Goal: Task Accomplishment & Management: Use online tool/utility

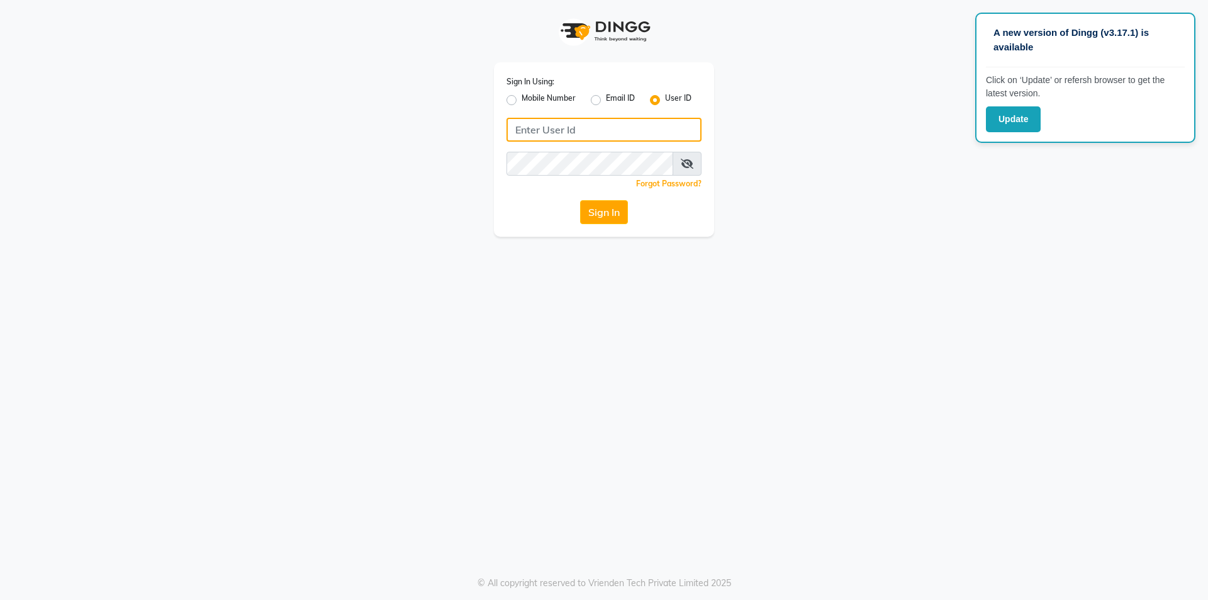
type input "7860000795"
click at [872, 284] on div "A new version of Dingg (v3.17.1) is available Click on ‘Update’ or refersh brow…" at bounding box center [604, 300] width 1208 height 600
click at [1009, 113] on button "Update" at bounding box center [1013, 119] width 55 height 26
click at [522, 96] on label "Mobile Number" at bounding box center [549, 100] width 54 height 15
click at [522, 96] on input "Mobile Number" at bounding box center [526, 97] width 8 height 8
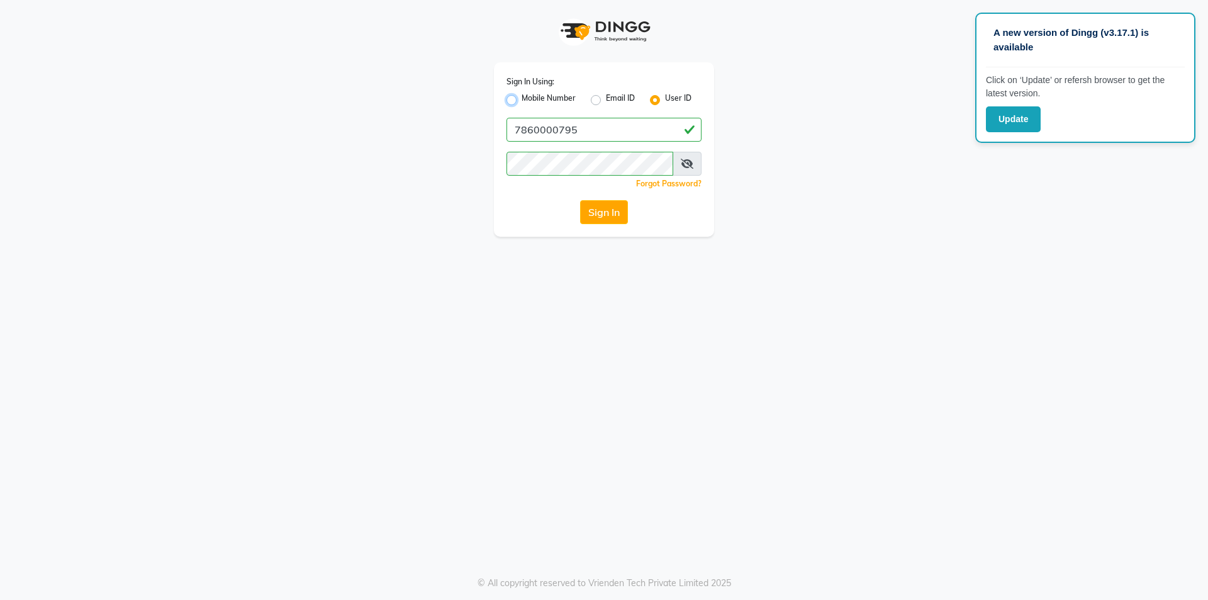
radio input "true"
radio input "false"
drag, startPoint x: 586, startPoint y: 132, endPoint x: 602, endPoint y: 149, distance: 22.7
click at [586, 132] on input "Username" at bounding box center [625, 130] width 153 height 24
type input "7860000186"
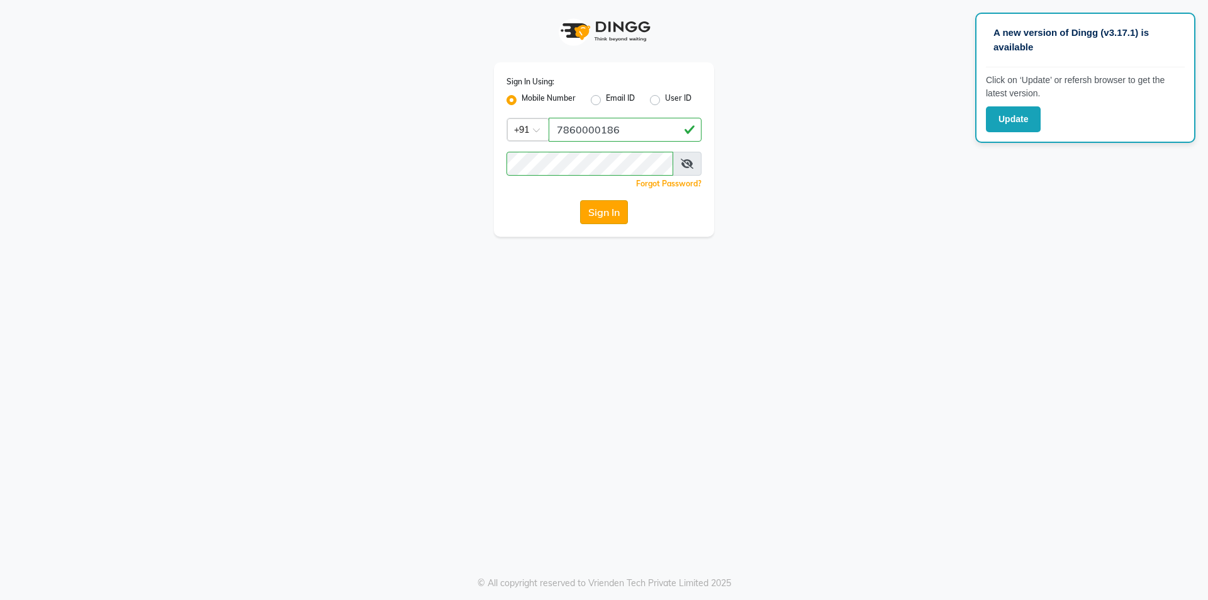
click at [610, 206] on button "Sign In" at bounding box center [604, 212] width 48 height 24
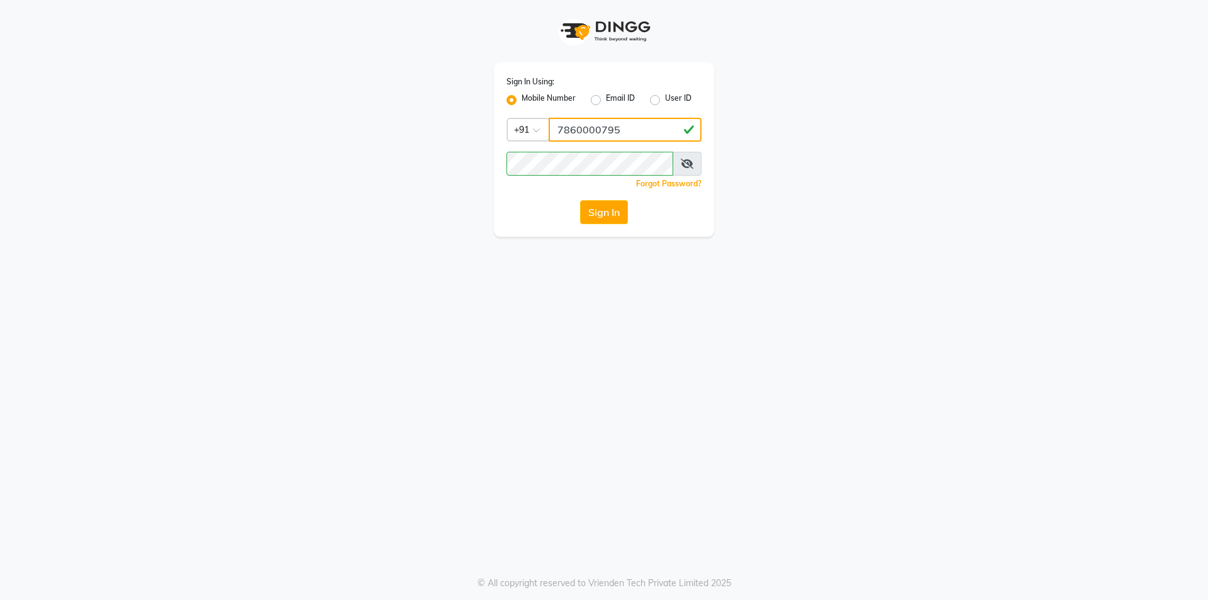
click at [590, 130] on input "7860000795" at bounding box center [625, 130] width 153 height 24
type input "7860000186"
click at [597, 223] on button "Sign In" at bounding box center [604, 212] width 48 height 24
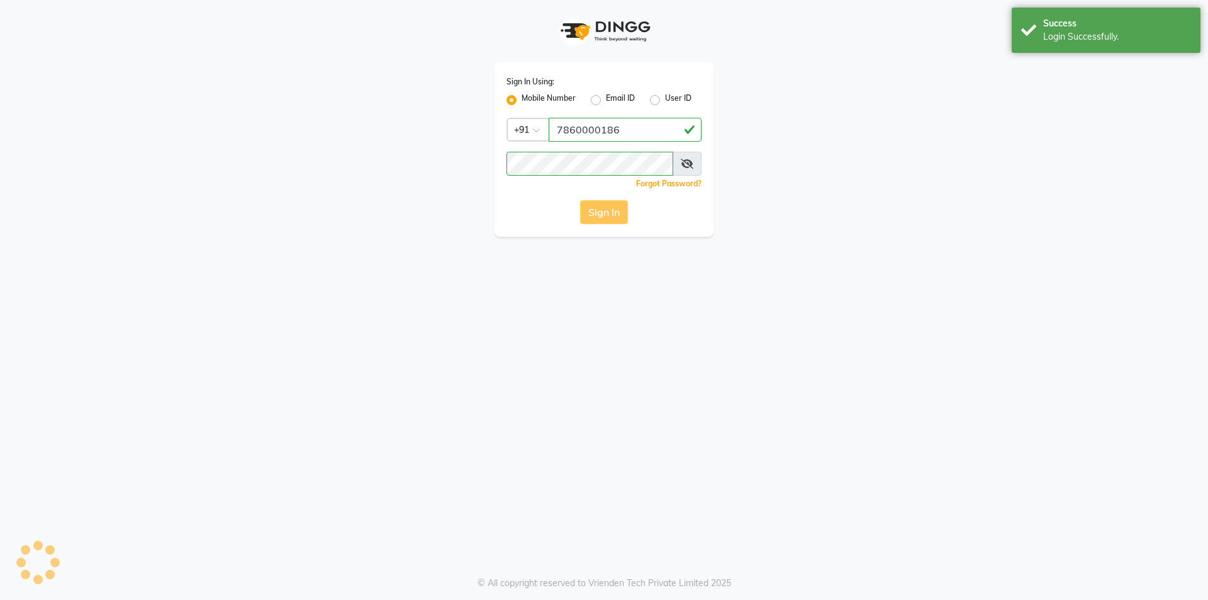
click at [597, 220] on div "Sign In" at bounding box center [604, 212] width 195 height 24
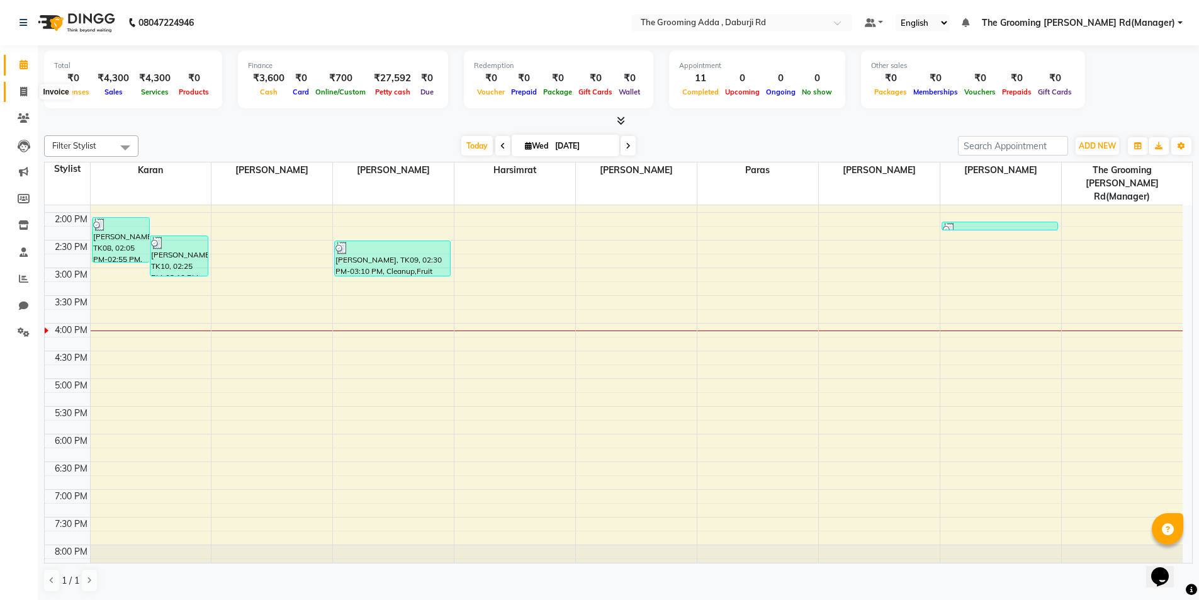
click at [16, 91] on span at bounding box center [24, 92] width 22 height 14
select select "8001"
select select "service"
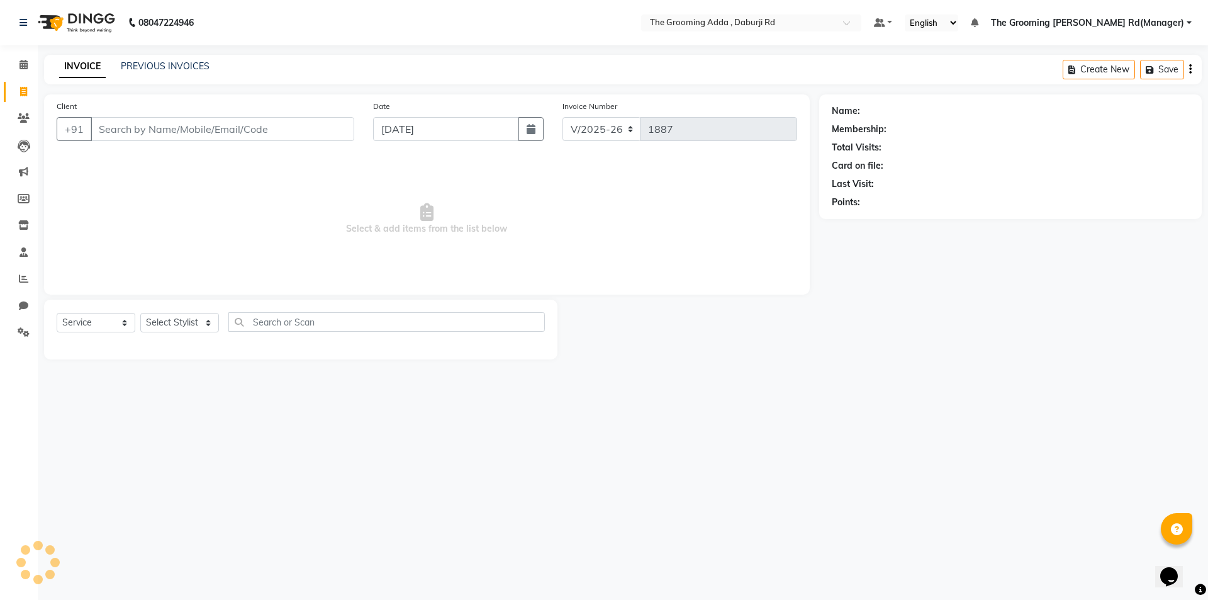
click at [127, 138] on input "Client" at bounding box center [223, 129] width 264 height 24
type input "9971554585"
select select "1: Object"
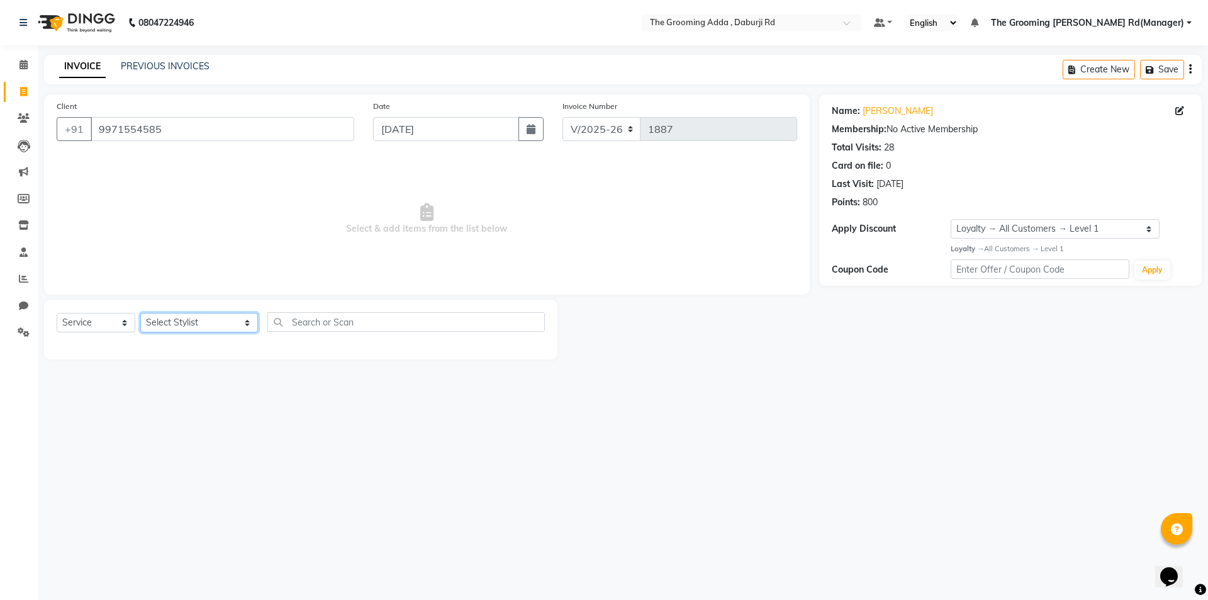
click at [223, 321] on select "Select Stylist [PERSON_NAME] [PERSON_NAME] [PERSON_NAME] [PERSON_NAME] [PERSON_…" at bounding box center [199, 323] width 118 height 20
select select "79344"
click at [140, 313] on select "Select Stylist [PERSON_NAME] [PERSON_NAME] [PERSON_NAME] [PERSON_NAME] [PERSON_…" at bounding box center [199, 323] width 118 height 20
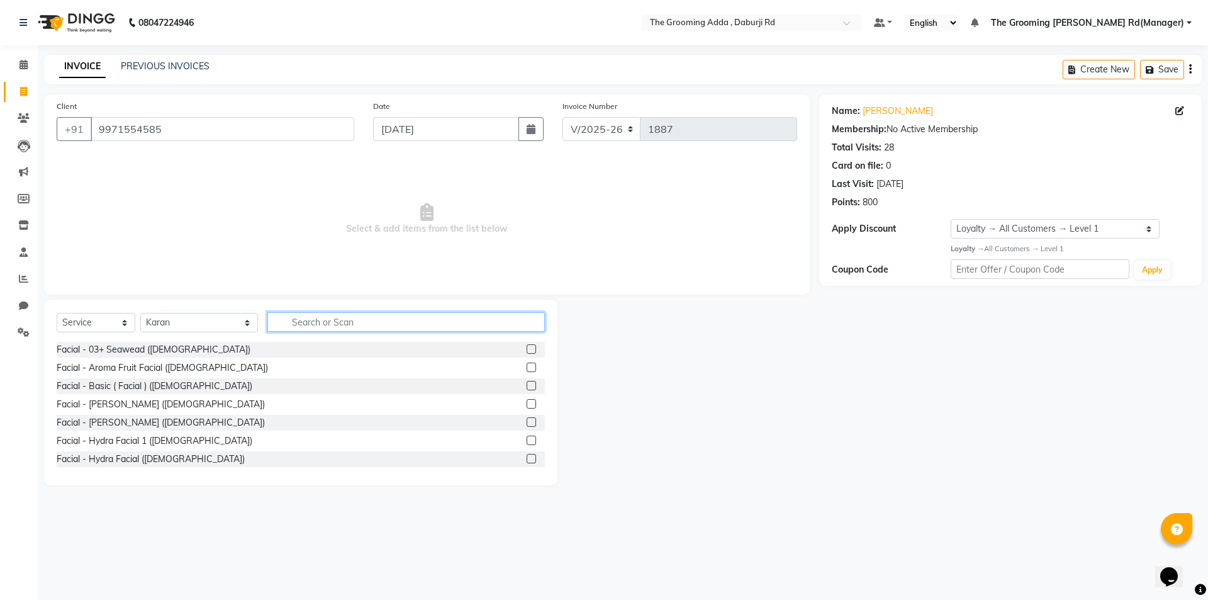
click at [337, 323] on input "text" at bounding box center [406, 322] width 278 height 20
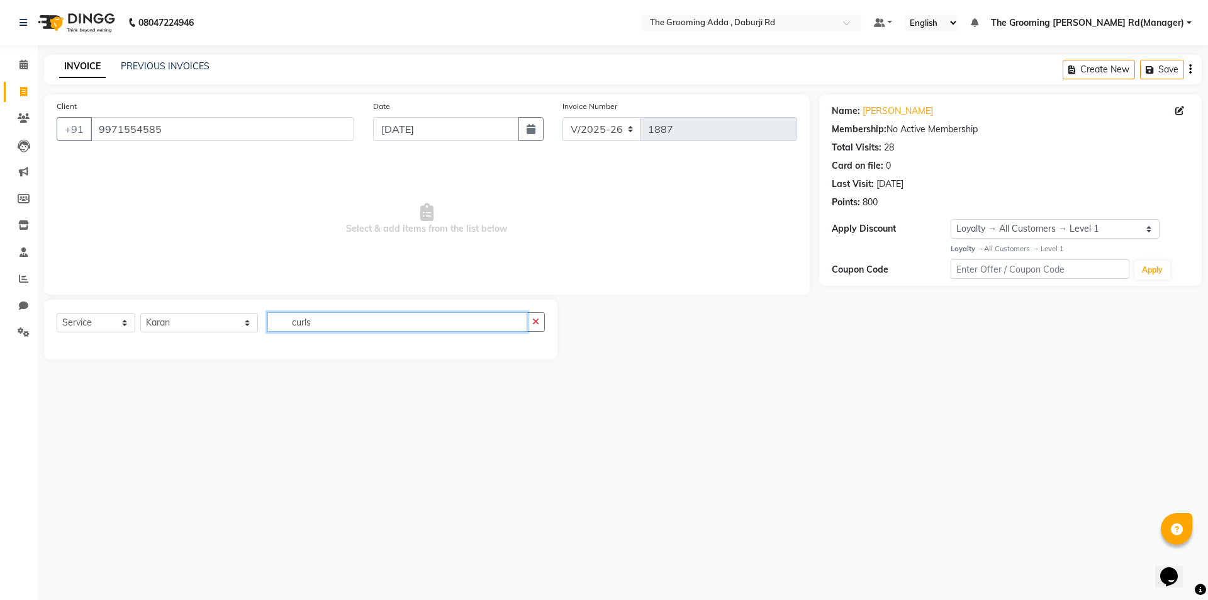
click at [420, 330] on input "curls" at bounding box center [397, 322] width 260 height 20
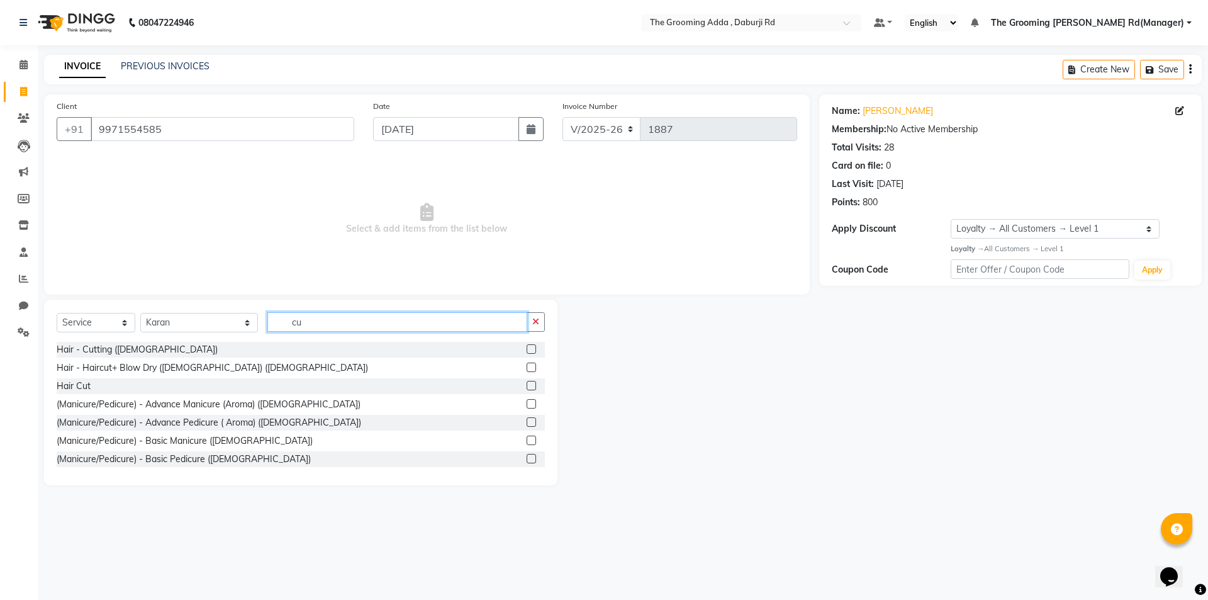
type input "c"
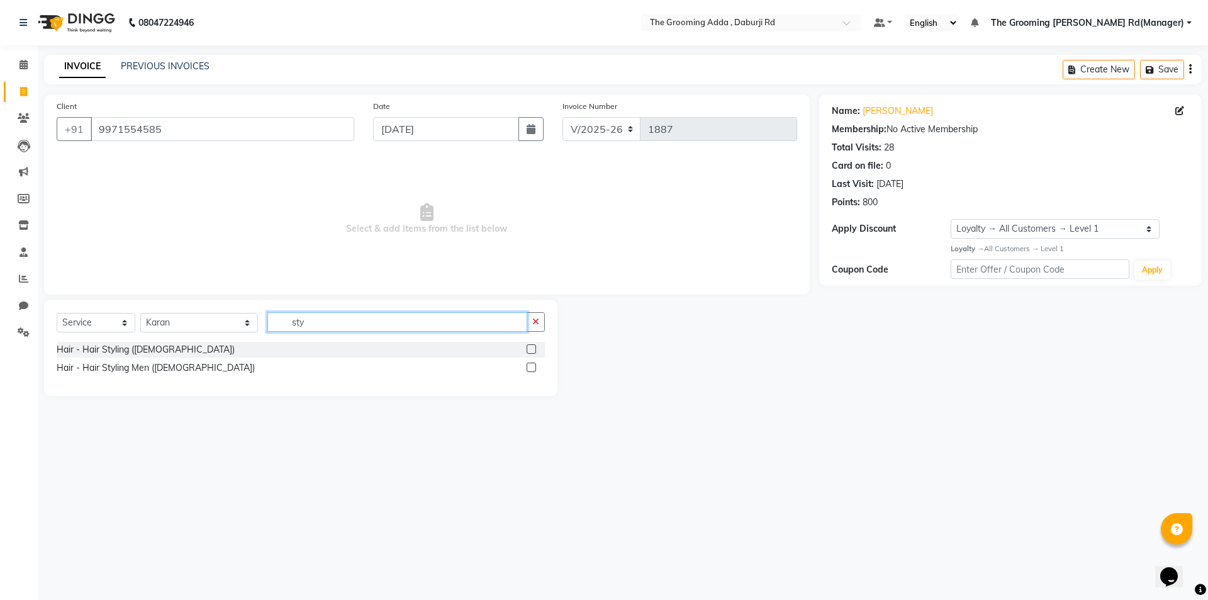
type input "sty"
click at [532, 347] on label at bounding box center [531, 348] width 9 height 9
click at [532, 347] on input "checkbox" at bounding box center [531, 350] width 8 height 8
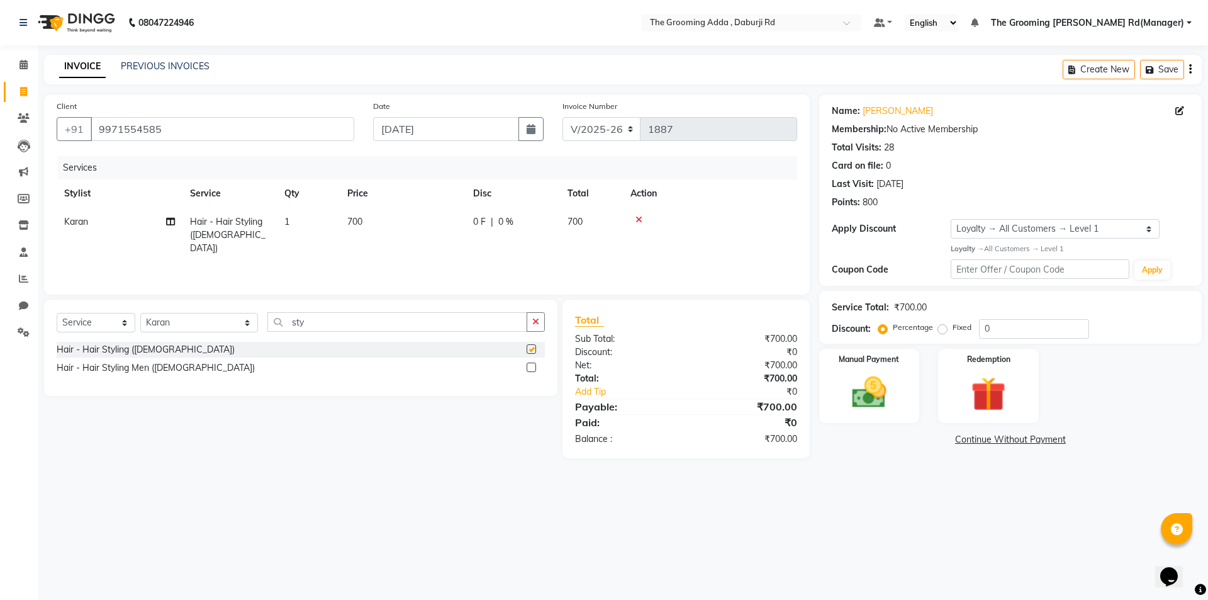
checkbox input "false"
click at [353, 222] on span "700" at bounding box center [354, 221] width 15 height 11
select select "79344"
drag, startPoint x: 419, startPoint y: 226, endPoint x: 407, endPoint y: 226, distance: 12.6
click at [407, 226] on input "700" at bounding box center [462, 225] width 111 height 20
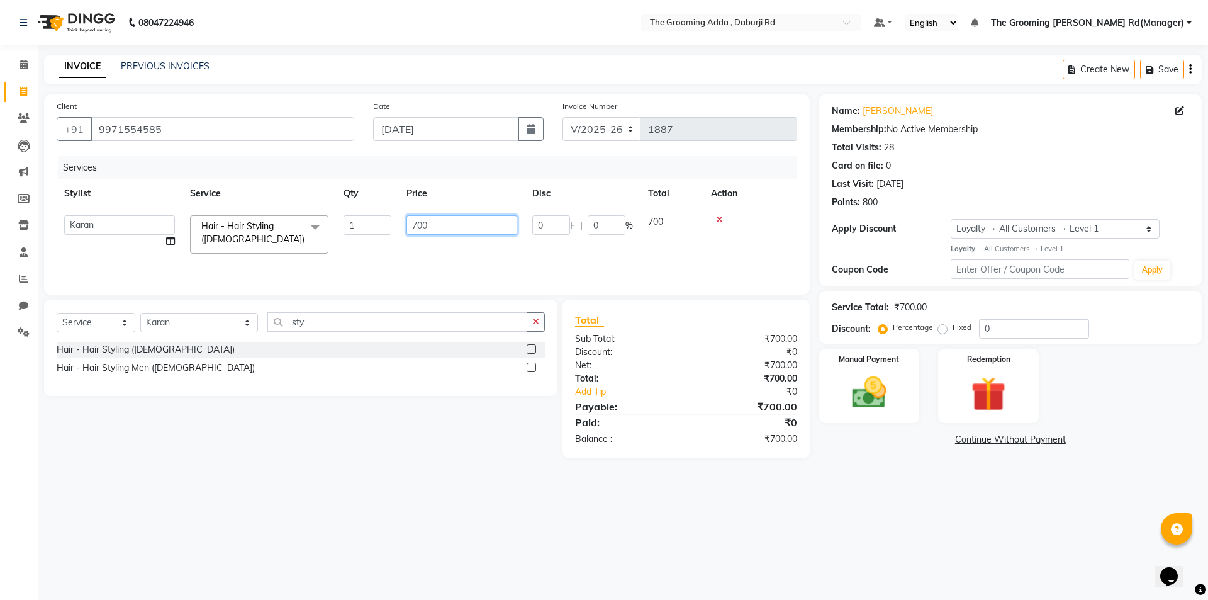
type input "500"
click at [941, 497] on div "08047224946 Select Location × The Grooming Adda , Daburji Rd Default Panel My P…" at bounding box center [604, 300] width 1208 height 600
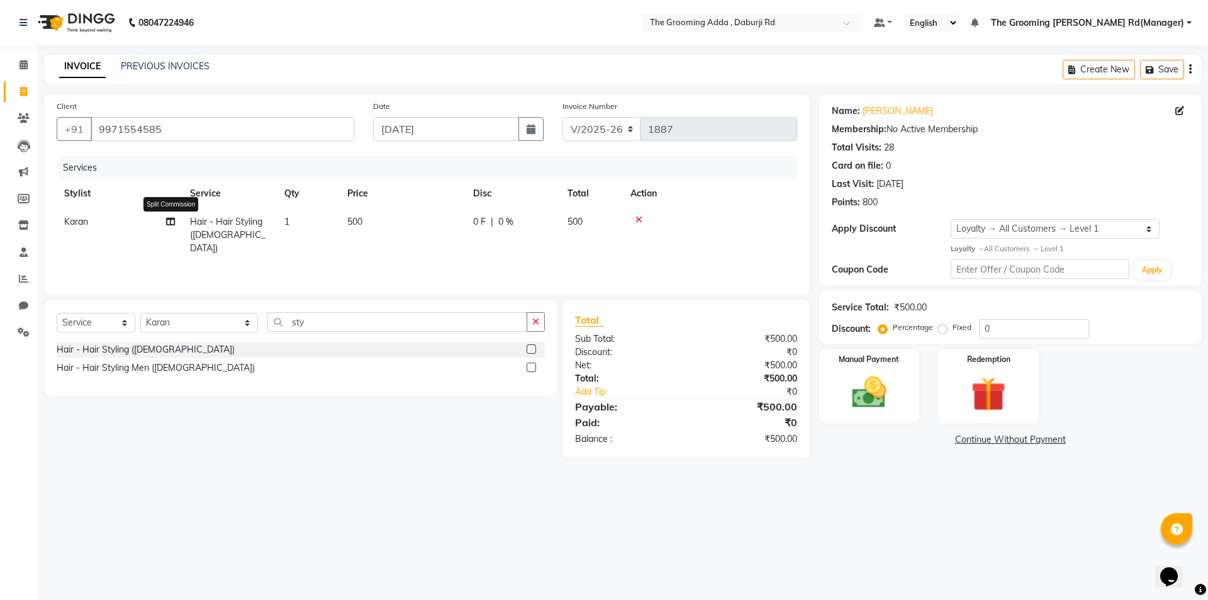
click at [171, 223] on icon at bounding box center [170, 221] width 9 height 9
select select "79344"
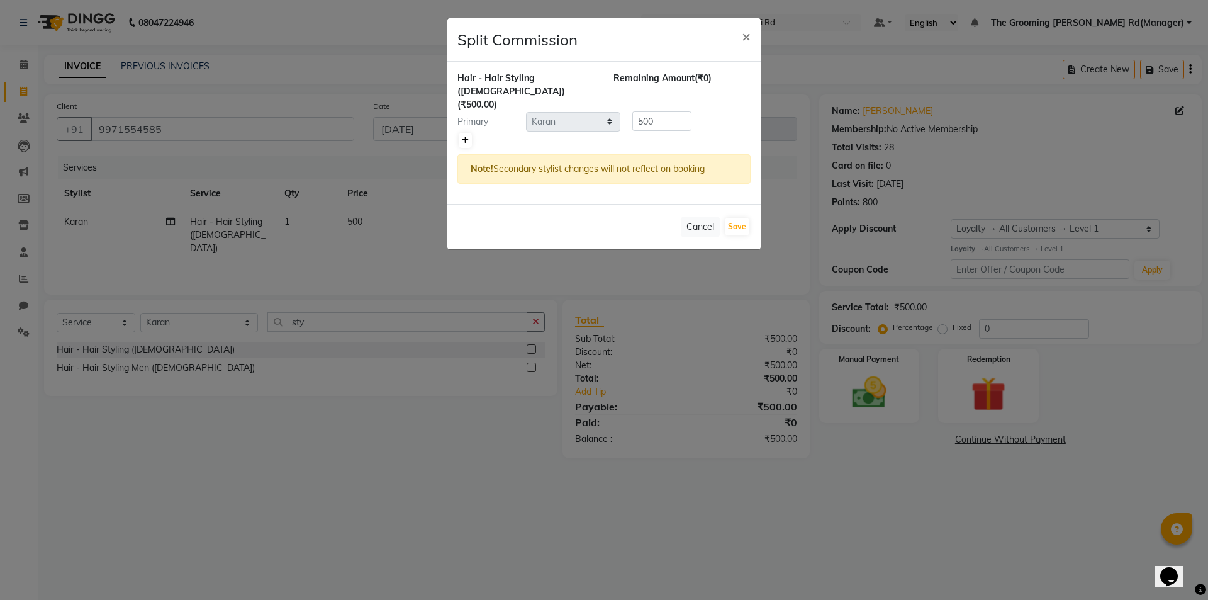
click at [460, 133] on link at bounding box center [465, 140] width 13 height 15
type input "250"
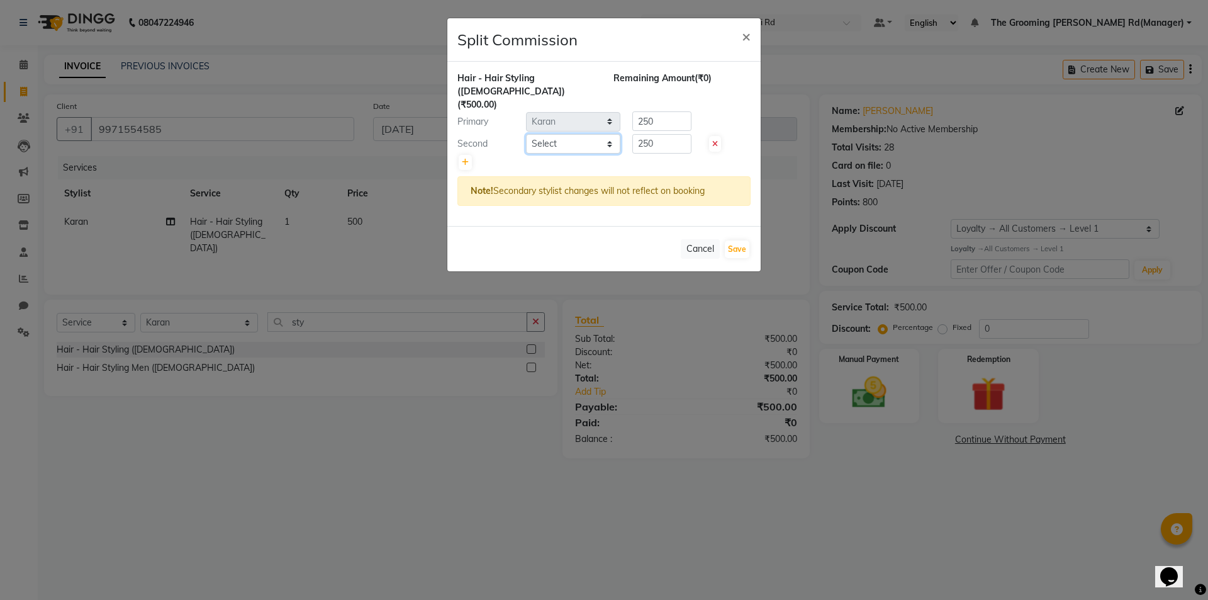
click at [562, 134] on select "Select [PERSON_NAME] [PERSON_NAME] [PERSON_NAME] [PERSON_NAME] [PERSON_NAME] [P…" at bounding box center [573, 144] width 94 height 20
select select "79351"
click at [526, 134] on select "Select [PERSON_NAME] [PERSON_NAME] [PERSON_NAME] [PERSON_NAME] [PERSON_NAME] [P…" at bounding box center [573, 144] width 94 height 20
drag, startPoint x: 663, startPoint y: 108, endPoint x: 629, endPoint y: 112, distance: 34.2
click at [629, 112] on div "250" at bounding box center [660, 121] width 78 height 20
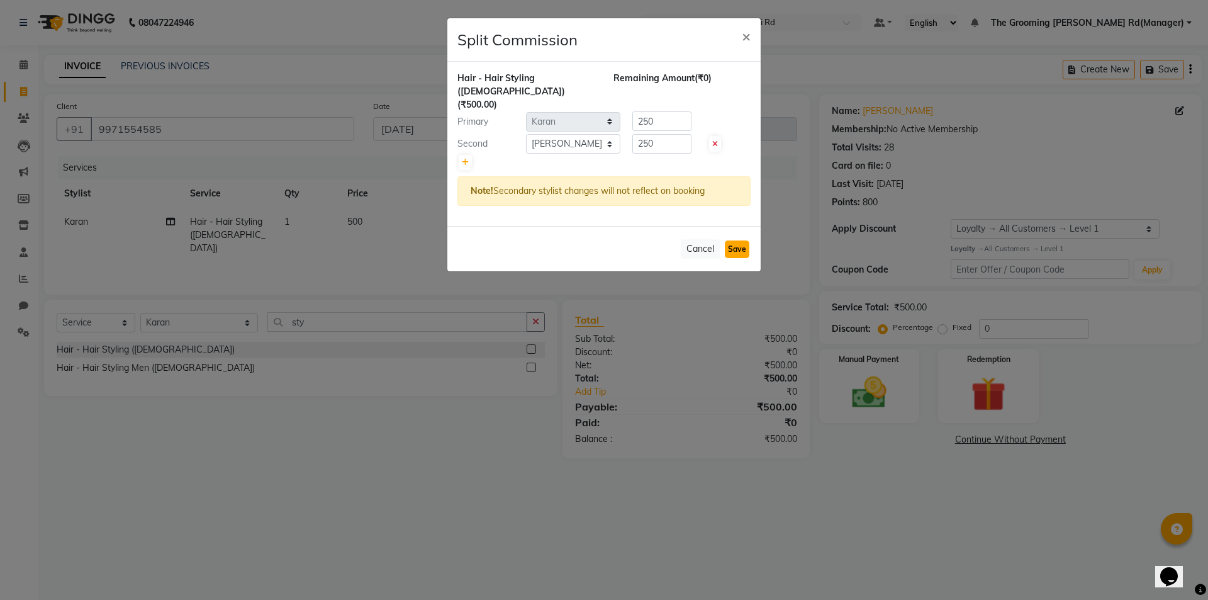
click at [731, 240] on button "Save" at bounding box center [737, 249] width 25 height 18
select select "Select"
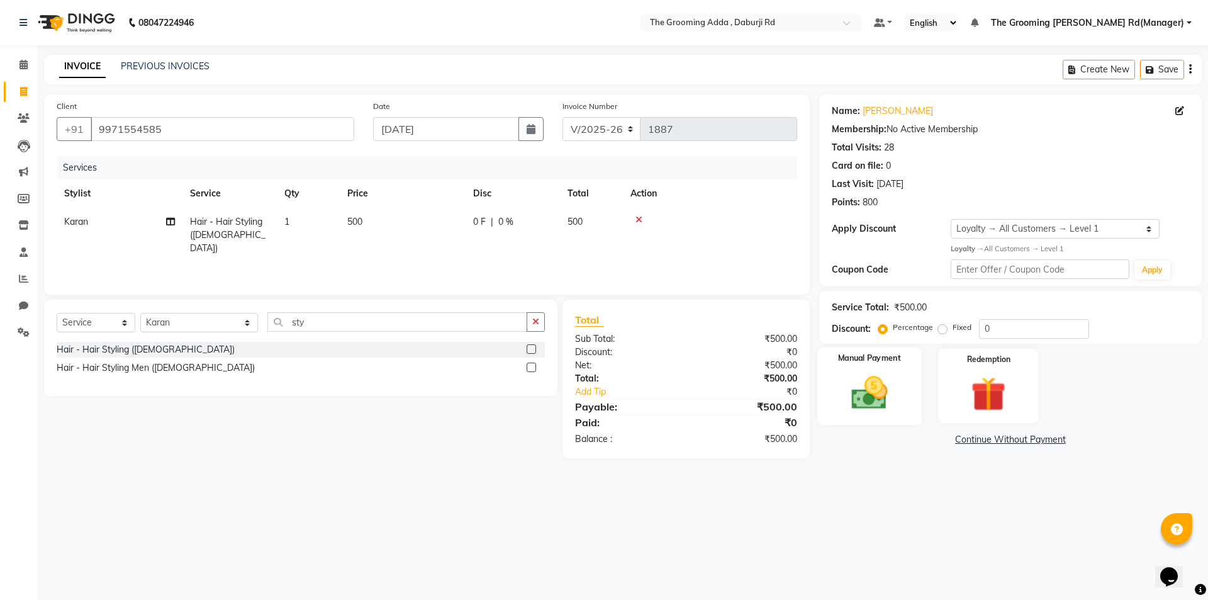
click at [874, 383] on img at bounding box center [869, 393] width 59 height 42
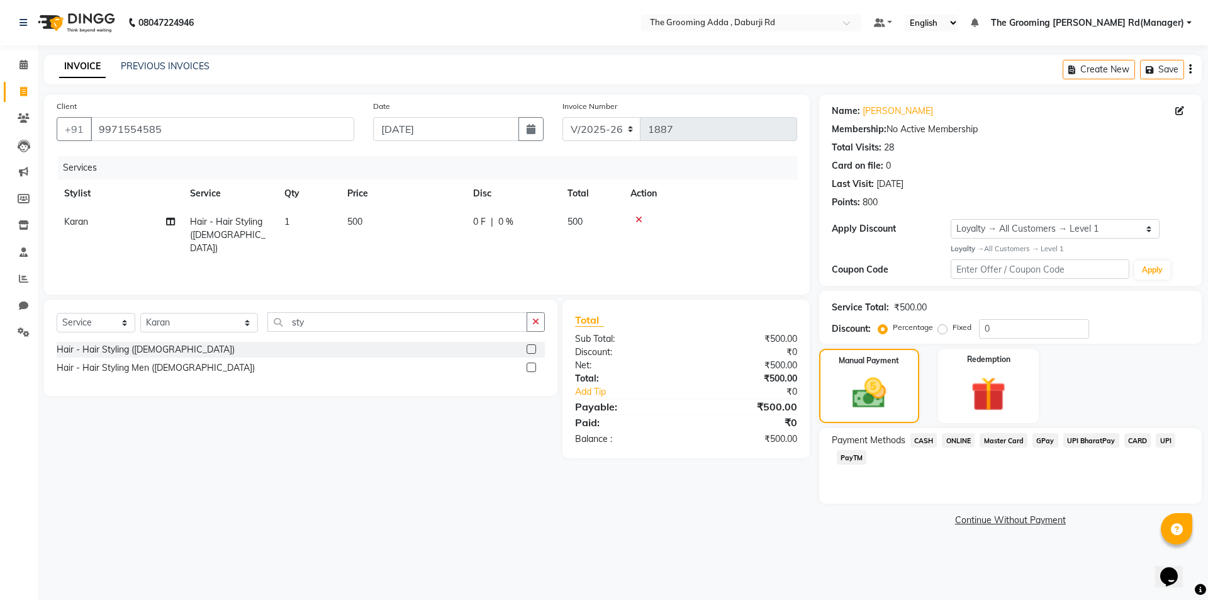
click at [951, 439] on span "ONLINE" at bounding box center [958, 440] width 33 height 14
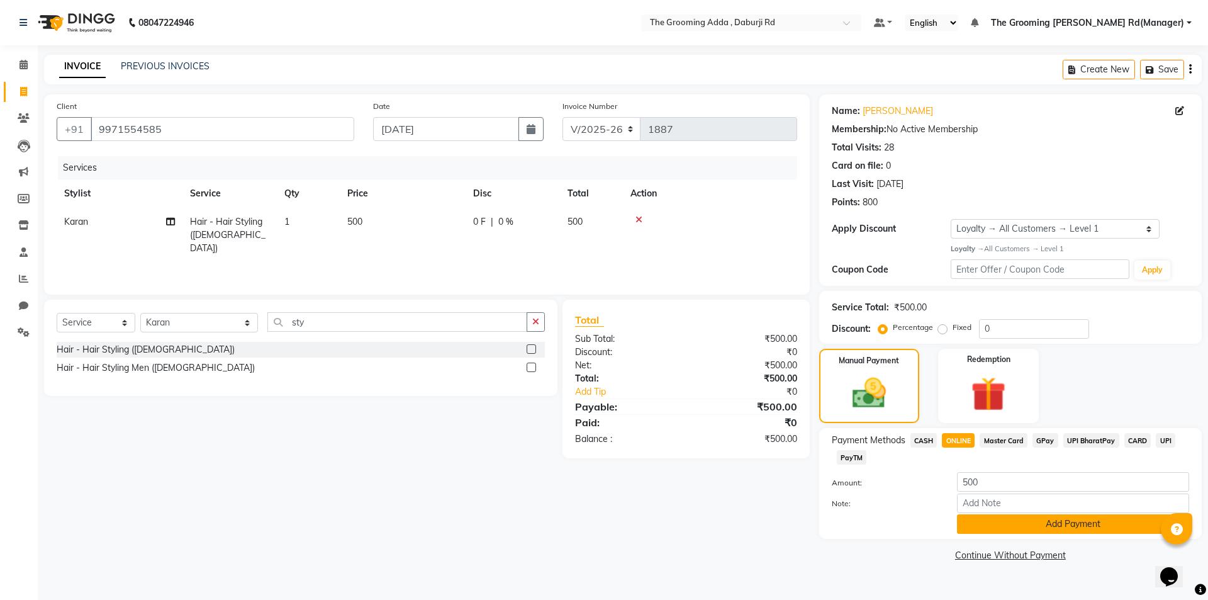
click at [1008, 520] on button "Add Payment" at bounding box center [1073, 524] width 232 height 20
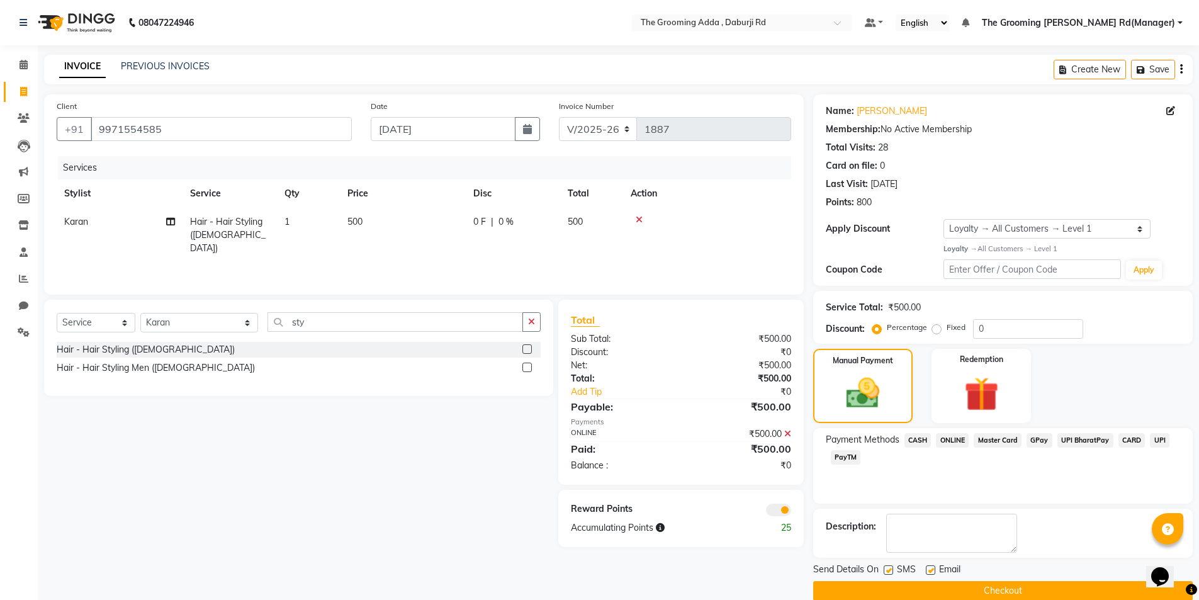
click at [926, 568] on label at bounding box center [930, 569] width 9 height 9
click at [926, 568] on input "checkbox" at bounding box center [930, 570] width 8 height 8
checkbox input "false"
click at [884, 570] on label at bounding box center [888, 569] width 9 height 9
click at [884, 570] on input "checkbox" at bounding box center [888, 570] width 8 height 8
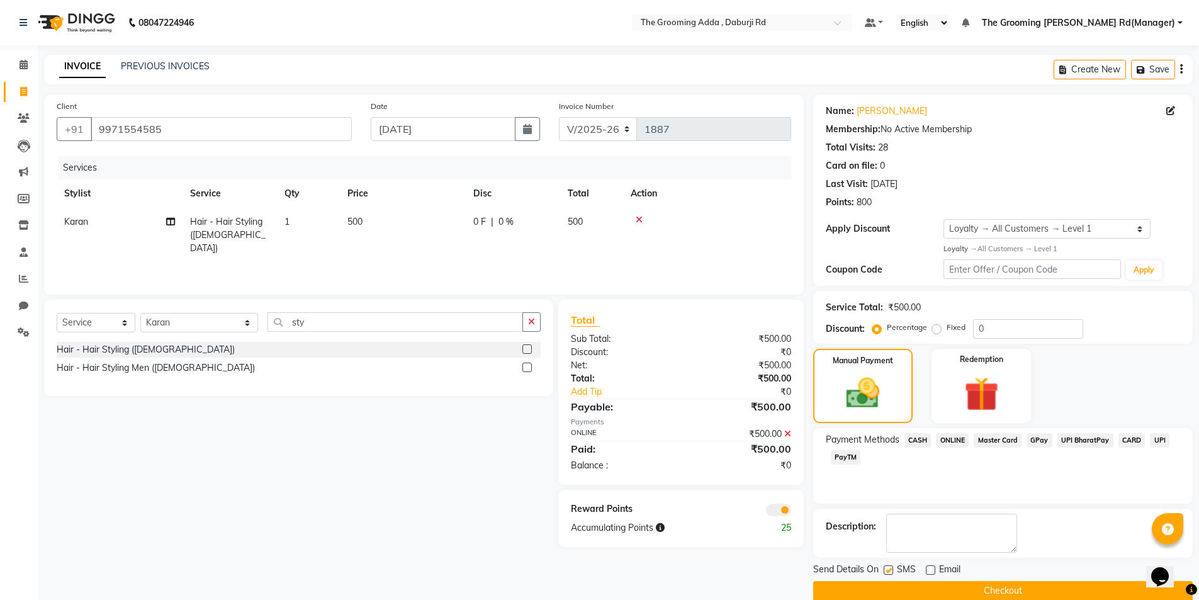
checkbox input "false"
click at [885, 583] on button "Checkout" at bounding box center [1002, 591] width 379 height 20
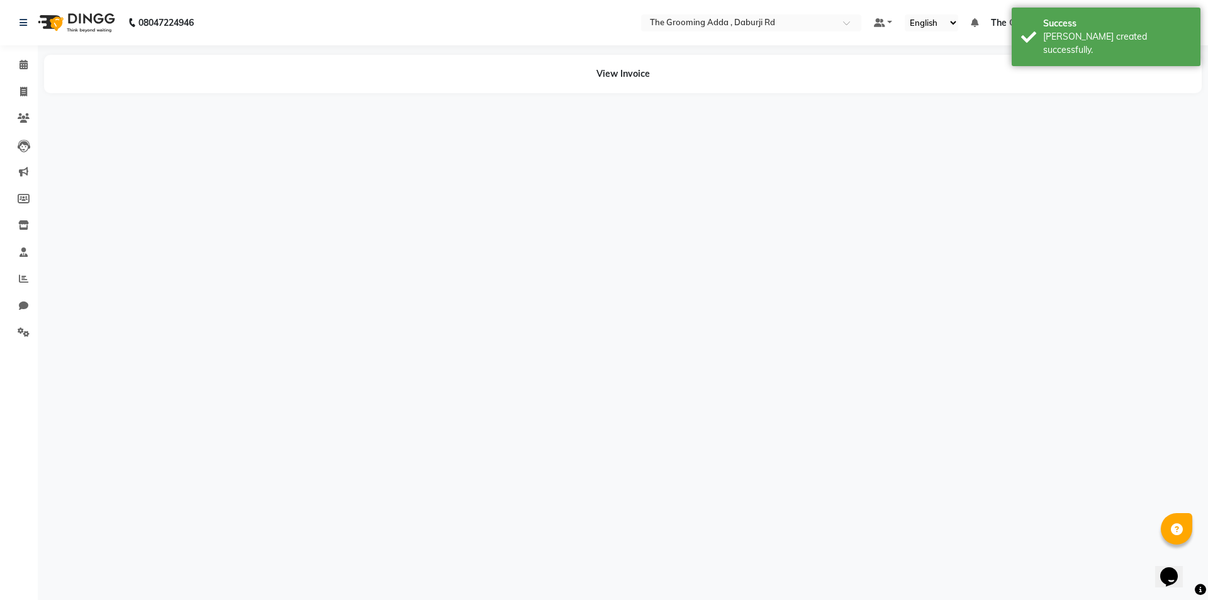
select select "79344"
select select "79351"
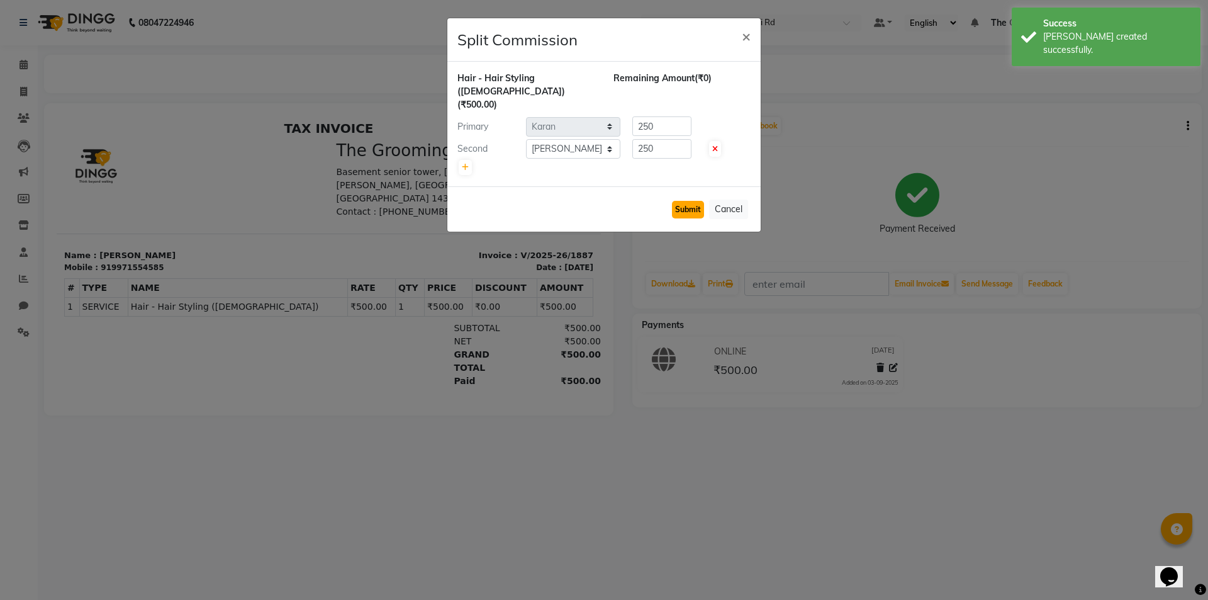
click at [686, 201] on button "Submit" at bounding box center [688, 210] width 32 height 18
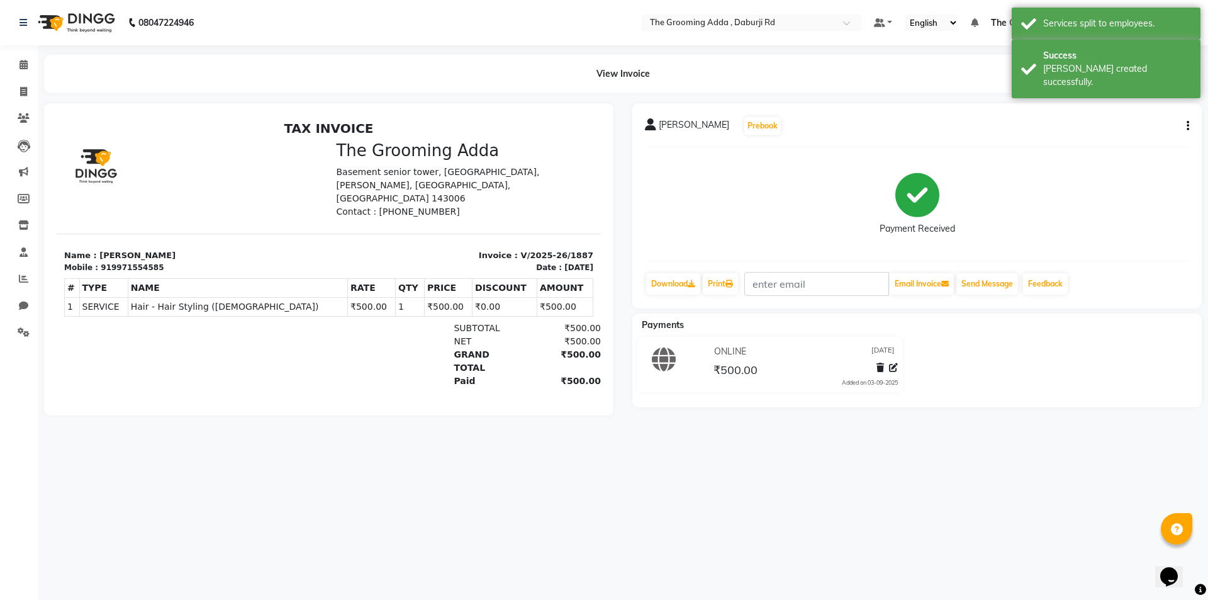
select select "service"
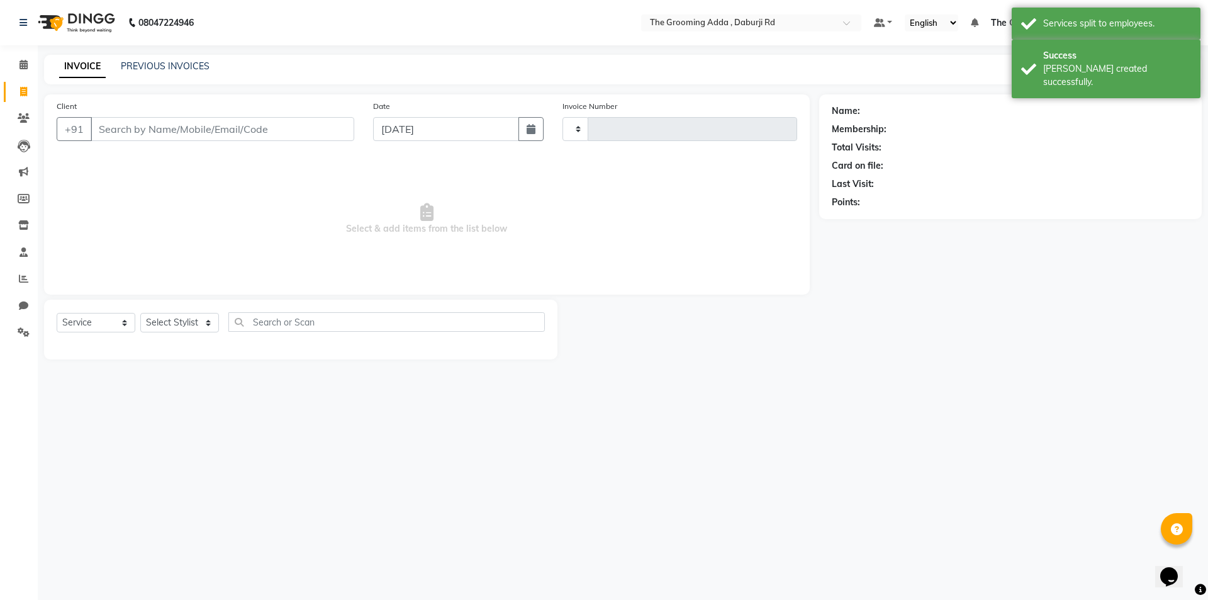
type input "1888"
select select "8001"
click at [145, 126] on input "Client" at bounding box center [223, 129] width 264 height 24
paste input "8283808994"
type input "8283808994"
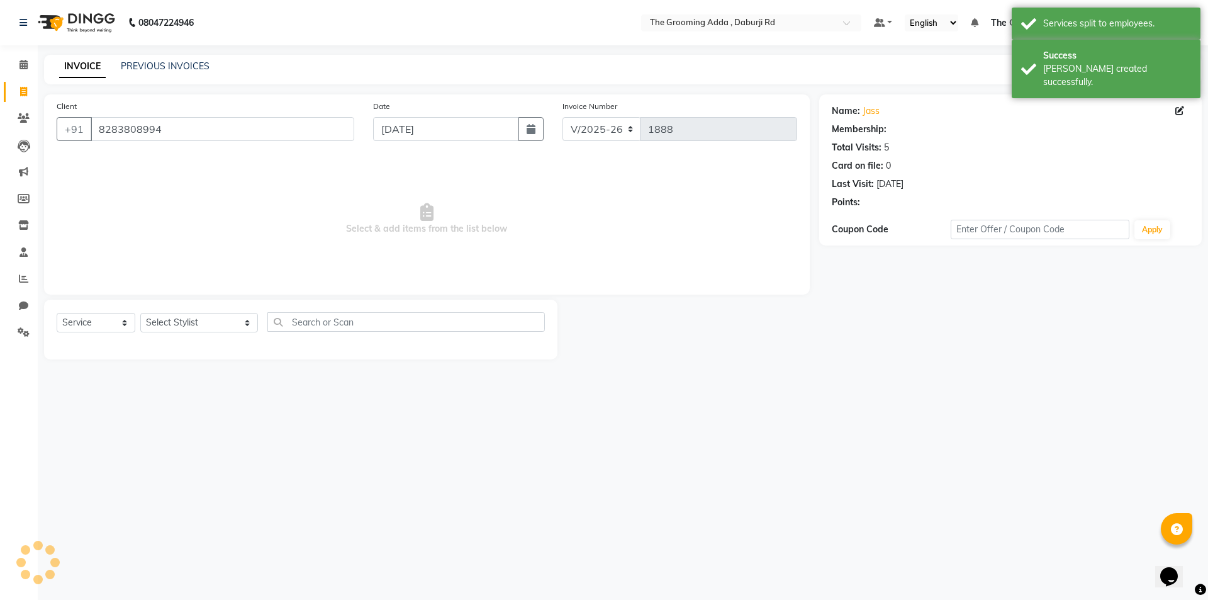
select select "1: Object"
drag, startPoint x: 166, startPoint y: 329, endPoint x: 168, endPoint y: 278, distance: 50.4
click at [166, 329] on select "Select Stylist [PERSON_NAME] [PERSON_NAME] [PERSON_NAME] [PERSON_NAME] [PERSON_…" at bounding box center [199, 323] width 118 height 20
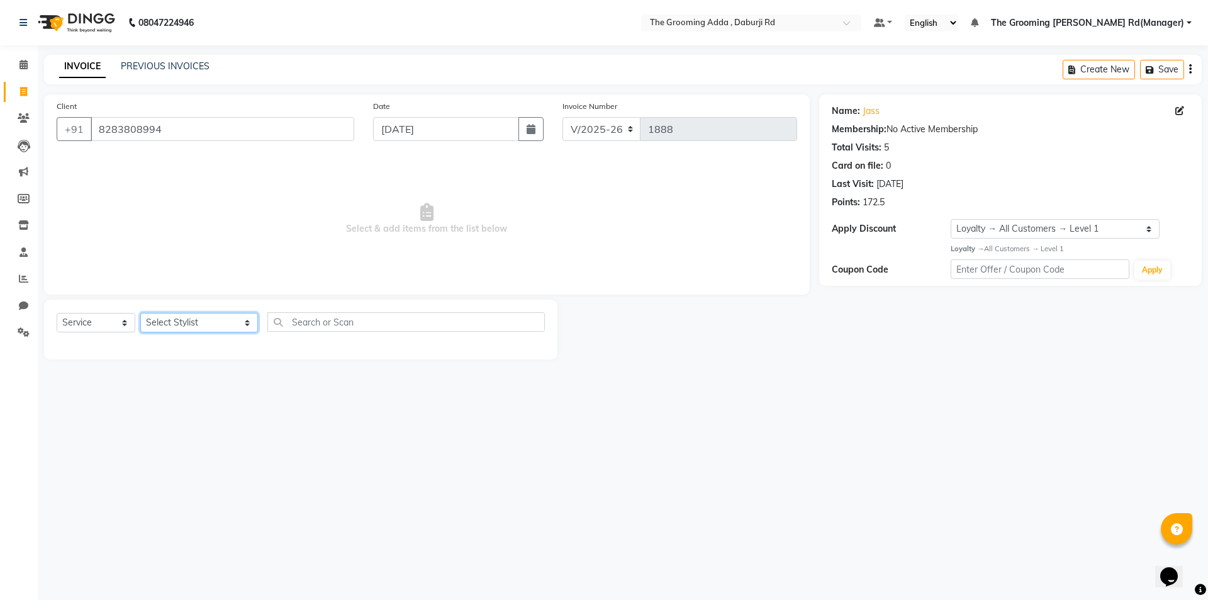
click at [169, 326] on select "Select Stylist [PERSON_NAME] [PERSON_NAME] [PERSON_NAME] [PERSON_NAME] [PERSON_…" at bounding box center [199, 323] width 118 height 20
select select "79355"
click at [140, 313] on select "Select Stylist [PERSON_NAME] [PERSON_NAME] [PERSON_NAME] [PERSON_NAME] [PERSON_…" at bounding box center [199, 323] width 118 height 20
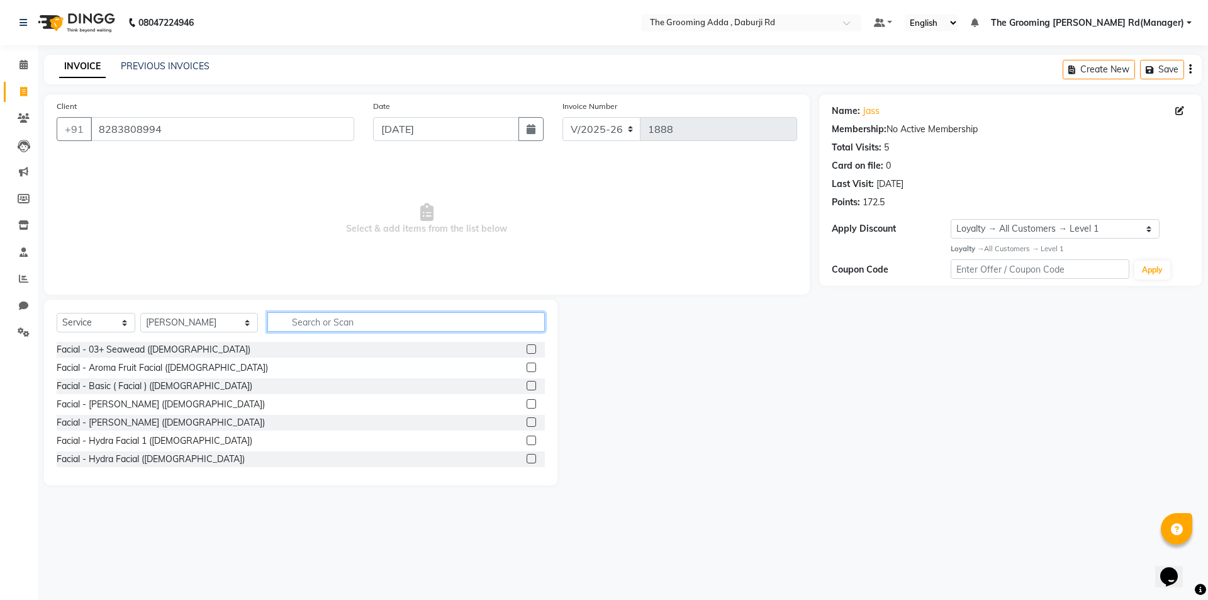
click at [312, 320] on input "text" at bounding box center [406, 322] width 278 height 20
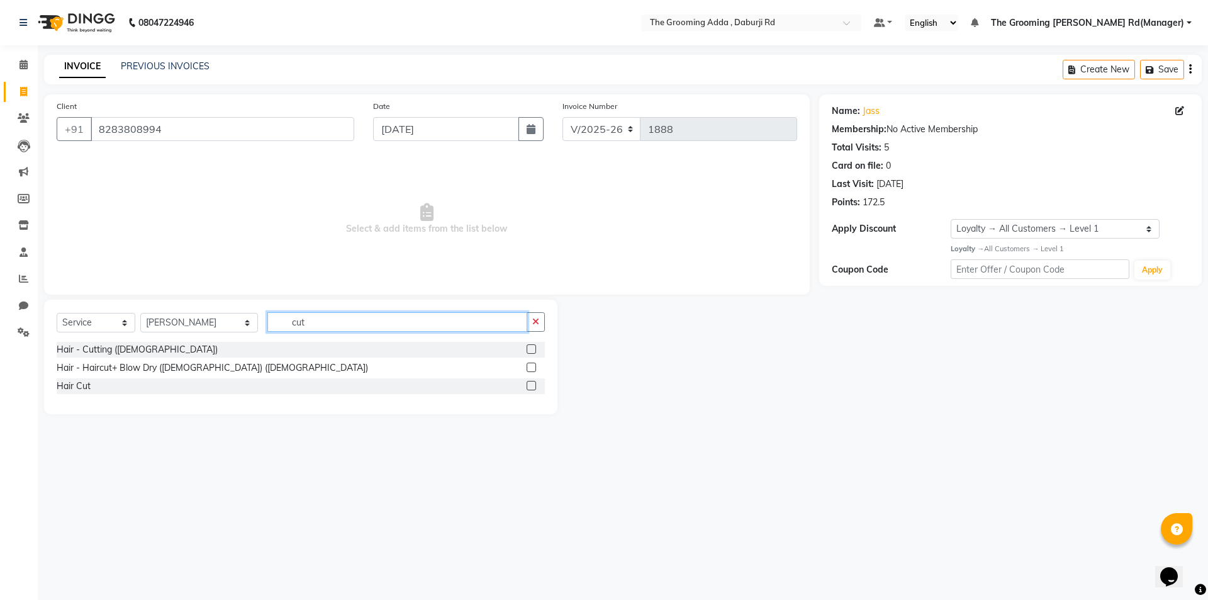
type input "cut"
click at [532, 347] on label at bounding box center [531, 348] width 9 height 9
click at [532, 347] on input "checkbox" at bounding box center [531, 350] width 8 height 8
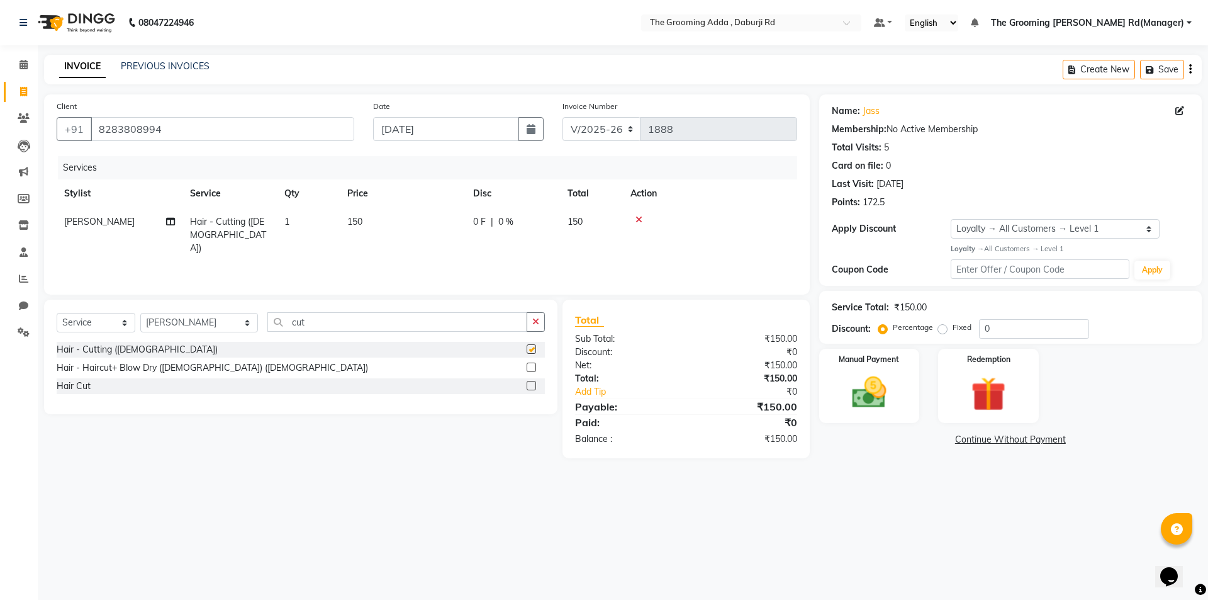
checkbox input "false"
click at [294, 305] on div "Select Service Product Membership Package Voucher Prepaid Gift Card Select Styl…" at bounding box center [301, 357] width 514 height 115
drag, startPoint x: 313, startPoint y: 321, endPoint x: 261, endPoint y: 323, distance: 52.9
click at [261, 323] on div "Select Service Product Membership Package Voucher Prepaid Gift Card Select Styl…" at bounding box center [301, 327] width 488 height 30
type input "bea"
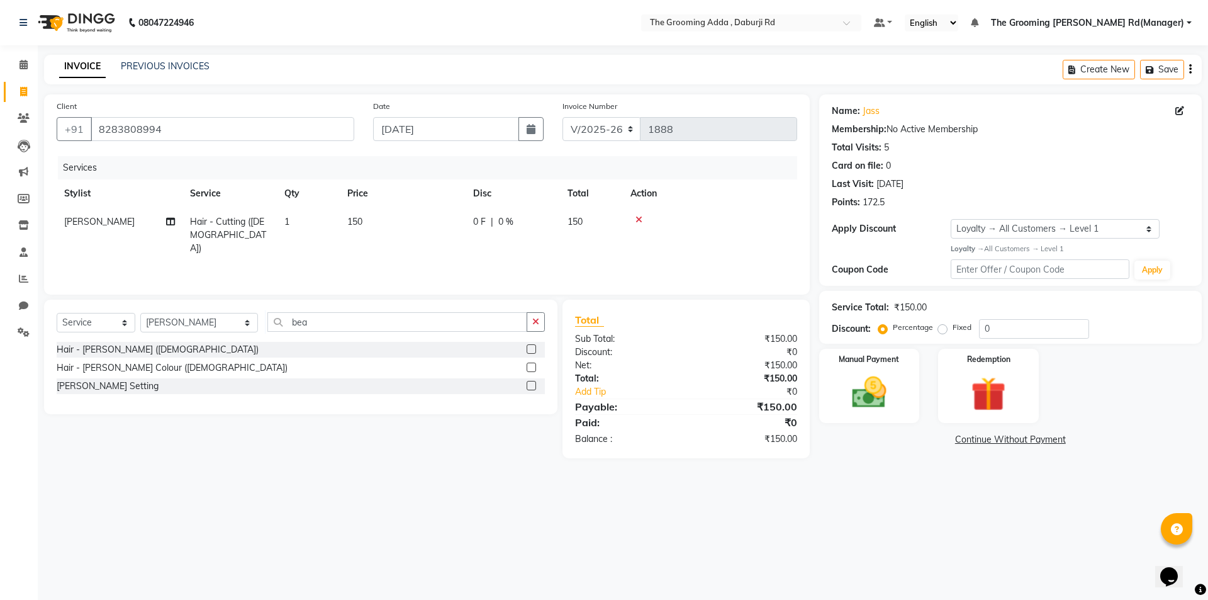
click at [529, 347] on label at bounding box center [531, 348] width 9 height 9
click at [529, 347] on input "checkbox" at bounding box center [531, 350] width 8 height 8
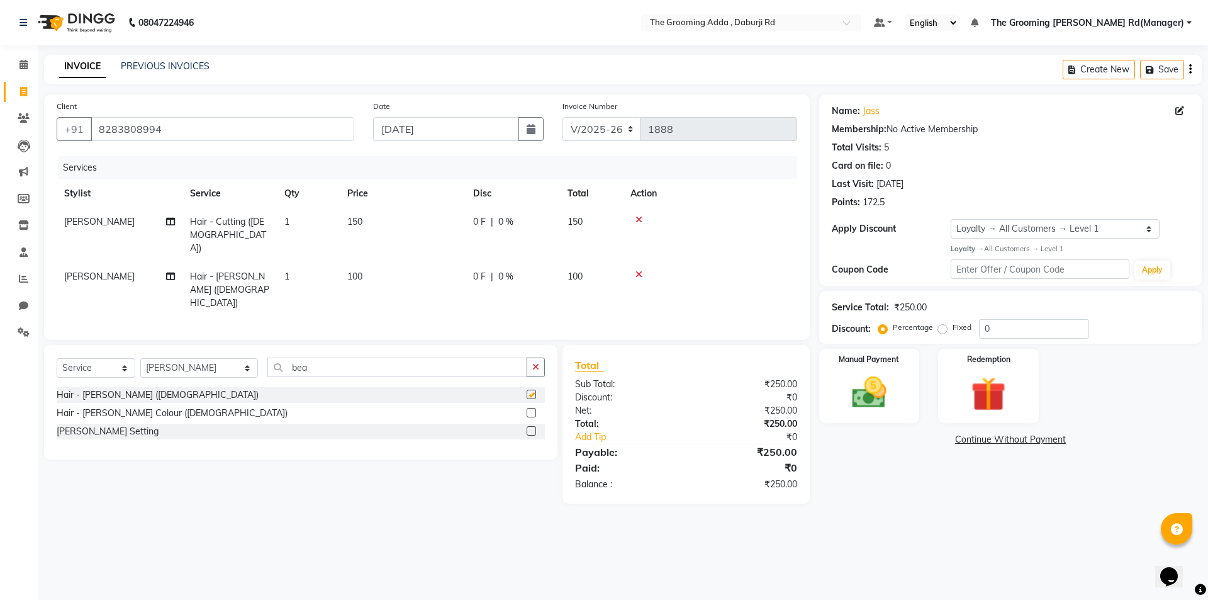
checkbox input "false"
drag, startPoint x: 341, startPoint y: 334, endPoint x: 177, endPoint y: 334, distance: 163.6
click at [177, 357] on div "Select Service Product Membership Package Voucher Prepaid Gift Card Select Styl…" at bounding box center [301, 372] width 488 height 30
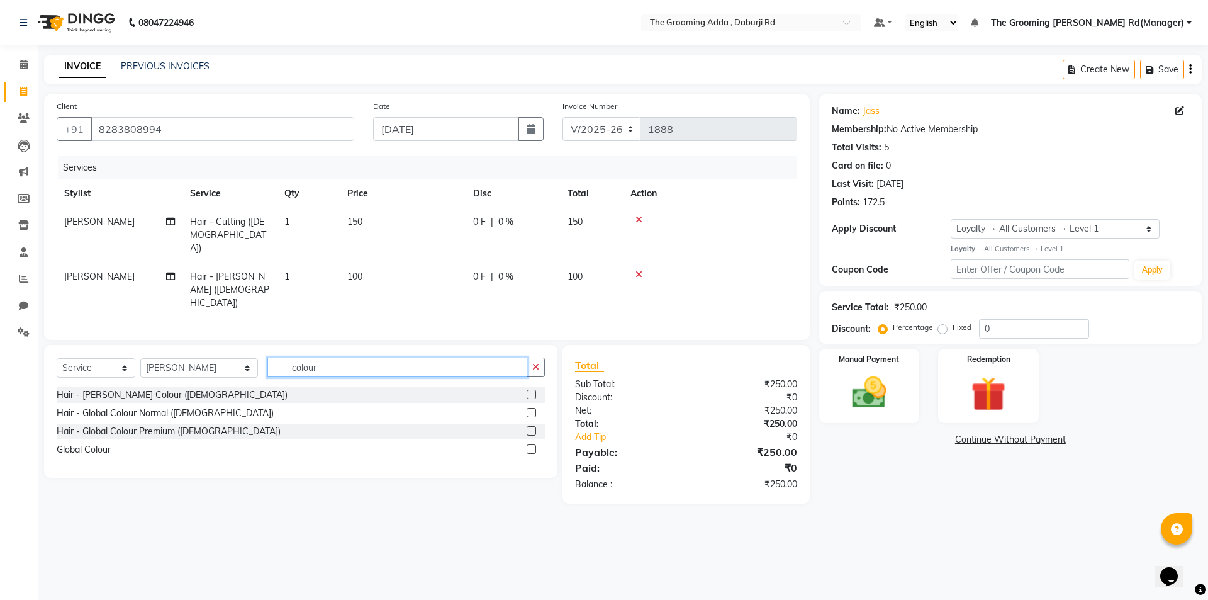
type input "colour"
click at [529, 408] on label at bounding box center [531, 412] width 9 height 9
click at [529, 409] on input "checkbox" at bounding box center [531, 413] width 8 height 8
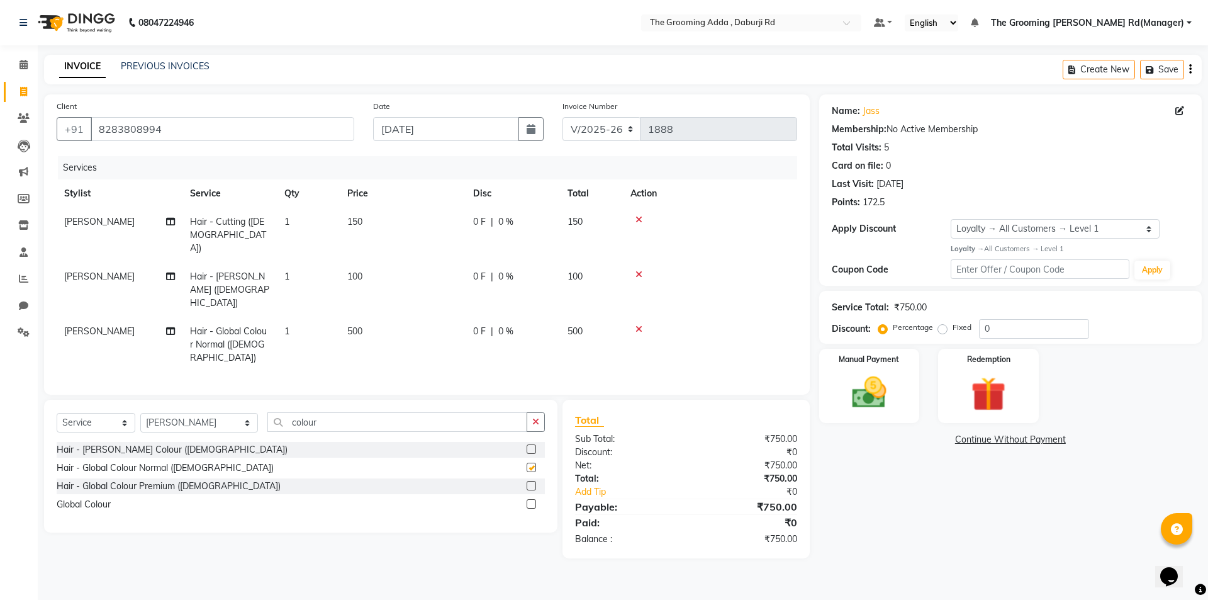
checkbox input "false"
click at [334, 412] on input "colour" at bounding box center [397, 422] width 260 height 20
click at [352, 400] on div "Select Service Product Membership Package Voucher Prepaid Gift Card Select Styl…" at bounding box center [301, 466] width 514 height 133
drag, startPoint x: 325, startPoint y: 383, endPoint x: 199, endPoint y: 383, distance: 126.5
click at [199, 412] on div "Select Service Product Membership Package Voucher Prepaid Gift Card Select Styl…" at bounding box center [301, 427] width 488 height 30
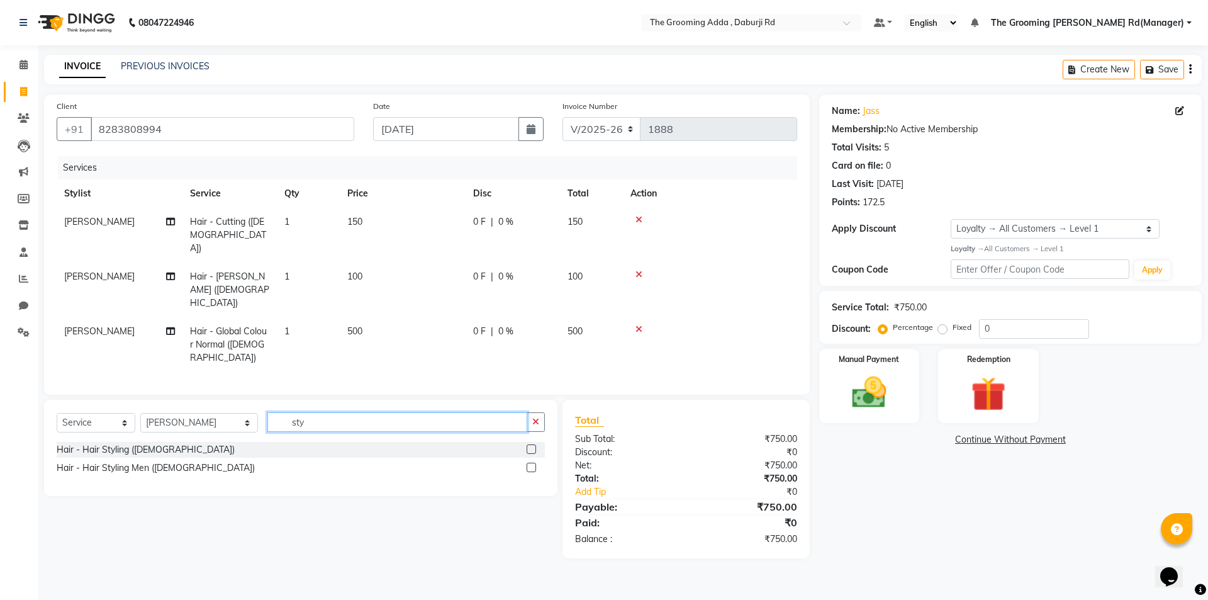
type input "sty"
click at [531, 463] on label at bounding box center [531, 467] width 9 height 9
click at [531, 464] on input "checkbox" at bounding box center [531, 468] width 8 height 8
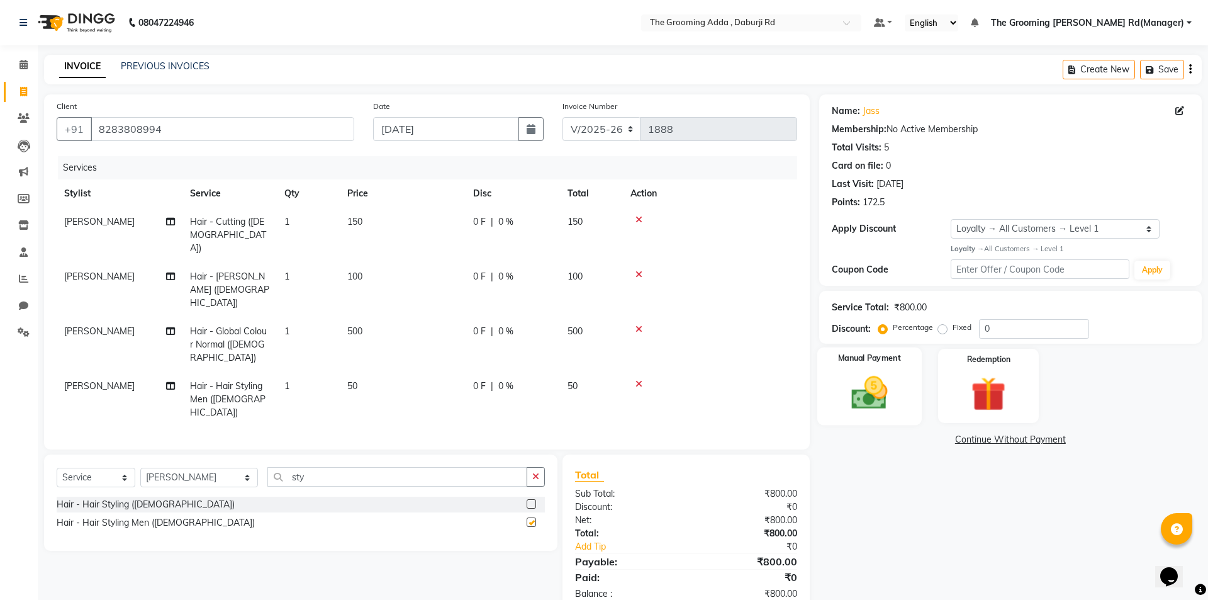
checkbox input "false"
click at [888, 382] on img at bounding box center [869, 393] width 59 height 42
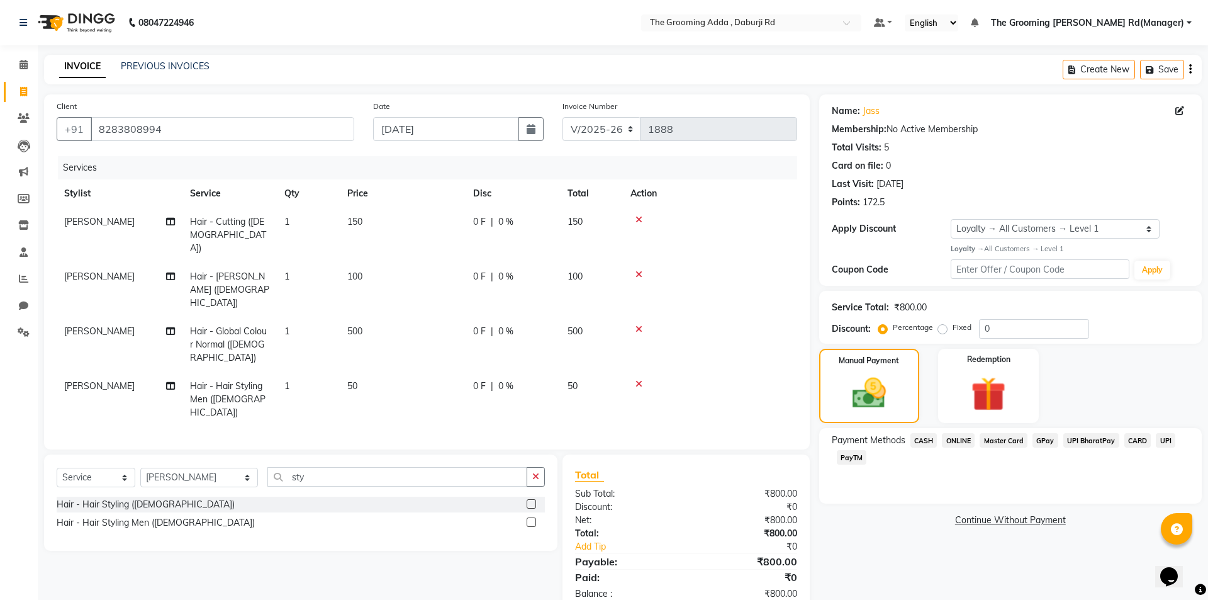
click at [925, 444] on span "CASH" at bounding box center [924, 440] width 27 height 14
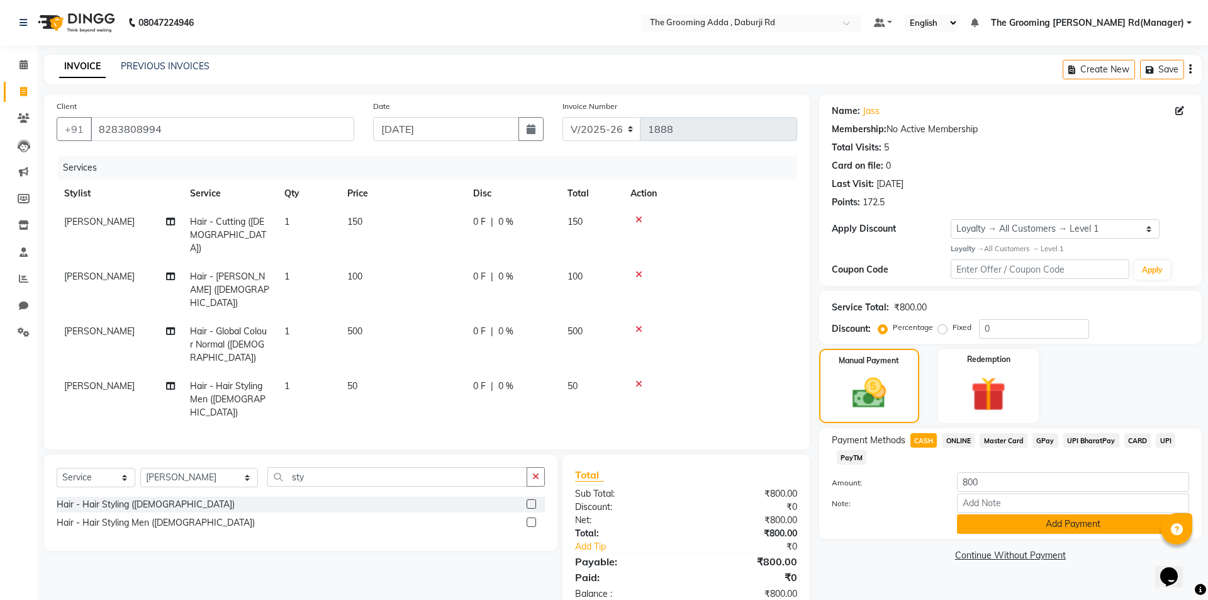
click at [979, 524] on button "Add Payment" at bounding box center [1073, 524] width 232 height 20
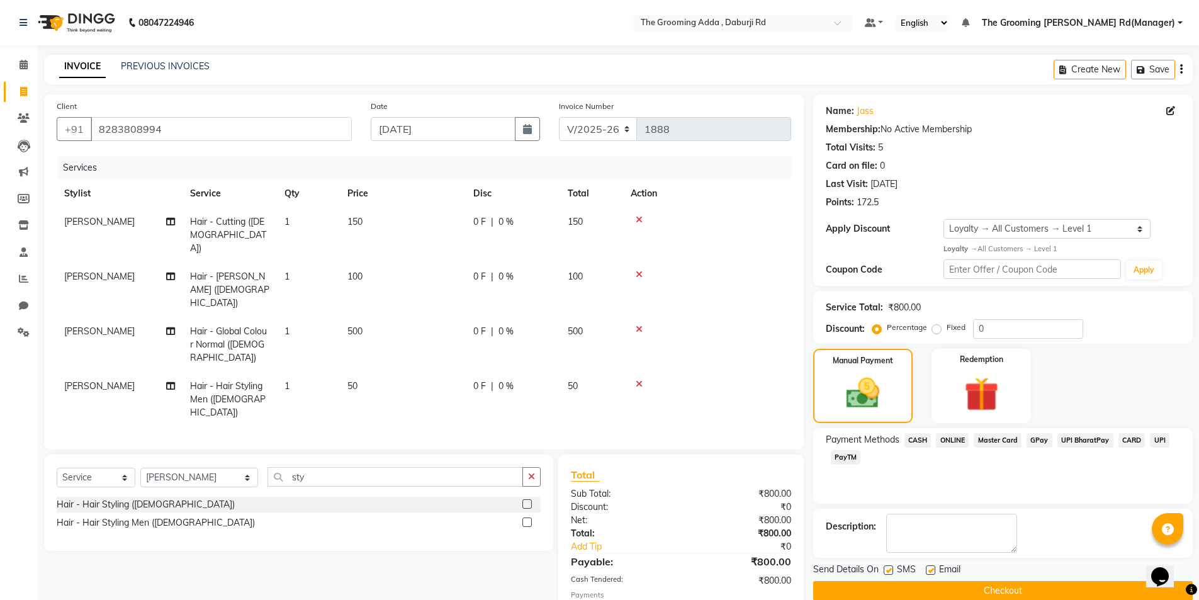
click at [933, 564] on div "Email" at bounding box center [948, 571] width 45 height 16
click at [931, 570] on label at bounding box center [930, 569] width 9 height 9
click at [931, 570] on input "checkbox" at bounding box center [930, 570] width 8 height 8
checkbox input "false"
click at [902, 585] on button "Checkout" at bounding box center [1002, 591] width 379 height 20
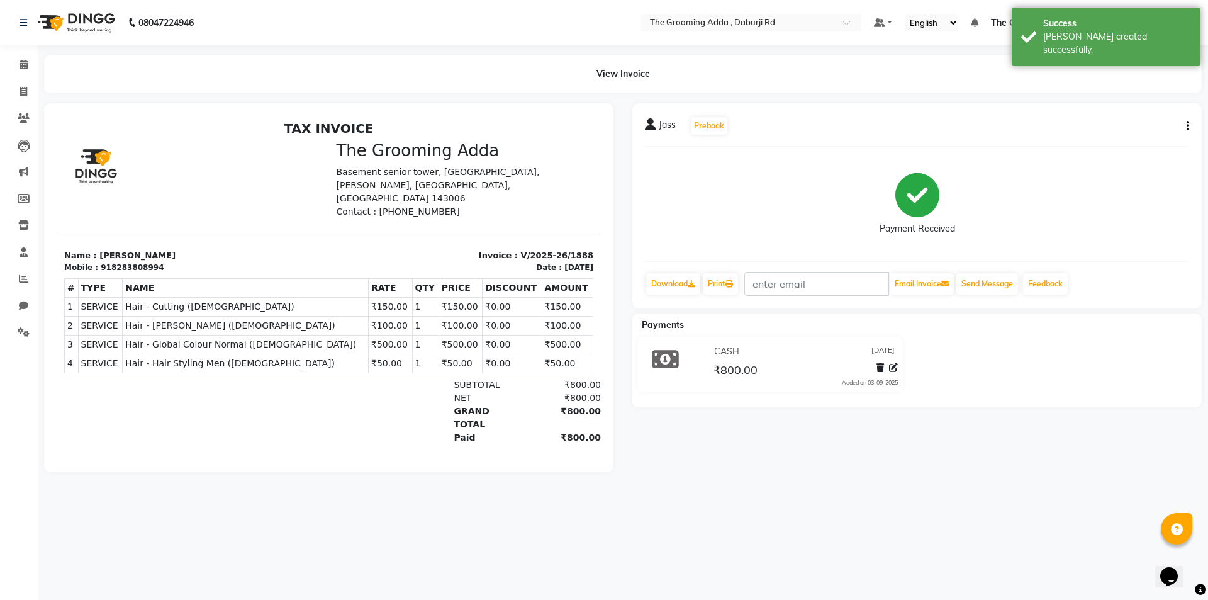
select select "service"
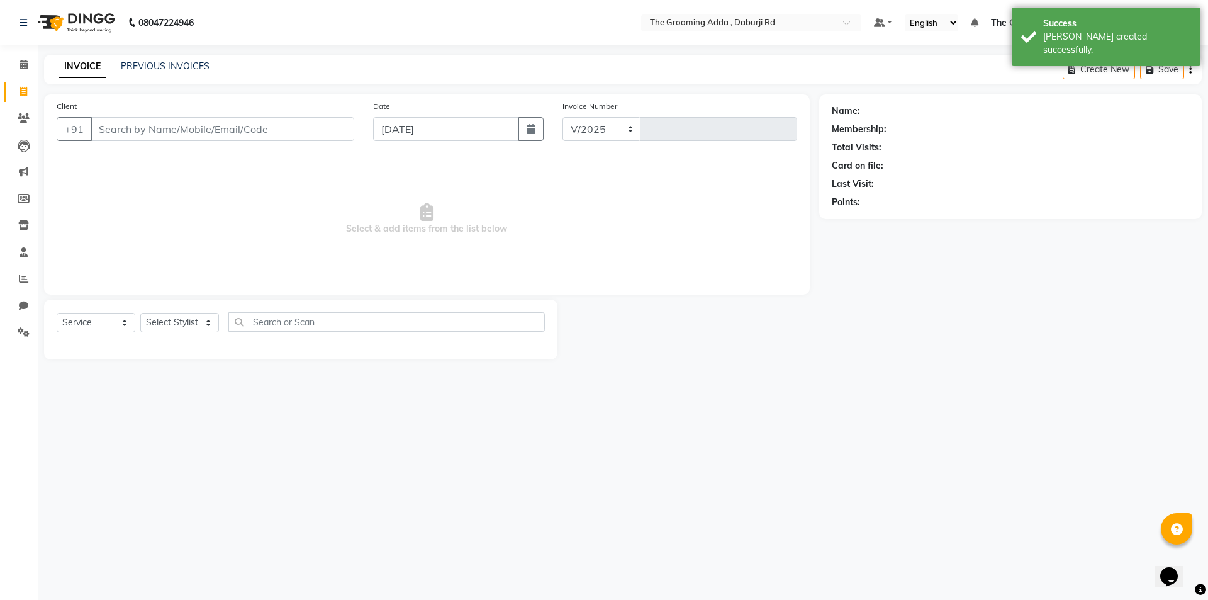
select select "8001"
type input "1889"
click at [137, 133] on input "Client" at bounding box center [223, 129] width 264 height 24
paste input "9163487917"
type input "9163487917"
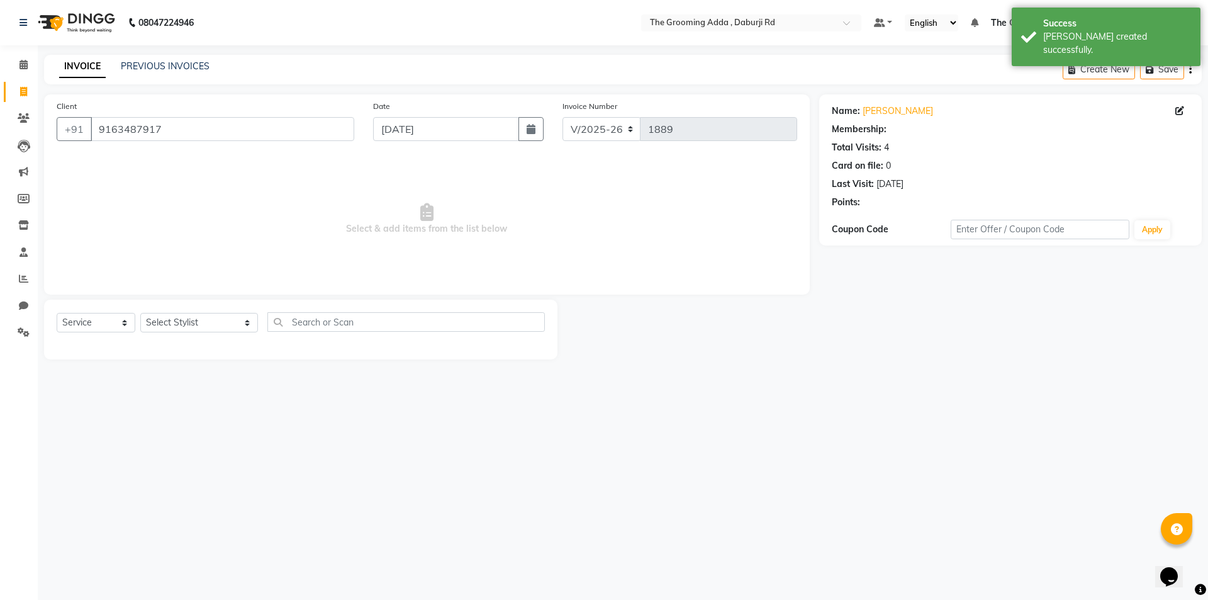
select select "1: Object"
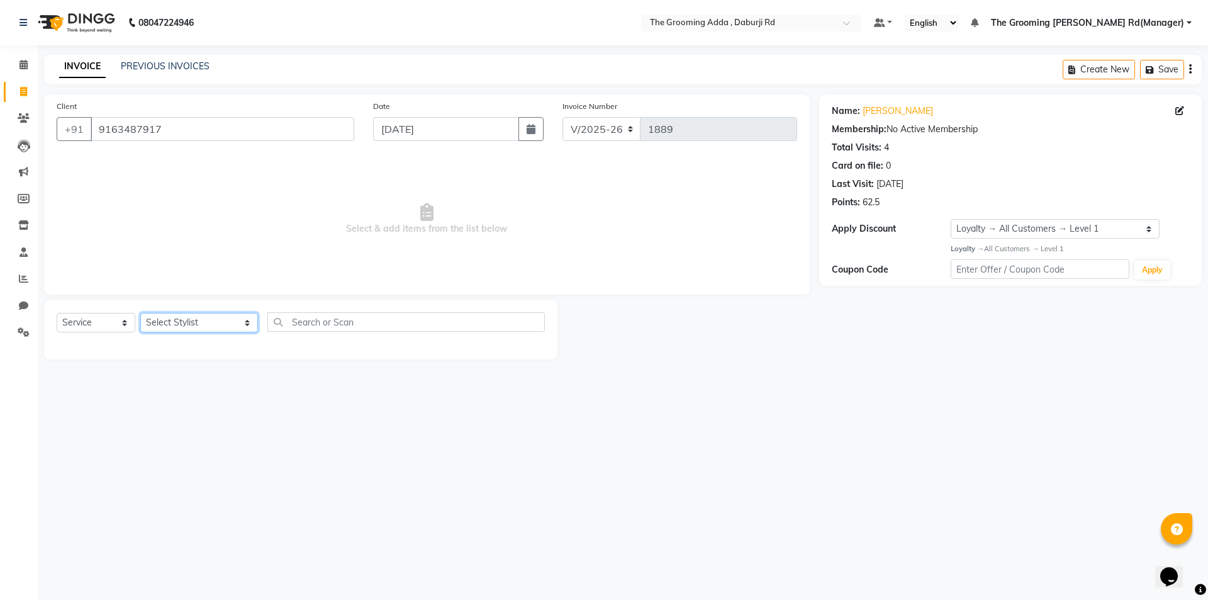
click at [210, 319] on select "Select Stylist [PERSON_NAME] [PERSON_NAME] [PERSON_NAME] [PERSON_NAME] [PERSON_…" at bounding box center [199, 323] width 118 height 20
select select "79349"
click at [140, 313] on select "Select Stylist [PERSON_NAME] [PERSON_NAME] [PERSON_NAME] [PERSON_NAME] [PERSON_…" at bounding box center [199, 323] width 118 height 20
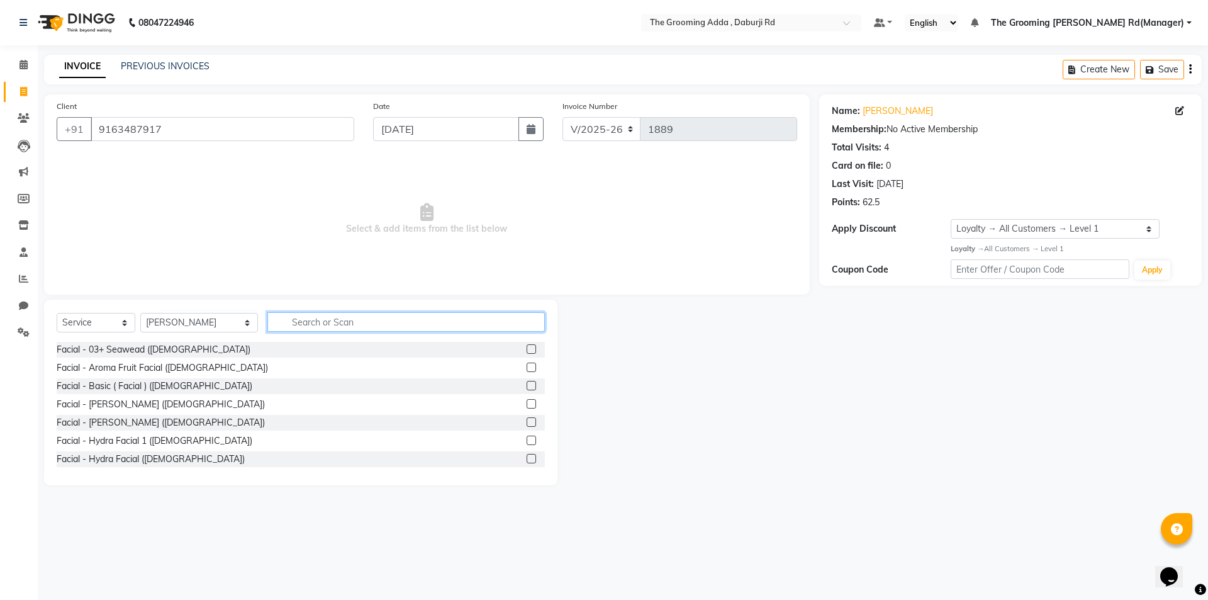
click at [298, 326] on input "text" at bounding box center [406, 322] width 278 height 20
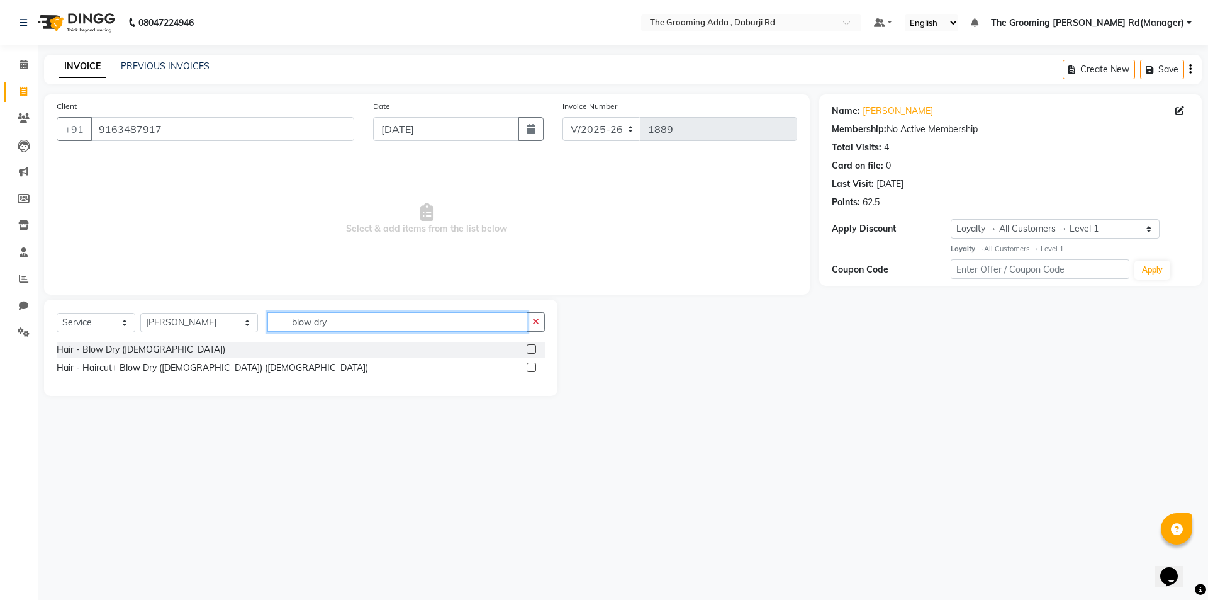
type input "blow dry"
click at [532, 350] on label at bounding box center [531, 348] width 9 height 9
click at [532, 350] on input "checkbox" at bounding box center [531, 350] width 8 height 8
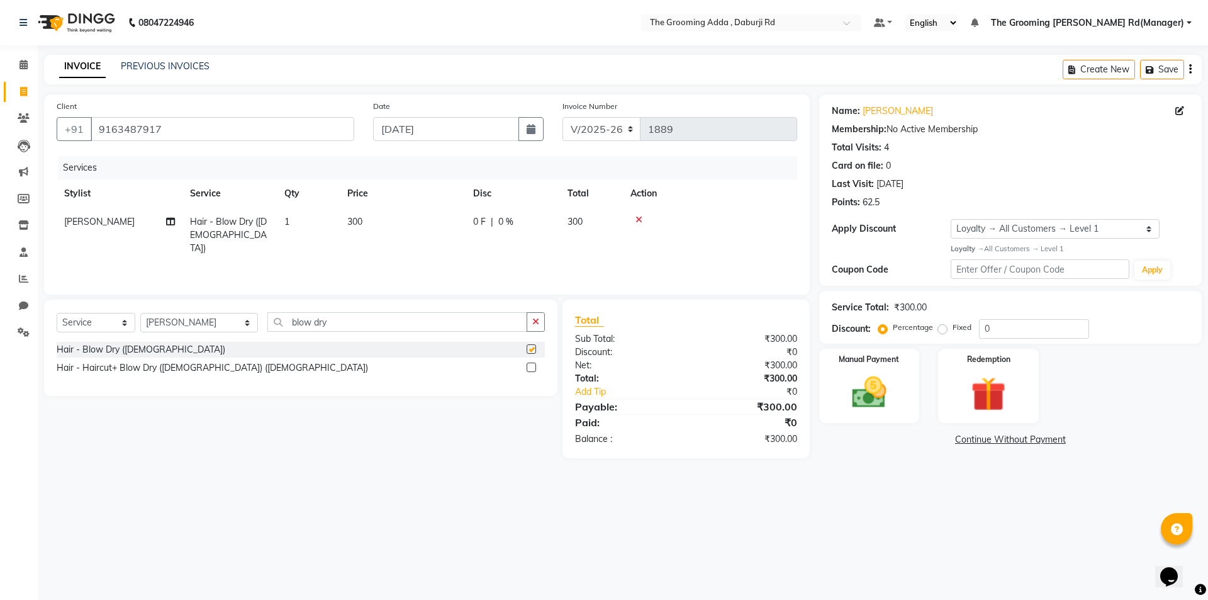
checkbox input "false"
drag, startPoint x: 341, startPoint y: 325, endPoint x: 256, endPoint y: 327, distance: 85.6
click at [256, 327] on div "Select Service Product Membership Package Voucher Prepaid Gift Card Select Styl…" at bounding box center [301, 327] width 488 height 30
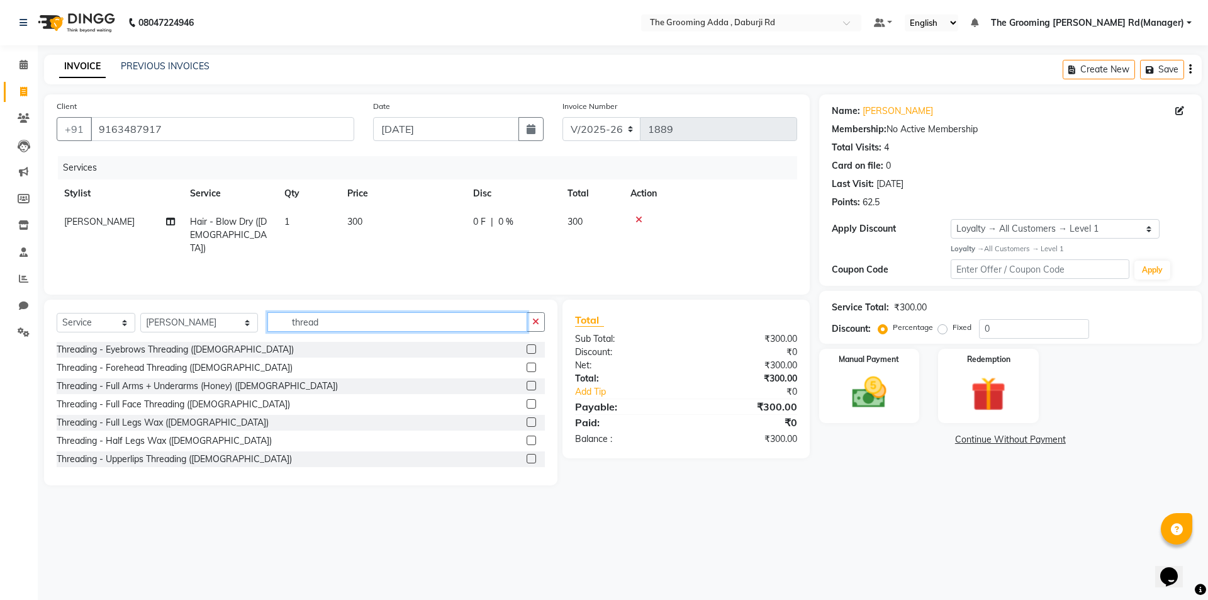
type input "thread"
click at [527, 403] on label at bounding box center [531, 403] width 9 height 9
click at [527, 403] on input "checkbox" at bounding box center [531, 404] width 8 height 8
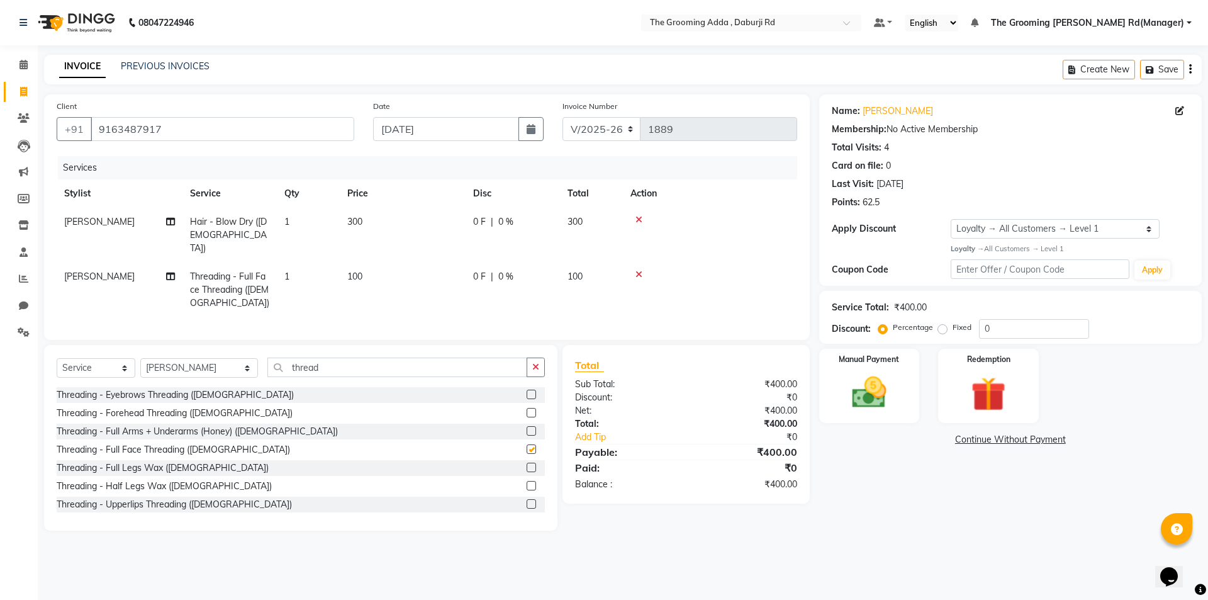
checkbox input "false"
click at [840, 405] on div "Manual Payment" at bounding box center [869, 385] width 104 height 77
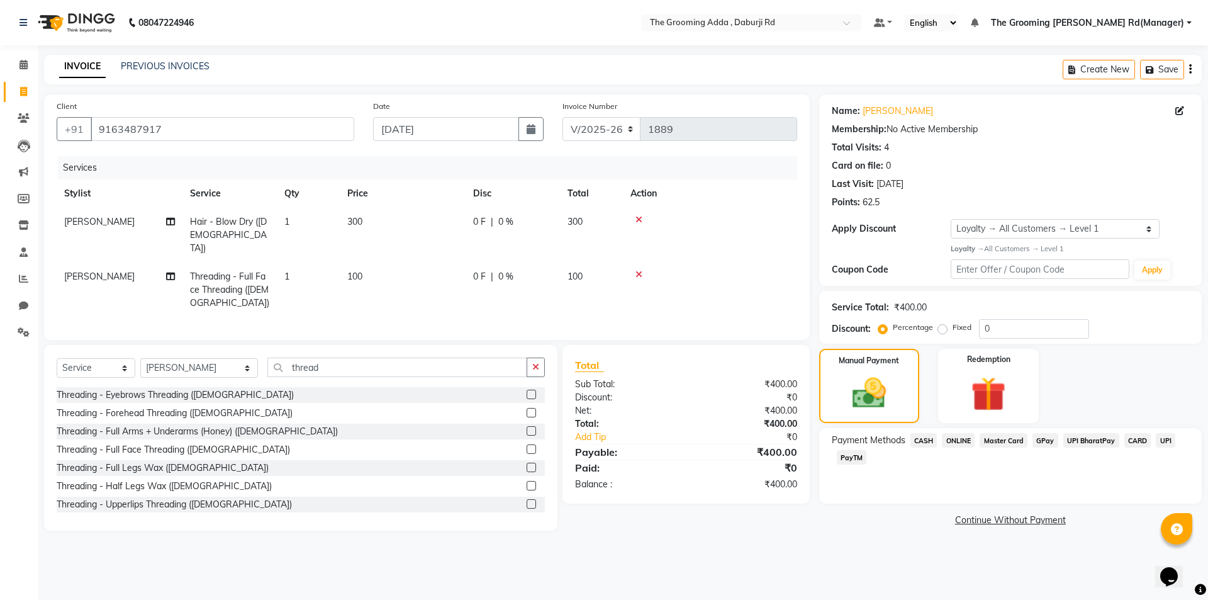
click at [952, 442] on span "ONLINE" at bounding box center [958, 440] width 33 height 14
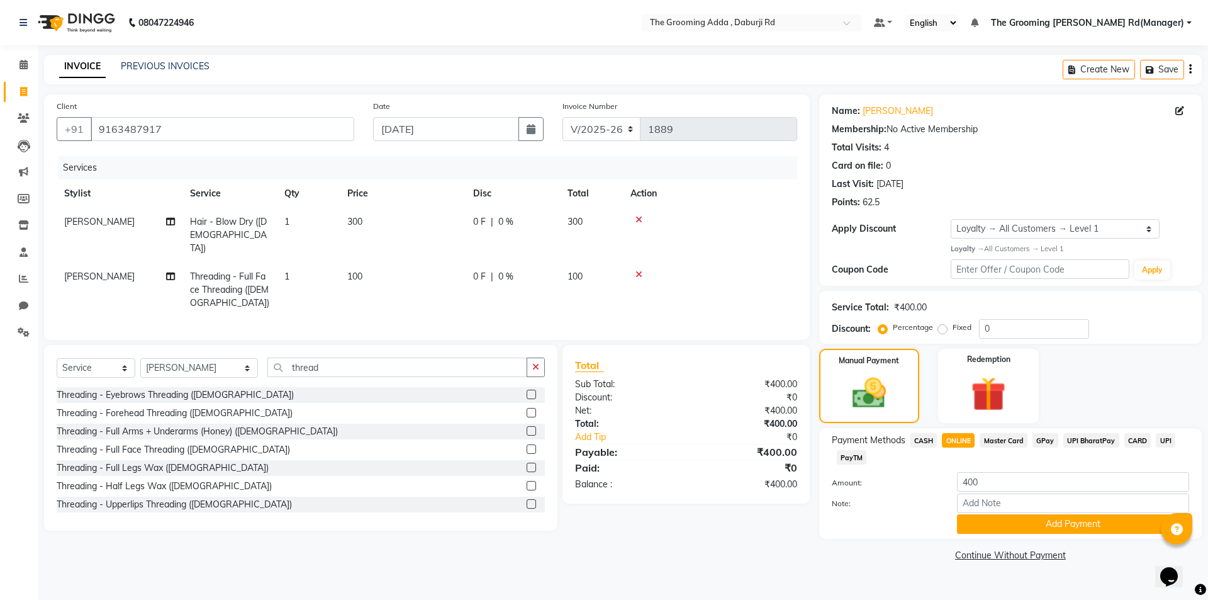
click at [927, 441] on span "CASH" at bounding box center [924, 440] width 27 height 14
click at [969, 528] on button "Add Payment" at bounding box center [1073, 524] width 232 height 20
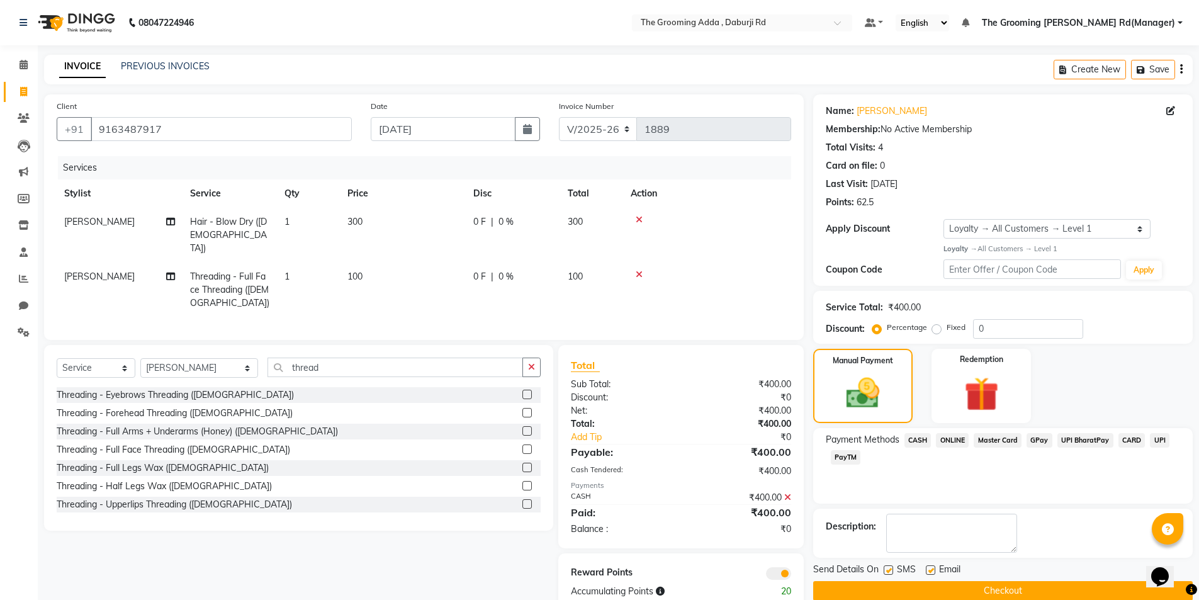
click at [930, 567] on label at bounding box center [930, 569] width 9 height 9
click at [930, 567] on input "checkbox" at bounding box center [930, 570] width 8 height 8
checkbox input "false"
click at [885, 571] on label at bounding box center [888, 569] width 9 height 9
click at [885, 571] on input "checkbox" at bounding box center [888, 570] width 8 height 8
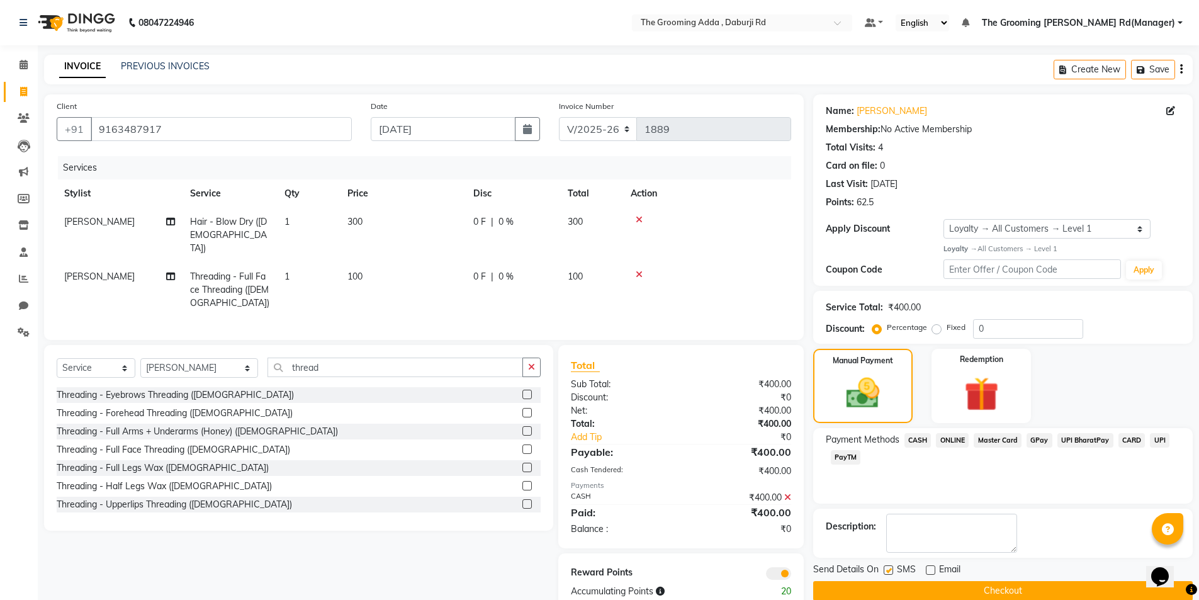
checkbox input "false"
click at [887, 590] on button "Checkout" at bounding box center [1002, 591] width 379 height 20
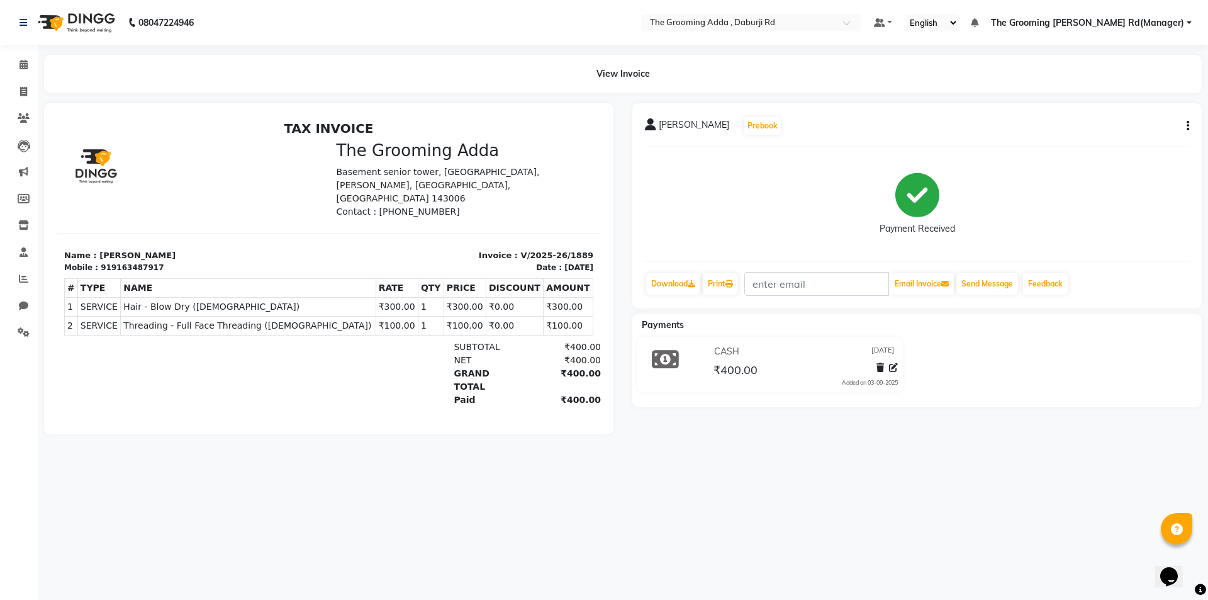
select select "service"
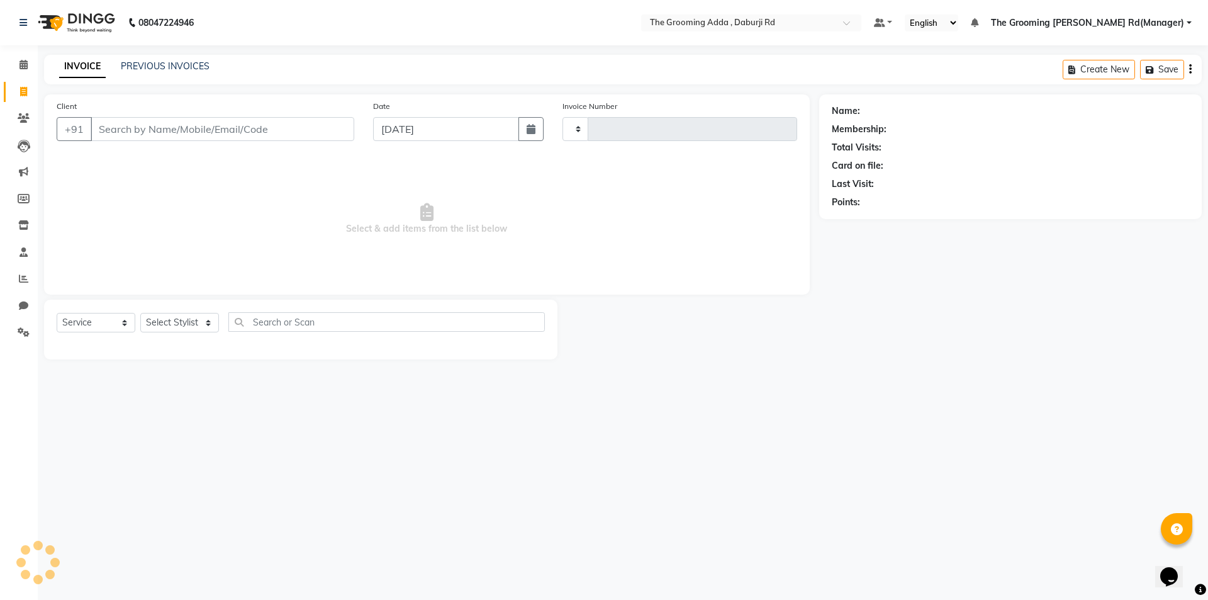
type input "1890"
select select "8001"
click at [101, 130] on input "Client" at bounding box center [223, 129] width 264 height 24
paste input "9888239797"
type input "9888239797"
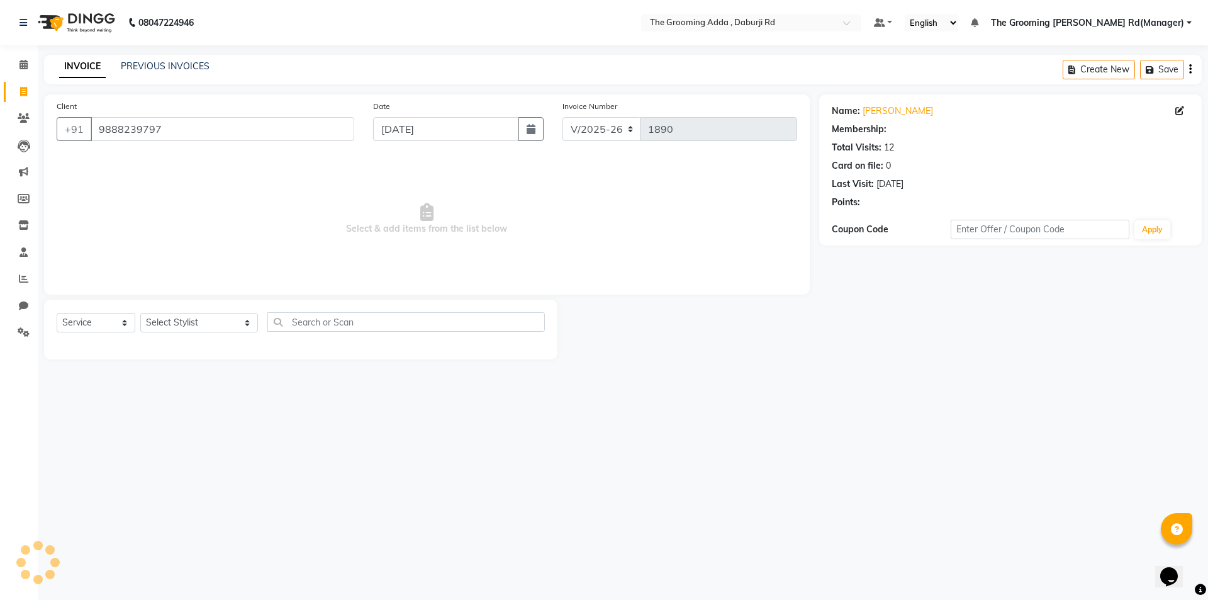
select select "1: Object"
click at [180, 325] on select "Select Stylist [PERSON_NAME] [PERSON_NAME] [PERSON_NAME] [PERSON_NAME] [PERSON_…" at bounding box center [199, 323] width 118 height 20
select select "79355"
click at [140, 313] on select "Select Stylist [PERSON_NAME] [PERSON_NAME] [PERSON_NAME] [PERSON_NAME] [PERSON_…" at bounding box center [199, 323] width 118 height 20
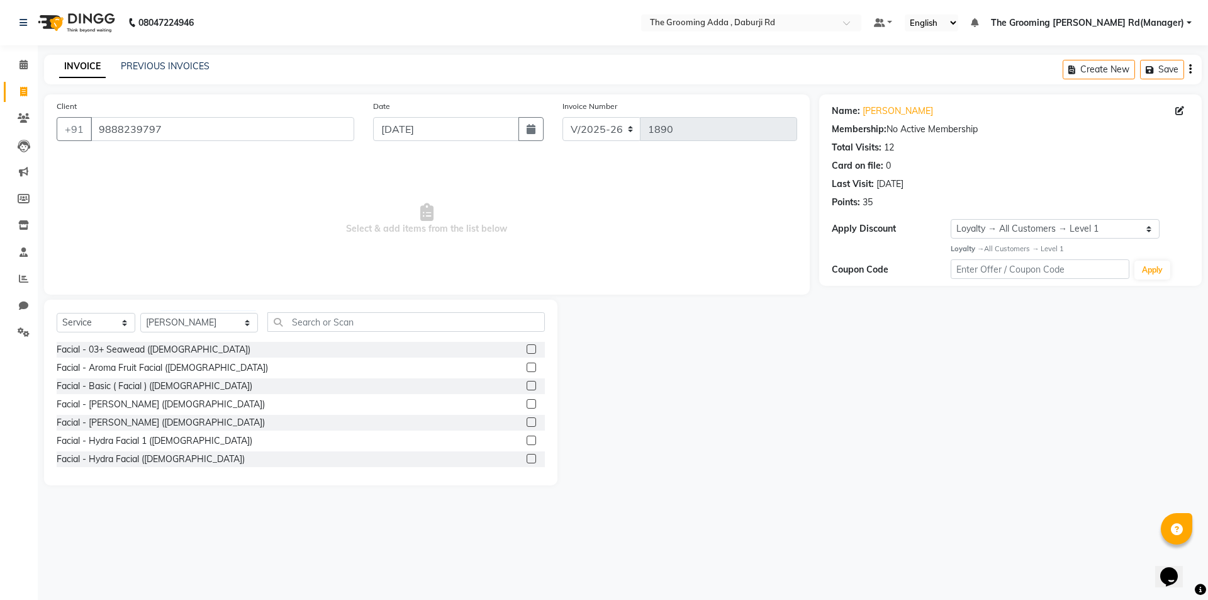
click at [337, 309] on div "Select Service Product Membership Package Voucher Prepaid Gift Card Select Styl…" at bounding box center [301, 393] width 514 height 186
click at [329, 325] on input "text" at bounding box center [406, 322] width 278 height 20
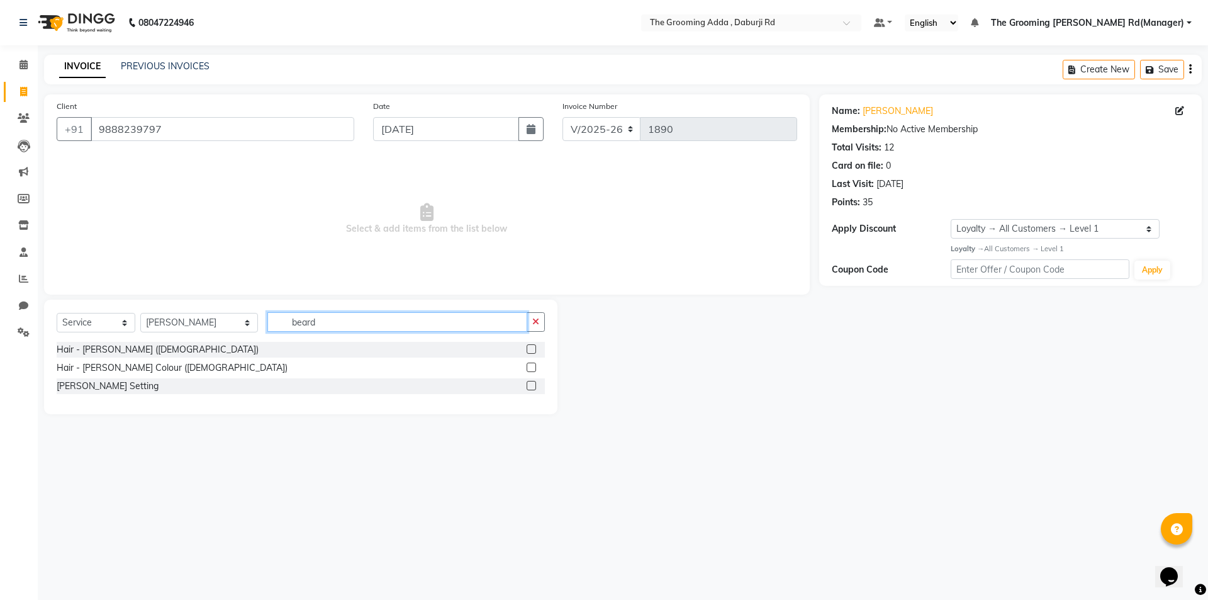
type input "beard"
click at [529, 348] on label at bounding box center [531, 348] width 9 height 9
click at [529, 348] on input "checkbox" at bounding box center [531, 350] width 8 height 8
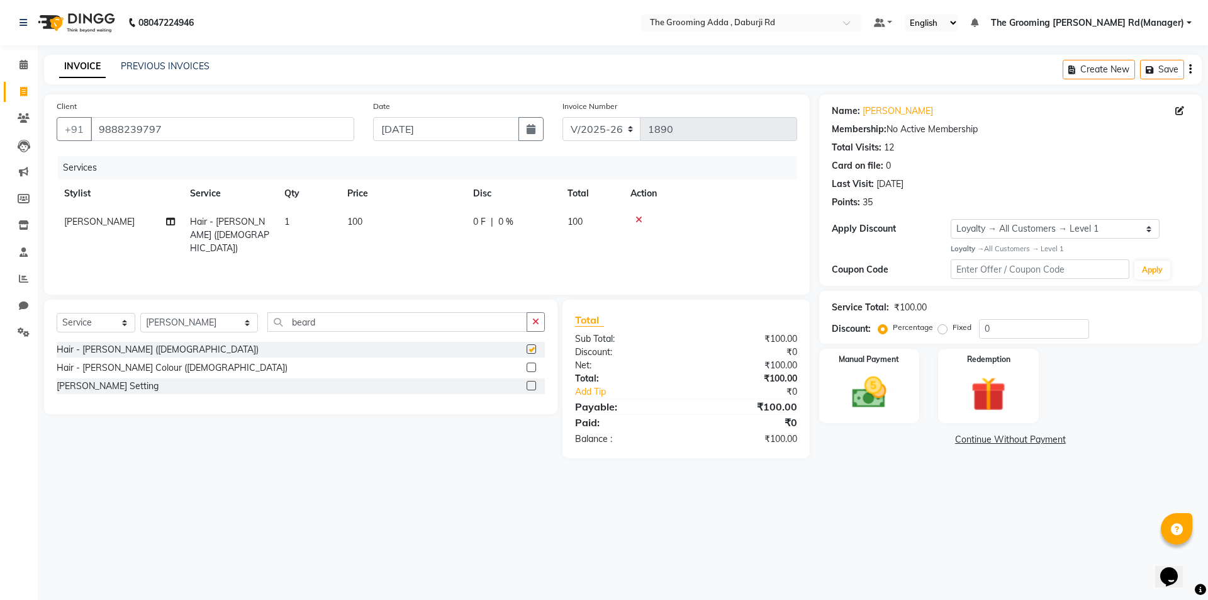
checkbox input "false"
click at [373, 221] on td "100" at bounding box center [403, 235] width 126 height 55
select select "79355"
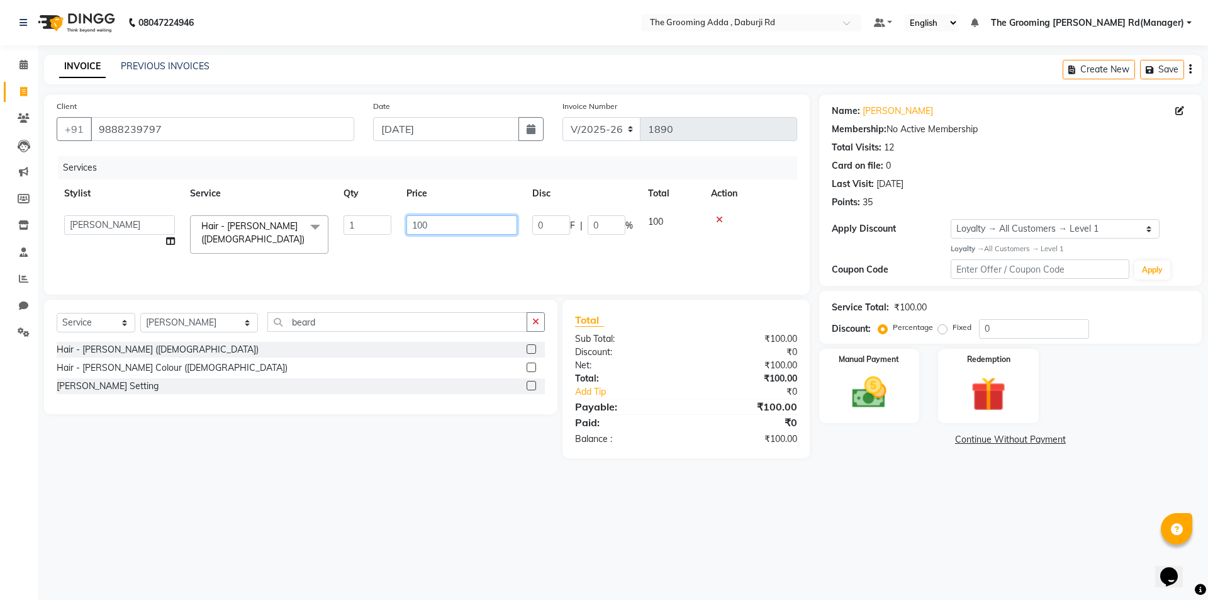
drag, startPoint x: 435, startPoint y: 223, endPoint x: 415, endPoint y: 232, distance: 21.7
click at [415, 232] on input "100" at bounding box center [462, 225] width 111 height 20
type input "120"
click at [870, 393] on img at bounding box center [869, 393] width 59 height 42
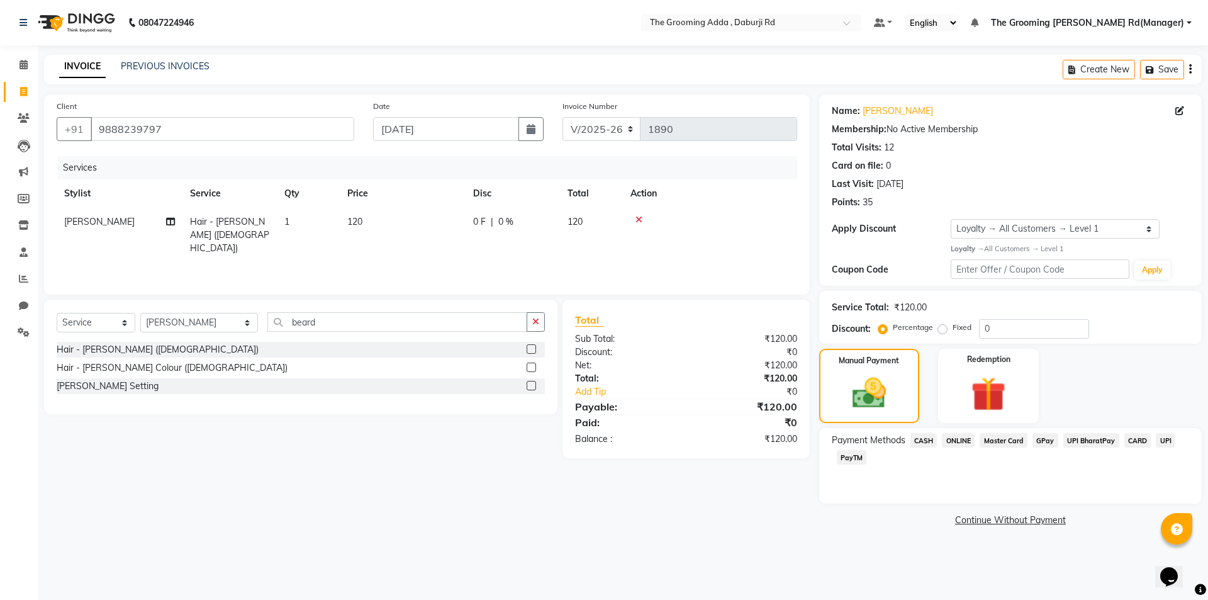
click at [914, 446] on span "CASH" at bounding box center [924, 440] width 27 height 14
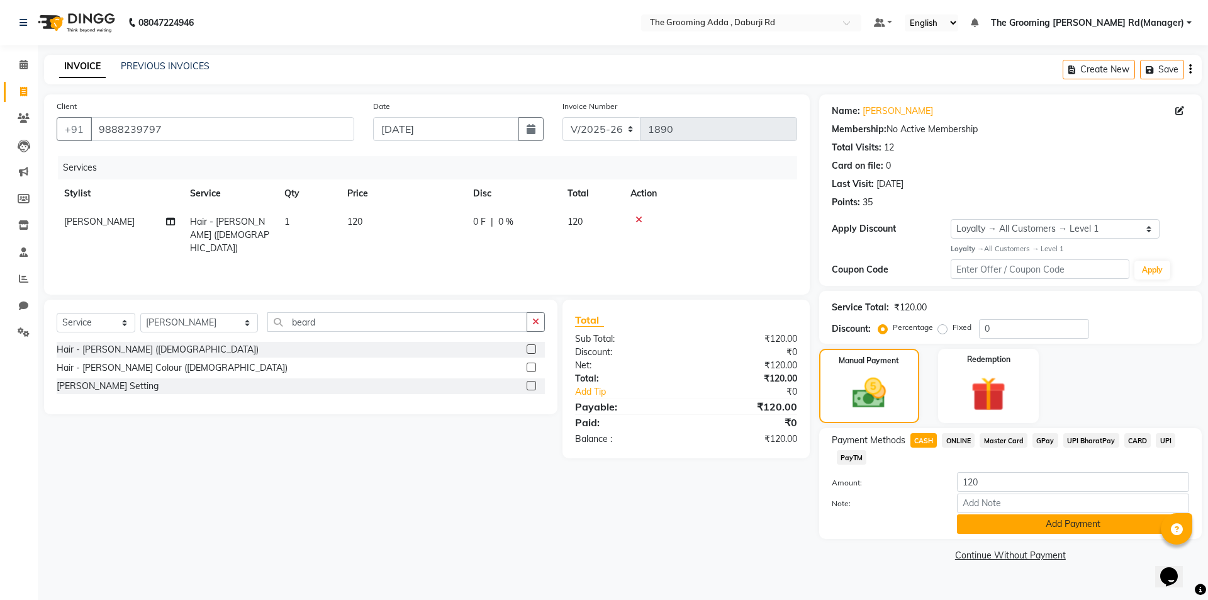
click at [971, 522] on button "Add Payment" at bounding box center [1073, 524] width 232 height 20
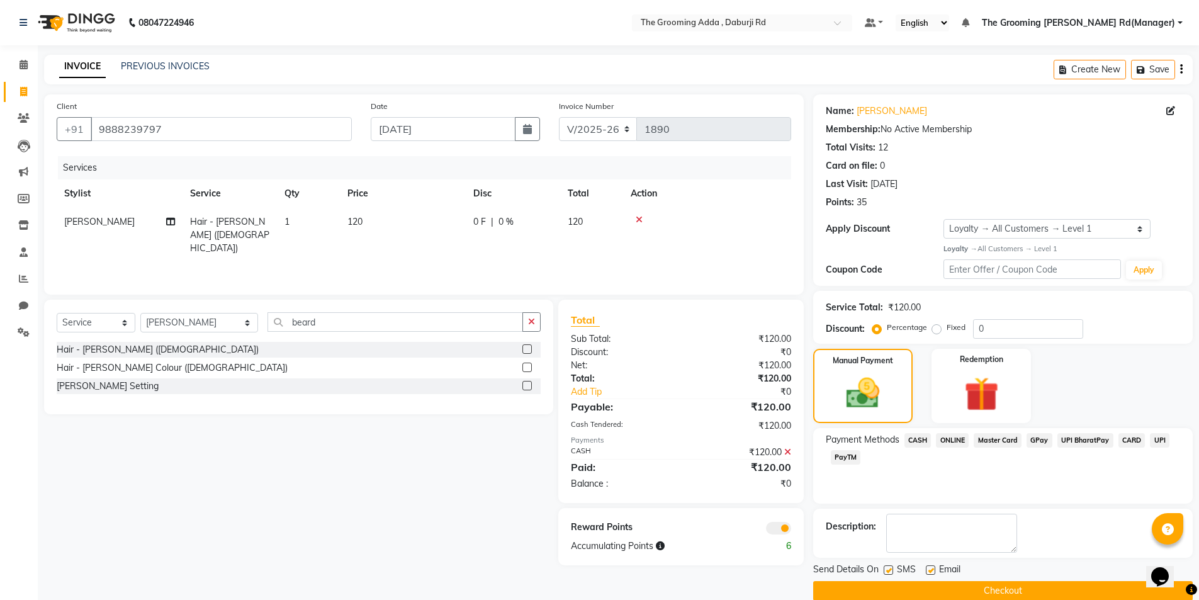
click at [926, 569] on label at bounding box center [930, 569] width 9 height 9
click at [926, 569] on input "checkbox" at bounding box center [930, 570] width 8 height 8
checkbox input "false"
click at [889, 571] on label at bounding box center [888, 569] width 9 height 9
click at [889, 571] on input "checkbox" at bounding box center [888, 570] width 8 height 8
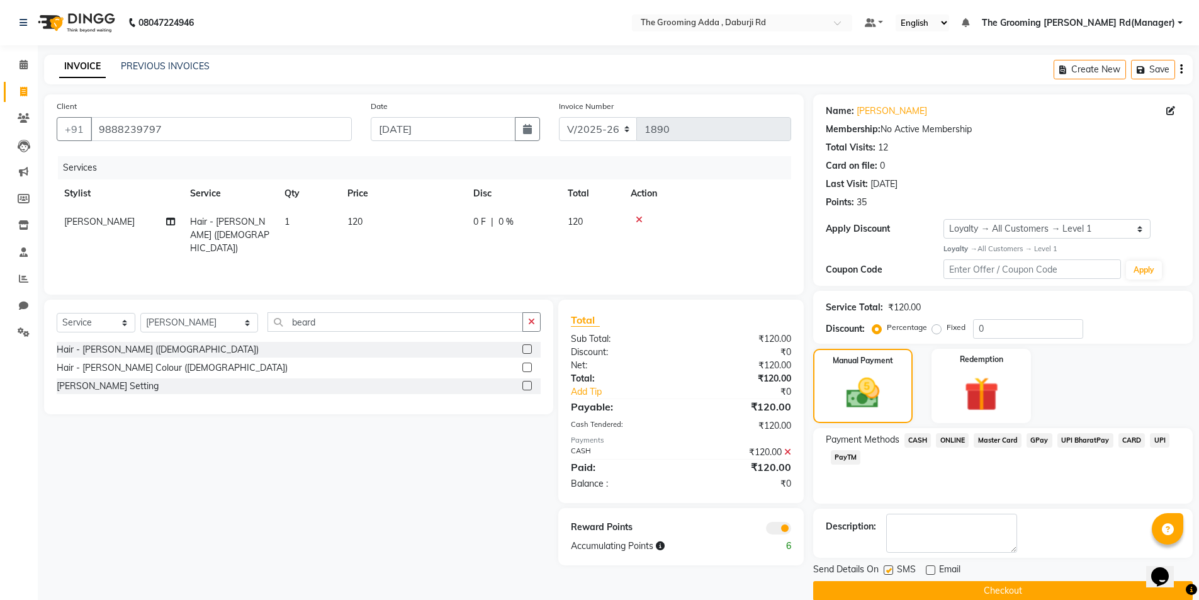
checkbox input "false"
click at [884, 586] on button "Checkout" at bounding box center [1002, 591] width 379 height 20
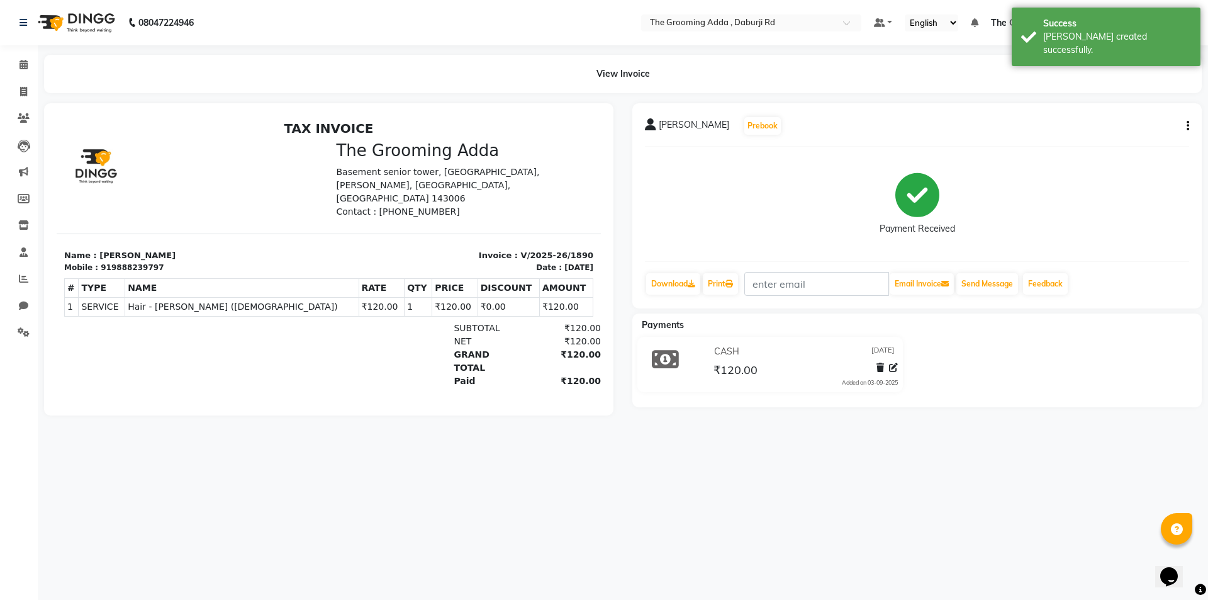
select select "service"
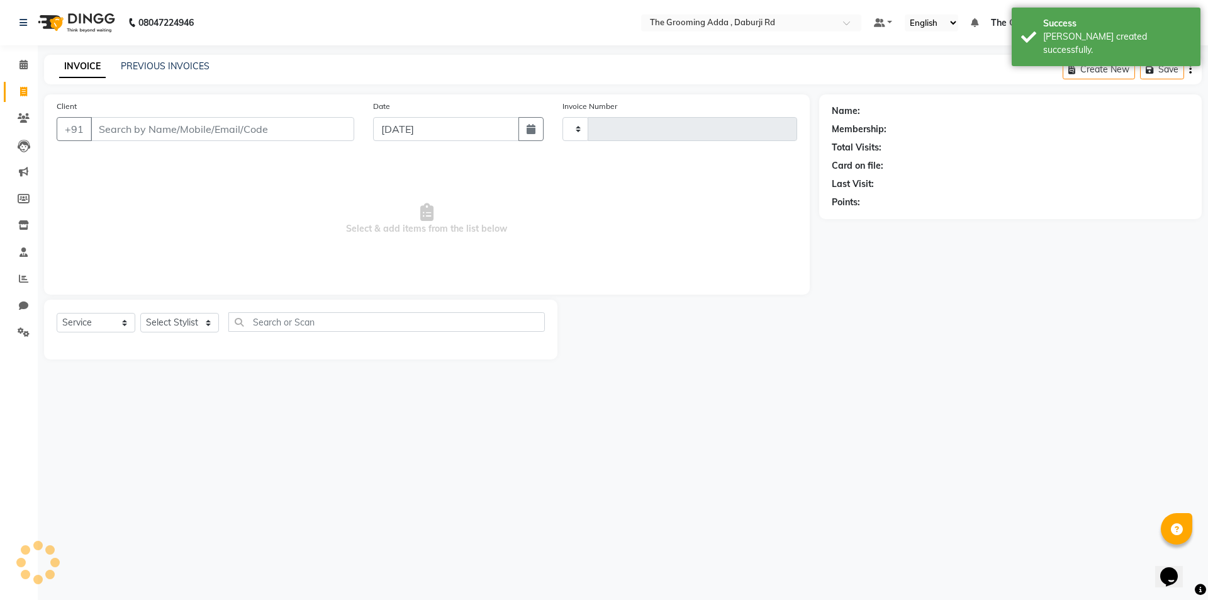
type input "1891"
select select "8001"
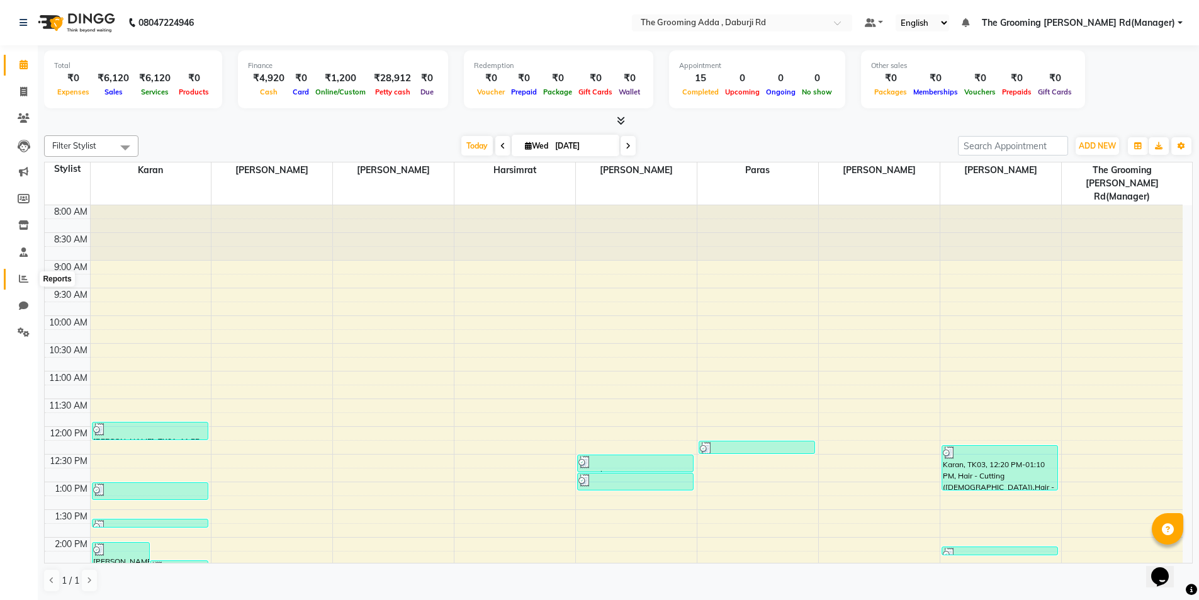
click at [19, 276] on icon at bounding box center [23, 278] width 9 height 9
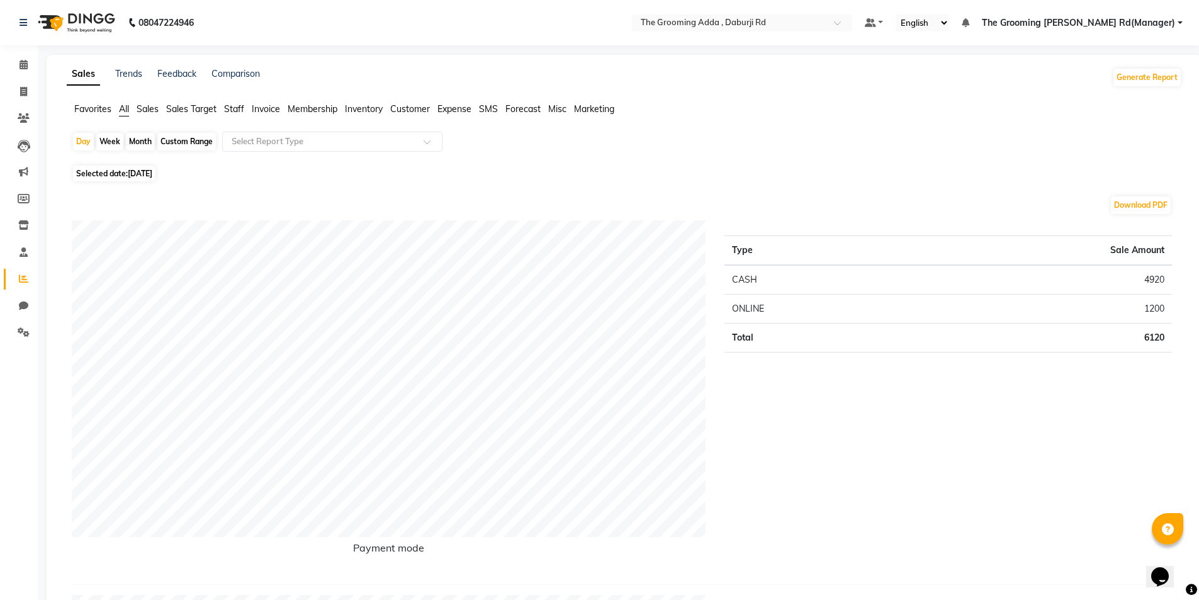
click at [187, 138] on div "Custom Range" at bounding box center [186, 142] width 59 height 18
select select "9"
select select "2025"
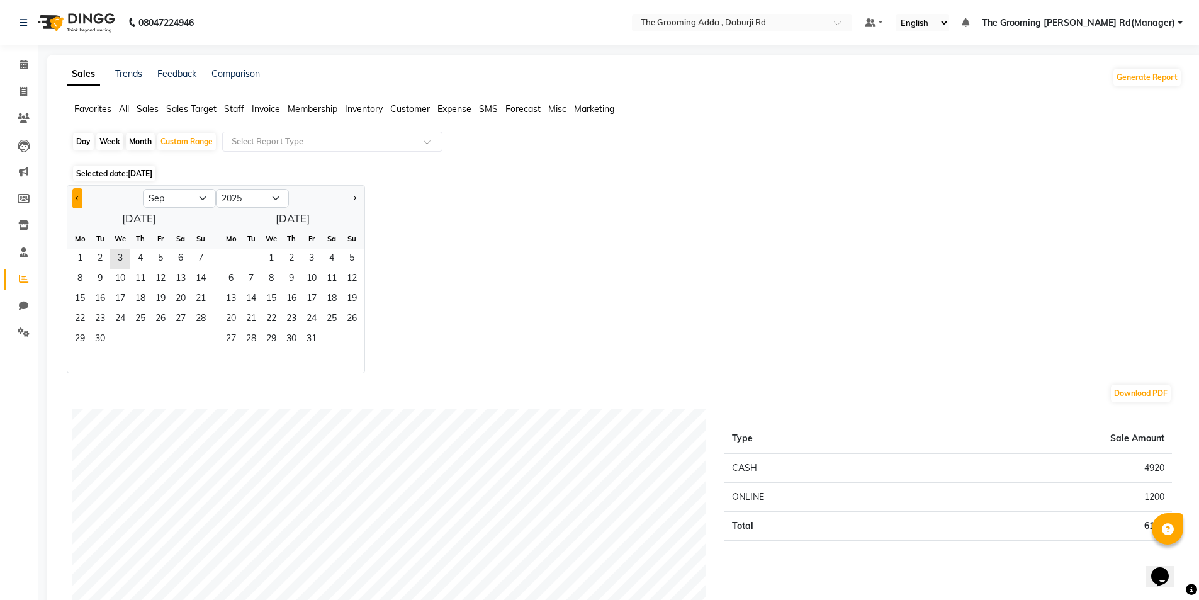
click at [82, 202] on button "Previous month" at bounding box center [77, 198] width 10 height 20
select select "8"
click at [89, 295] on span "11" at bounding box center [80, 299] width 20 height 20
drag, startPoint x: 273, startPoint y: 261, endPoint x: 288, endPoint y: 276, distance: 20.9
click at [288, 276] on ngb-datepicker-month "Mo Tu We Th Fr Sa Su 1 2 3 4 5 6 7 8 9 10 11 12 13 14 15 16 17 18 19 20 21 22 2…" at bounding box center [288, 300] width 154 height 144
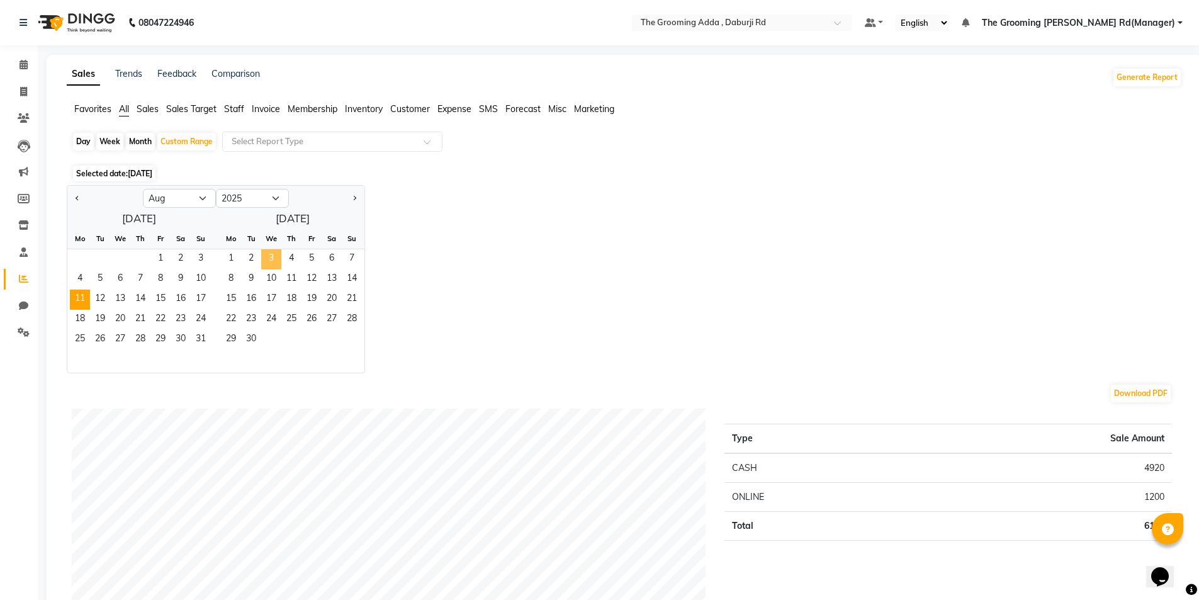
click at [276, 259] on span "3" at bounding box center [271, 259] width 20 height 20
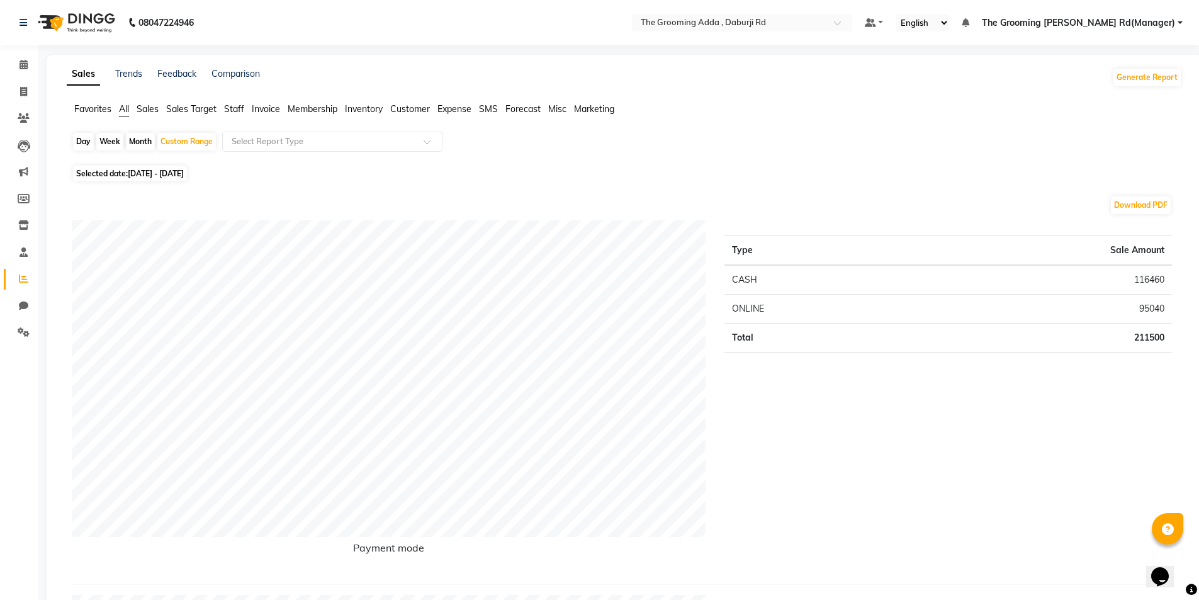
click at [87, 147] on div "Day" at bounding box center [83, 142] width 21 height 18
select select "8"
select select "2025"
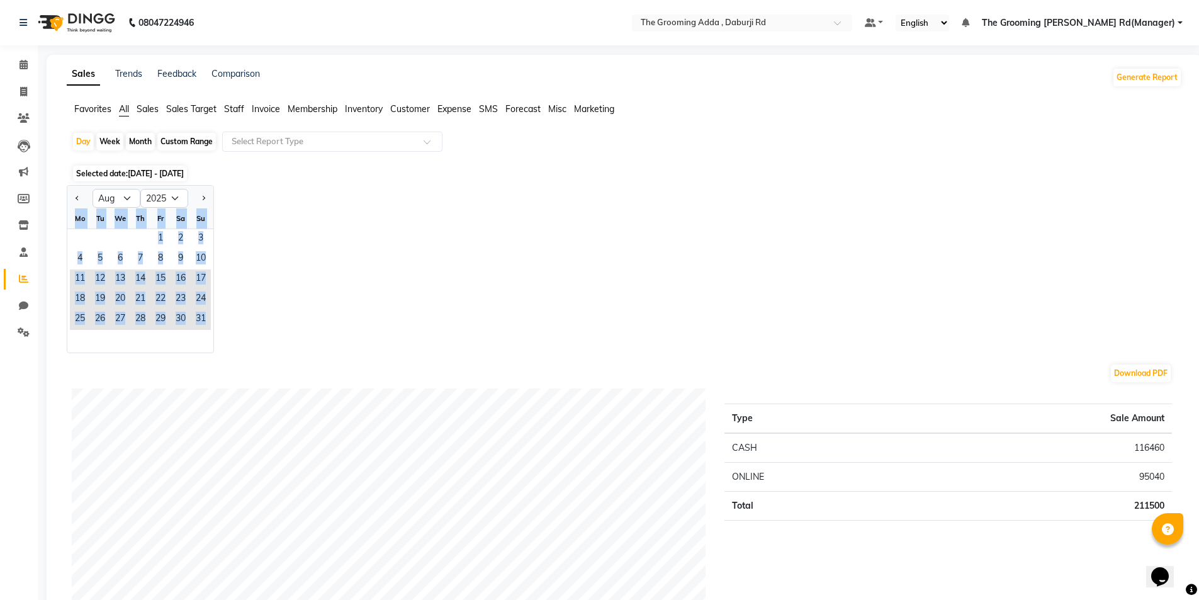
click at [215, 202] on div "Jan Feb Mar Apr May Jun [DATE] Aug Sep Oct Nov [DATE] 2016 2017 2018 2019 2020 …" at bounding box center [624, 269] width 1115 height 168
click at [215, 208] on div "Jan Feb Mar Apr May Jun [DATE] Aug Sep Oct Nov [DATE] 2016 2017 2018 2019 2020 …" at bounding box center [624, 269] width 1115 height 168
click at [227, 220] on div "Jan Feb Mar Apr May Jun [DATE] Aug Sep Oct Nov [DATE] 2016 2017 2018 2019 2020 …" at bounding box center [624, 269] width 1115 height 168
click at [210, 201] on div at bounding box center [200, 198] width 25 height 20
click at [201, 188] on button "Next month" at bounding box center [203, 198] width 10 height 20
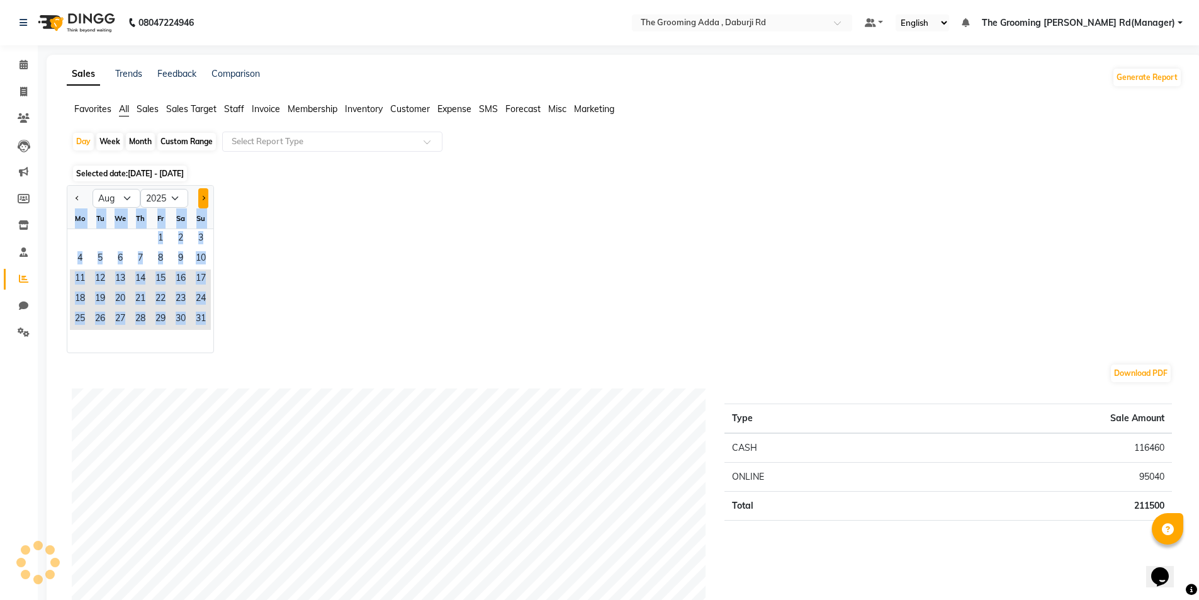
select select "9"
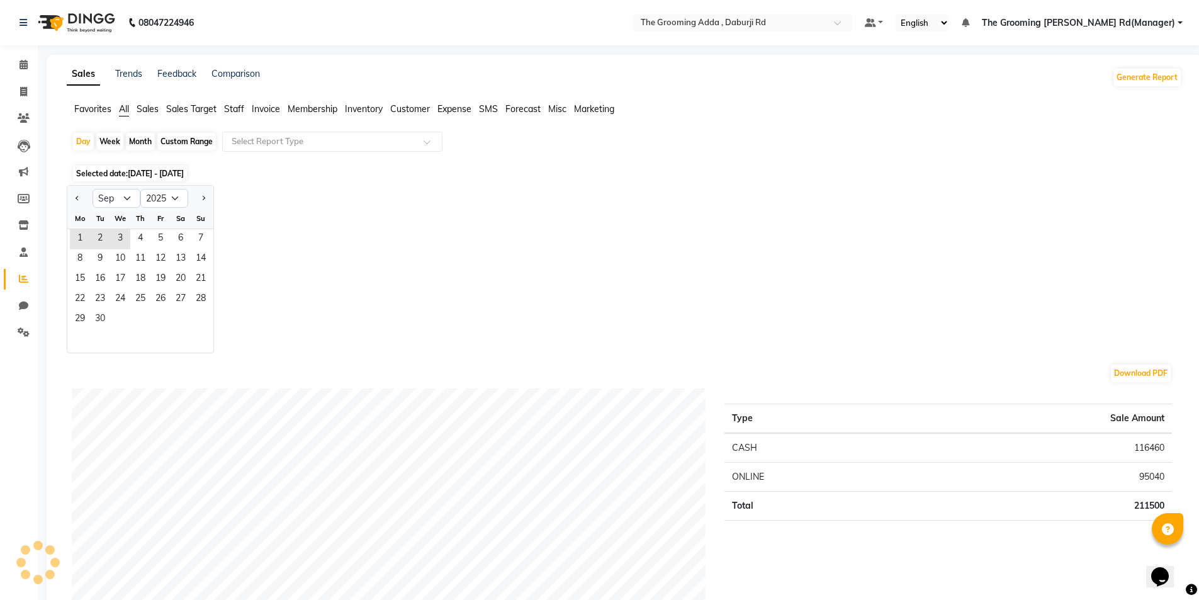
click at [986, 316] on div "Jan Feb Mar Apr May Jun [DATE] Aug Sep Oct Nov [DATE] 2016 2017 2018 2019 2020 …" at bounding box center [624, 269] width 1115 height 168
click at [142, 237] on ngb-datepicker-month "Mo Tu We Th Fr Sa Su 1 2 3 4 5 6 7 8 9 10 11 12 13 14 15 16 17 18 19 20 21 22 2…" at bounding box center [140, 280] width 146 height 144
click at [123, 242] on span "3" at bounding box center [120, 239] width 20 height 20
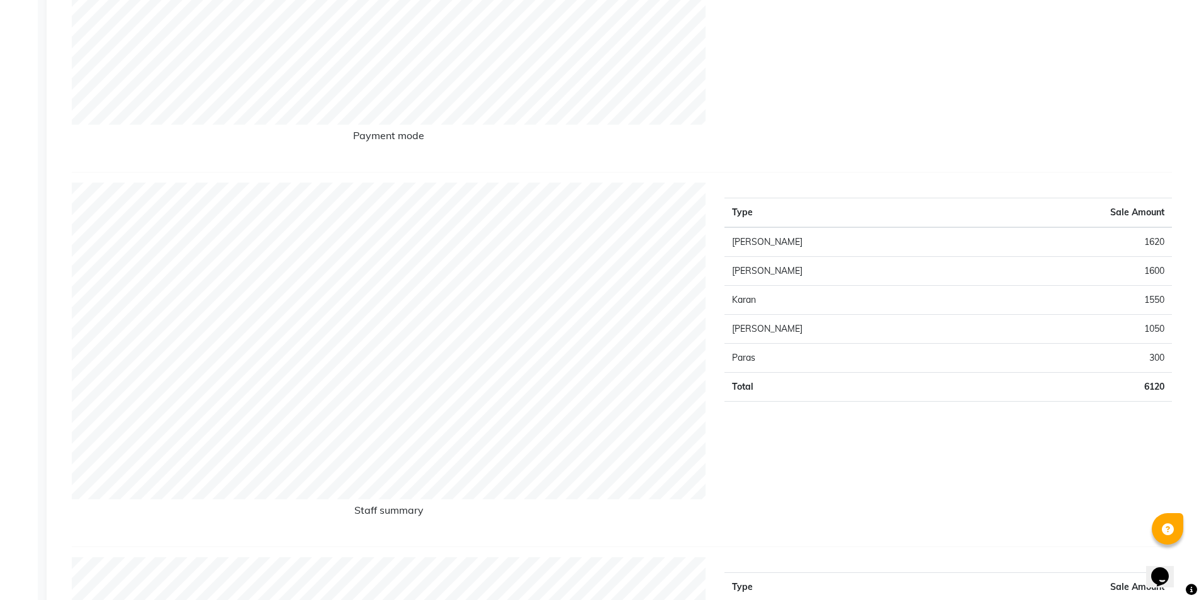
scroll to position [441, 0]
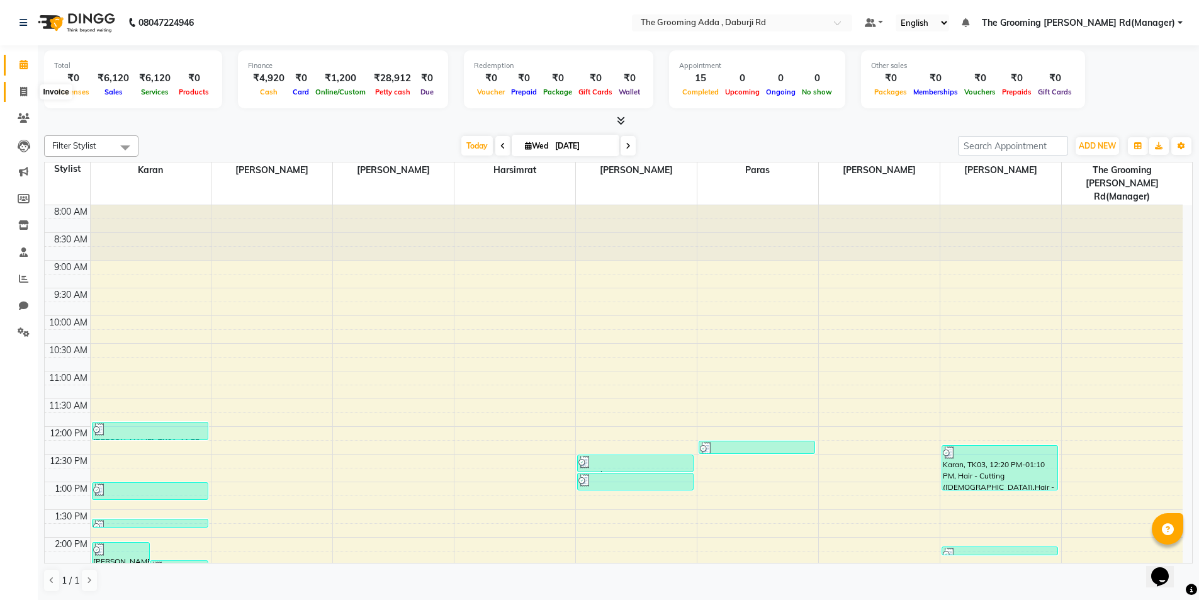
click at [19, 93] on span at bounding box center [24, 92] width 22 height 14
select select "service"
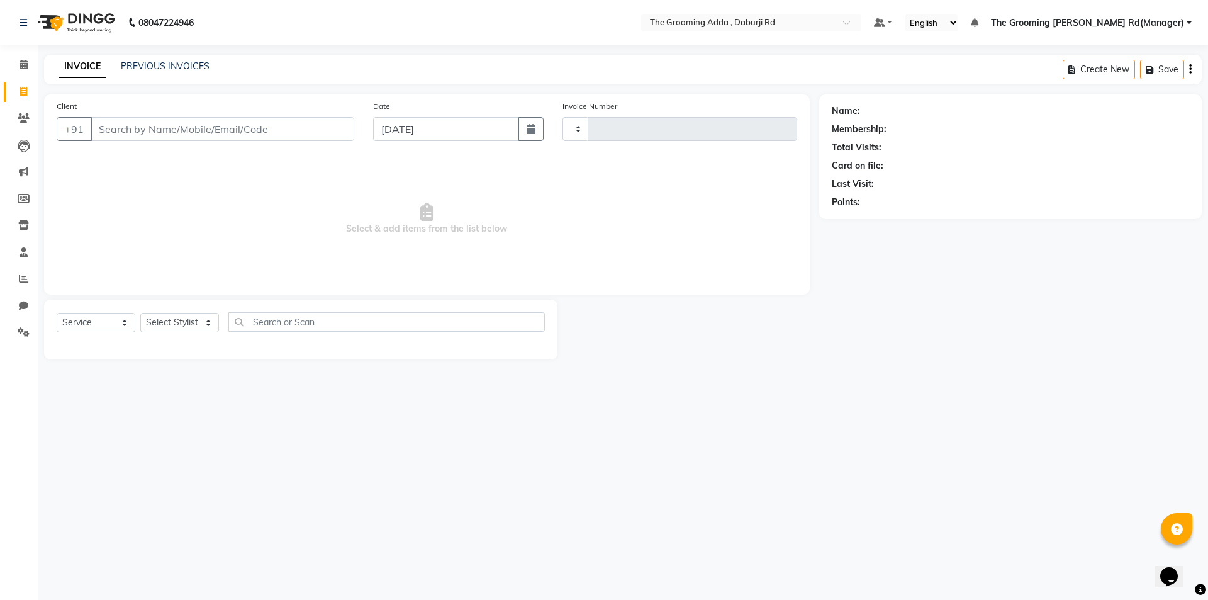
type input "1891"
click at [148, 141] on div "Client +91" at bounding box center [205, 125] width 317 height 52
select select "8001"
click at [143, 132] on input "Client" at bounding box center [223, 129] width 264 height 24
paste input "9501673743"
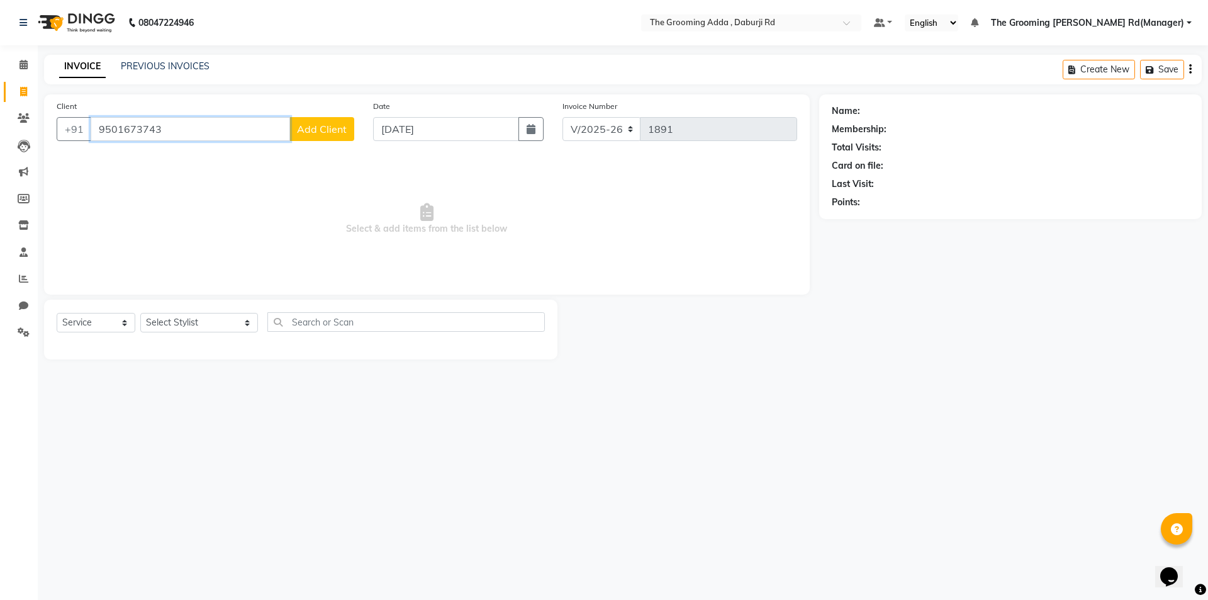
type input "9501673743"
click at [332, 123] on button "Add Client" at bounding box center [321, 129] width 65 height 24
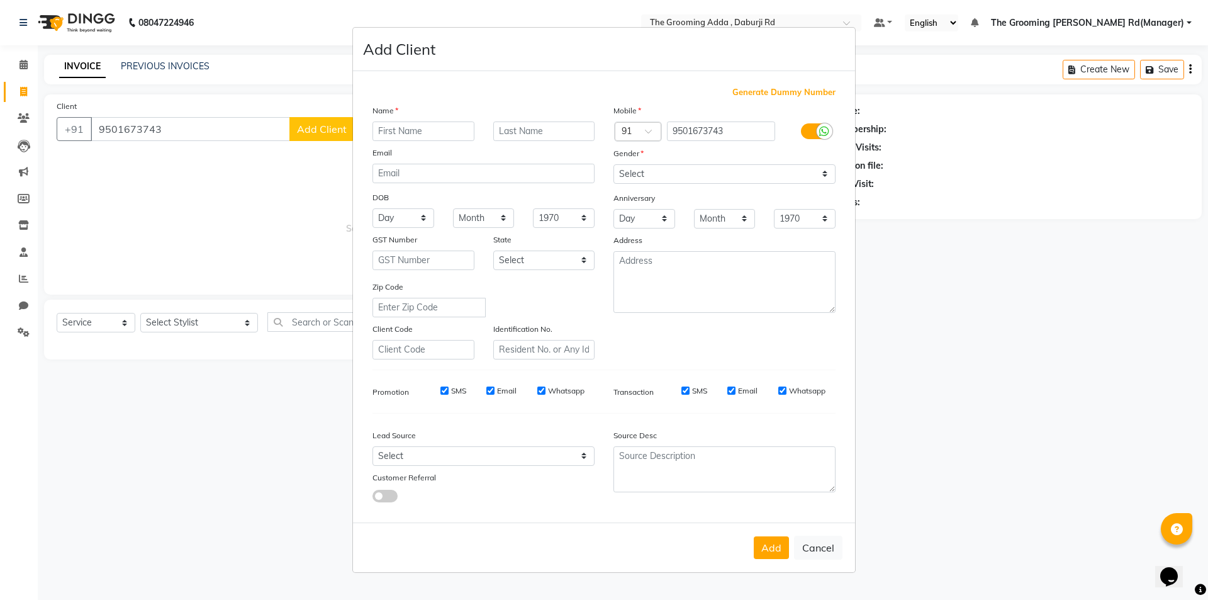
click at [390, 134] on input "text" at bounding box center [424, 131] width 102 height 20
type input "Sahil"
click at [656, 167] on select "Select [DEMOGRAPHIC_DATA] [DEMOGRAPHIC_DATA] Other Prefer Not To Say" at bounding box center [725, 174] width 222 height 20
select select "[DEMOGRAPHIC_DATA]"
click at [614, 164] on select "Select [DEMOGRAPHIC_DATA] [DEMOGRAPHIC_DATA] Other Prefer Not To Say" at bounding box center [725, 174] width 222 height 20
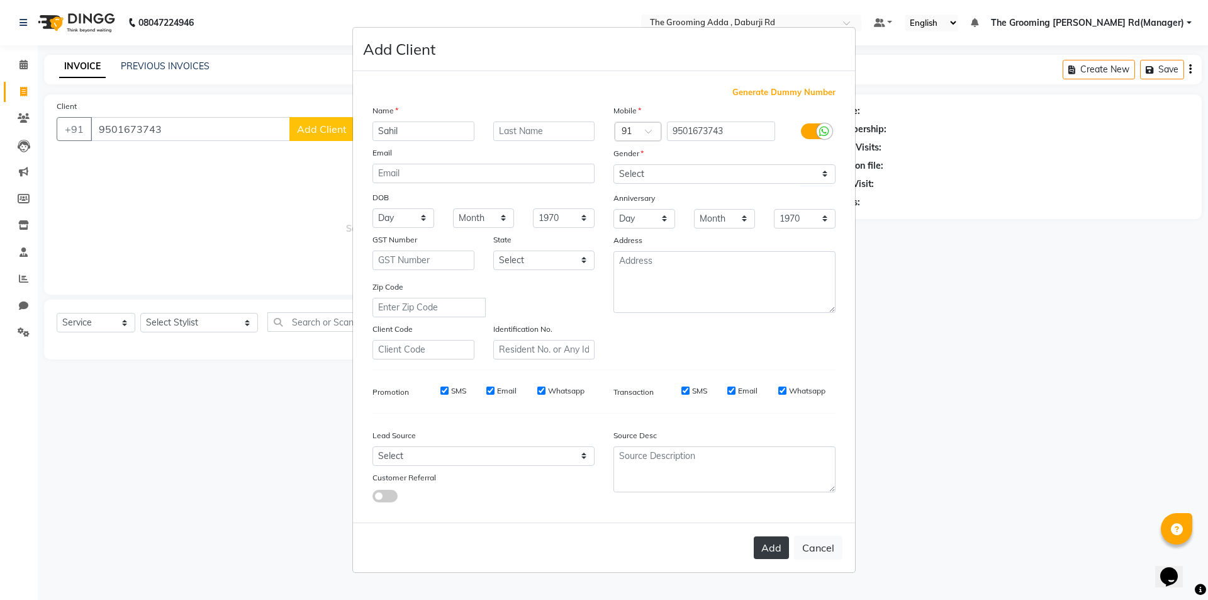
click at [780, 544] on button "Add" at bounding box center [771, 547] width 35 height 23
select select
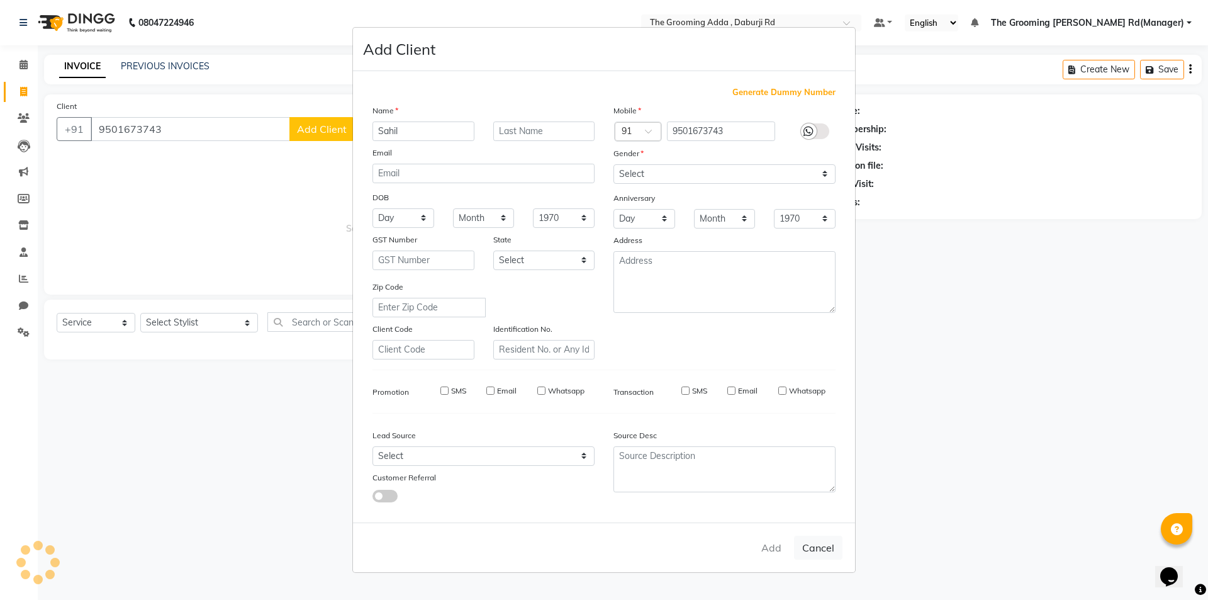
select select
checkbox input "false"
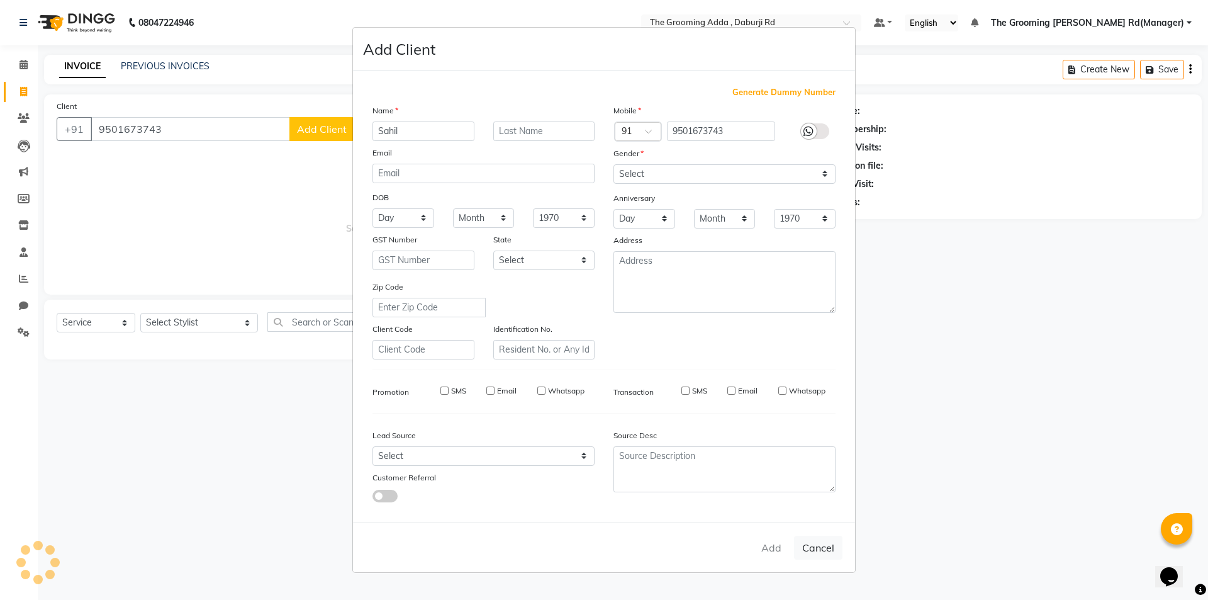
checkbox input "false"
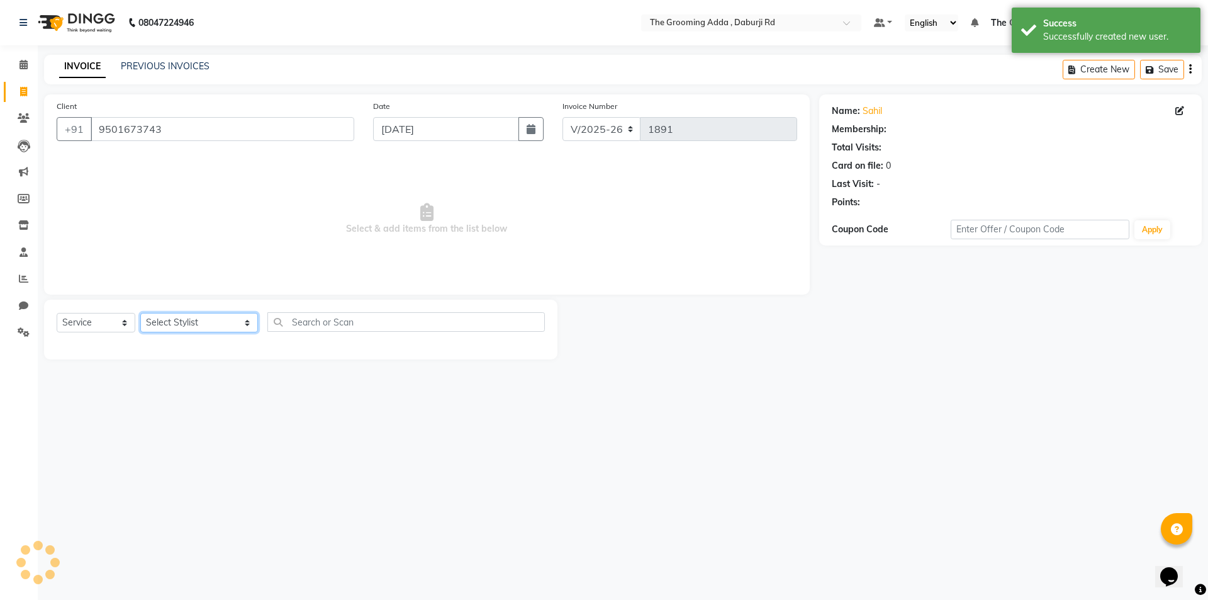
click at [169, 322] on select "Select Stylist [PERSON_NAME] [PERSON_NAME] [PERSON_NAME] [PERSON_NAME] [PERSON_…" at bounding box center [199, 323] width 118 height 20
select select "79344"
click at [140, 313] on select "Select Stylist [PERSON_NAME] [PERSON_NAME] [PERSON_NAME] [PERSON_NAME] [PERSON_…" at bounding box center [199, 323] width 118 height 20
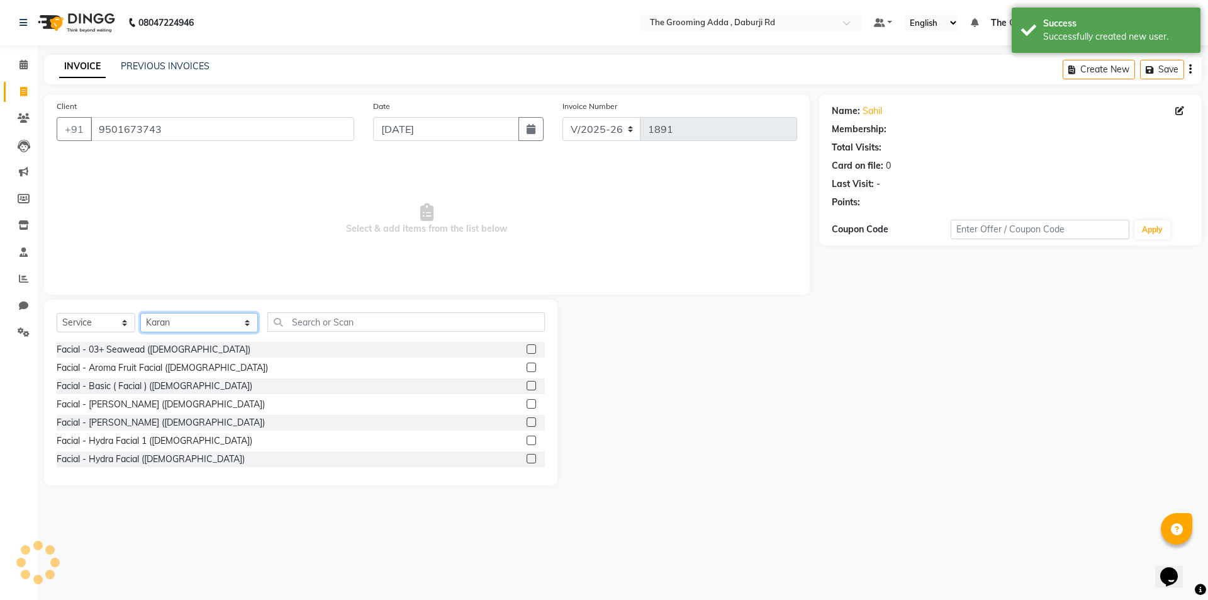
select select "1: Object"
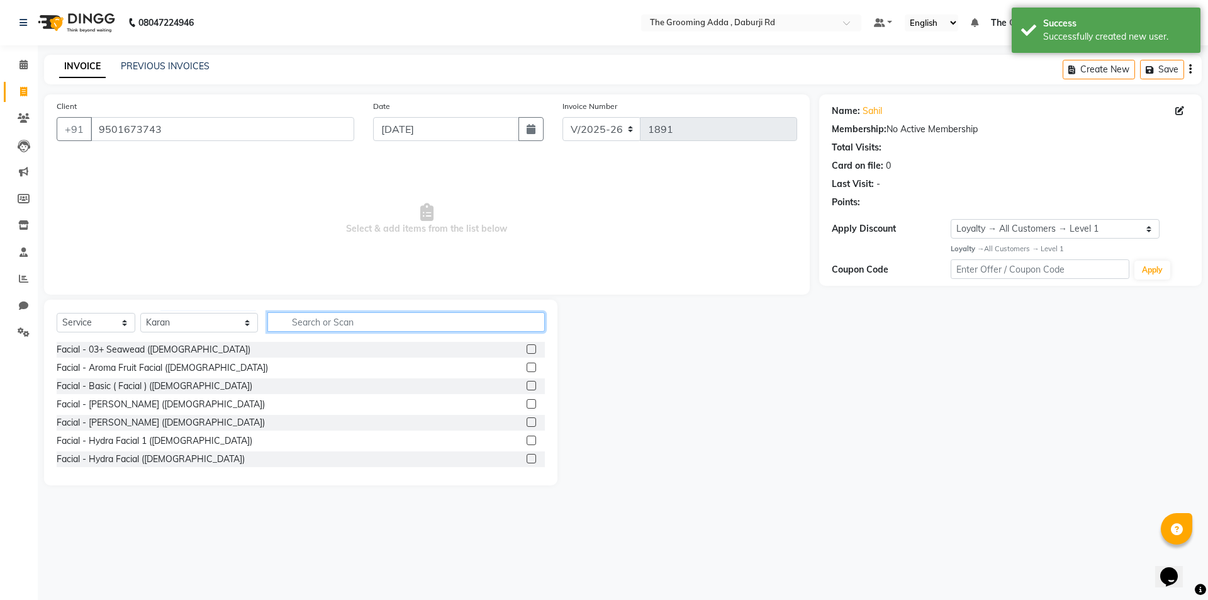
click at [313, 321] on input "text" at bounding box center [406, 322] width 278 height 20
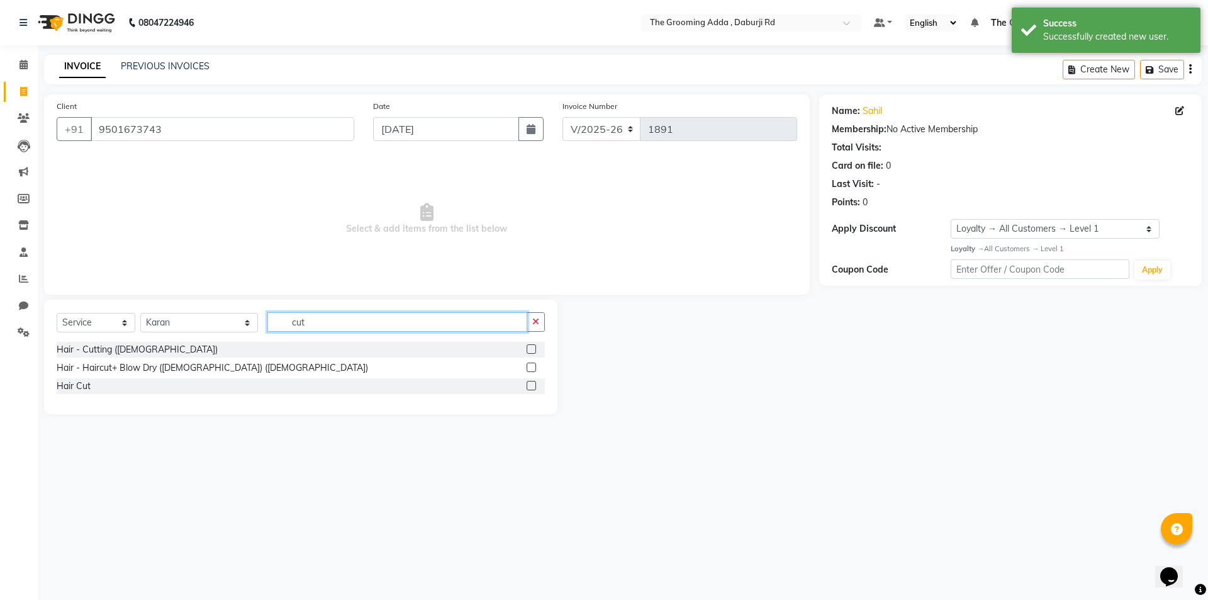
type input "cut"
click at [527, 347] on label at bounding box center [531, 348] width 9 height 9
click at [527, 347] on input "checkbox" at bounding box center [531, 350] width 8 height 8
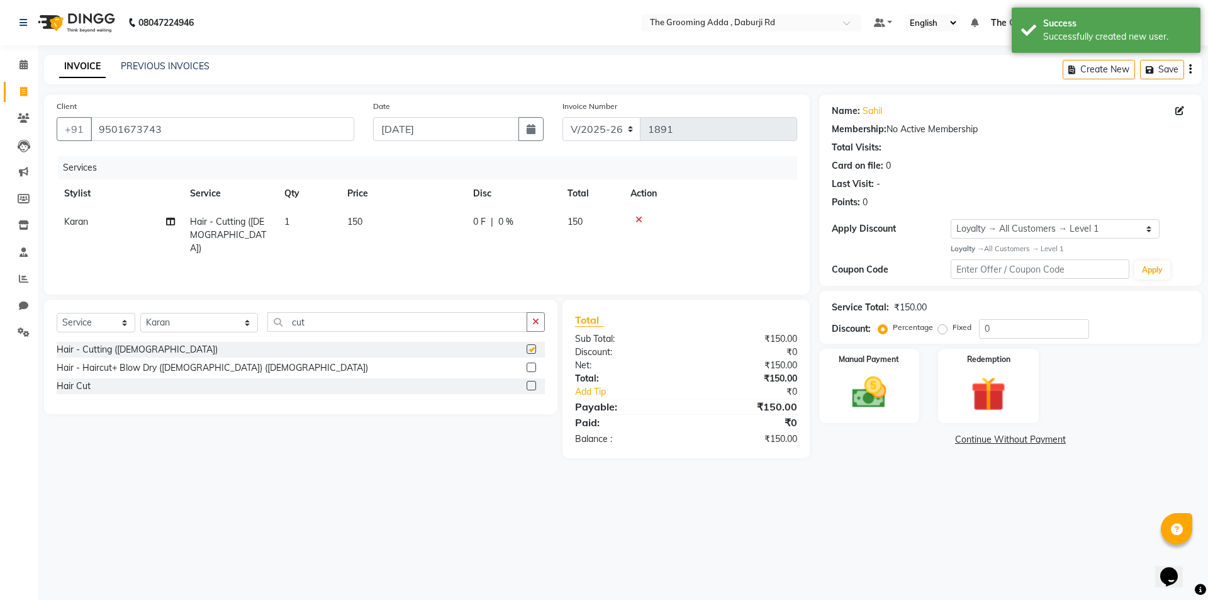
checkbox input "false"
click at [873, 396] on img at bounding box center [869, 393] width 59 height 42
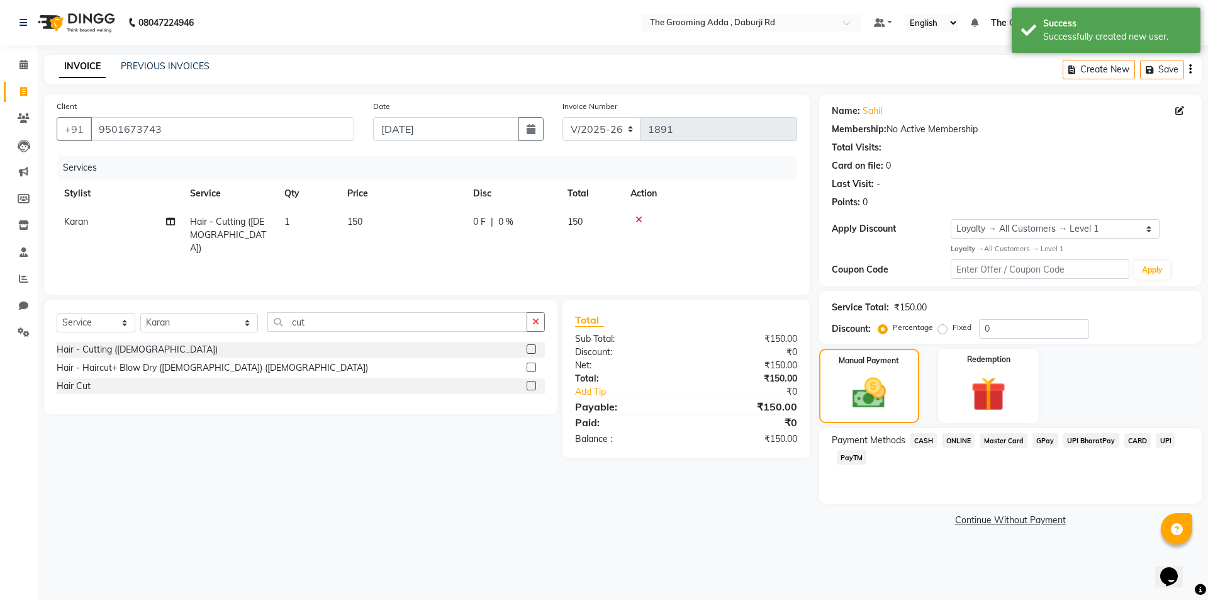
click at [919, 440] on span "CASH" at bounding box center [924, 440] width 27 height 14
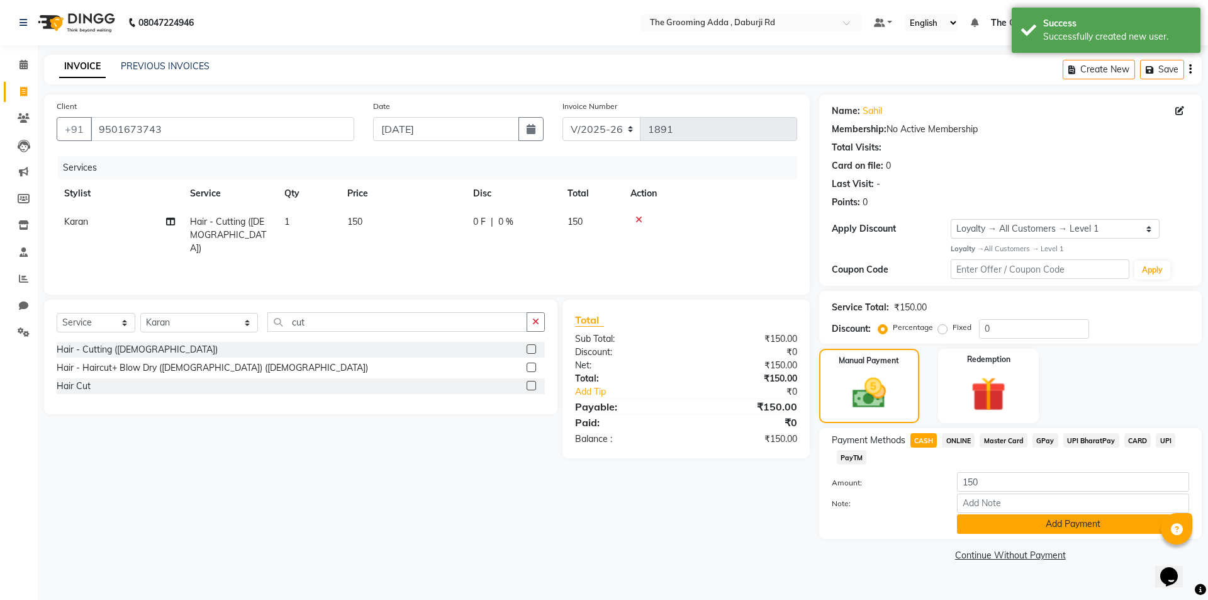
click at [984, 525] on button "Add Payment" at bounding box center [1073, 524] width 232 height 20
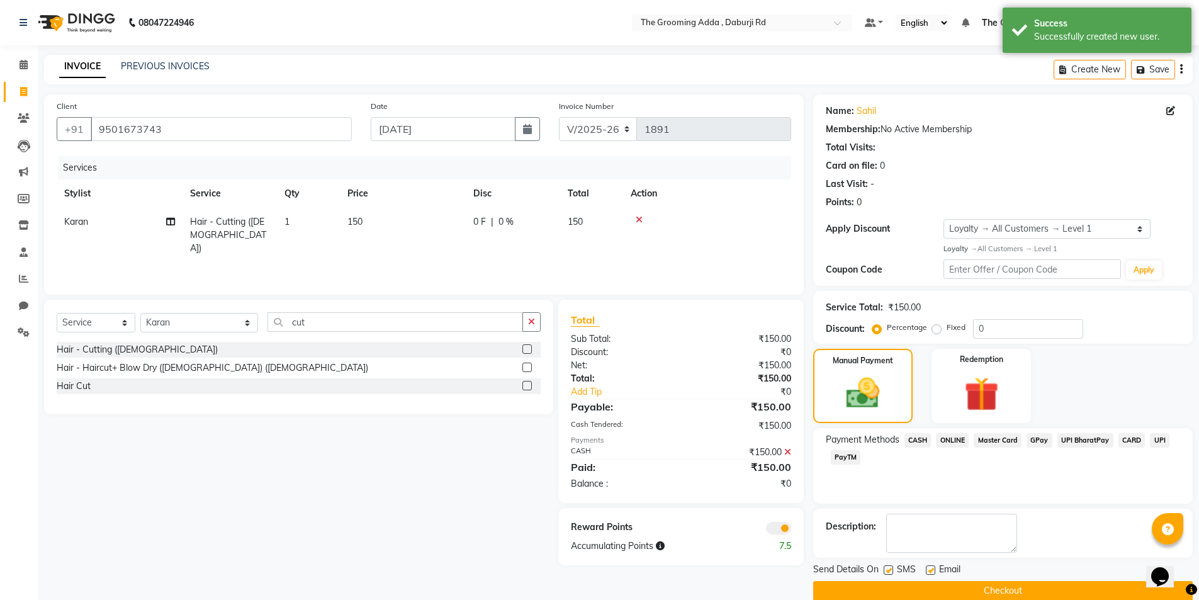
click at [930, 567] on label at bounding box center [930, 569] width 9 height 9
click at [930, 567] on input "checkbox" at bounding box center [930, 570] width 8 height 8
checkbox input "false"
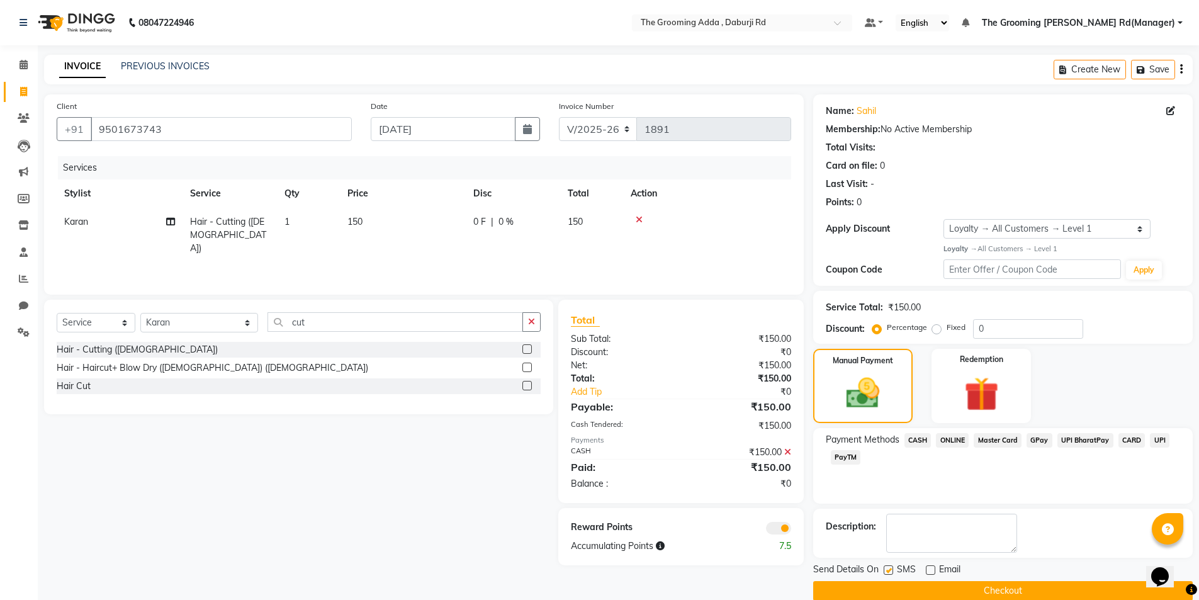
click at [886, 570] on label at bounding box center [888, 569] width 9 height 9
click at [886, 570] on input "checkbox" at bounding box center [888, 570] width 8 height 8
checkbox input "false"
click at [887, 590] on button "Checkout" at bounding box center [1002, 591] width 379 height 20
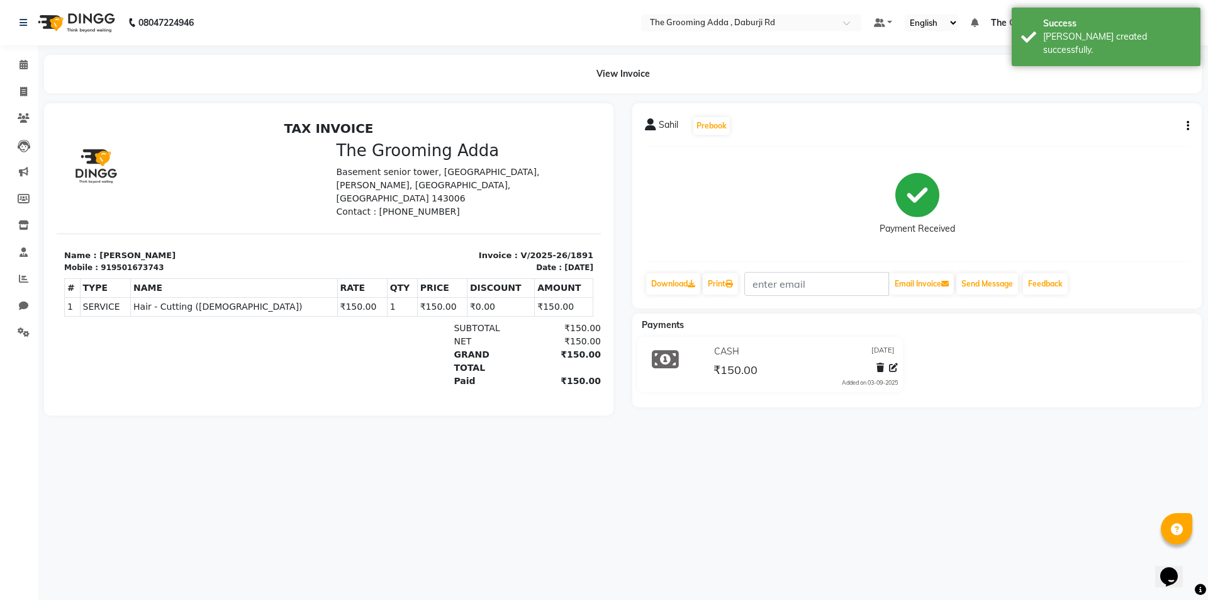
select select "service"
